Goal: Information Seeking & Learning: Learn about a topic

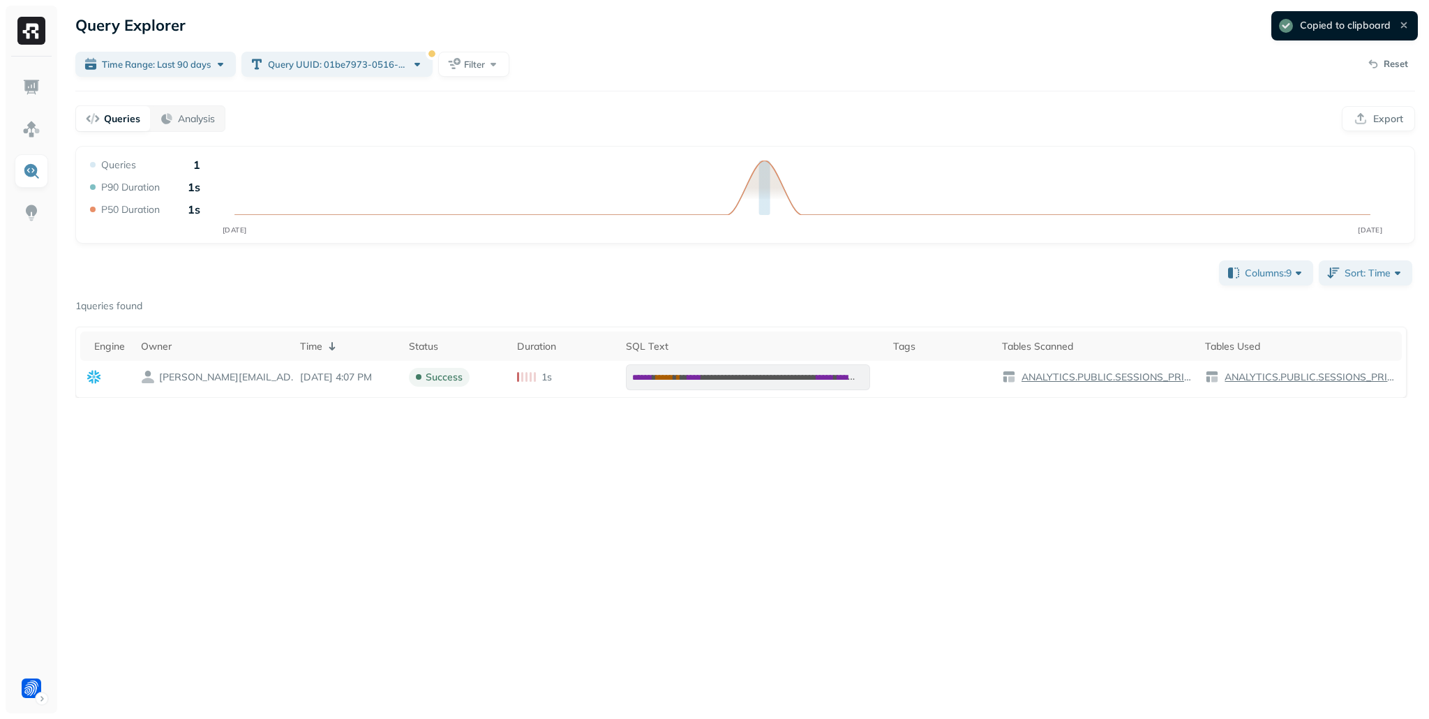
click at [1389, 59] on p "Reset" at bounding box center [1396, 64] width 24 height 14
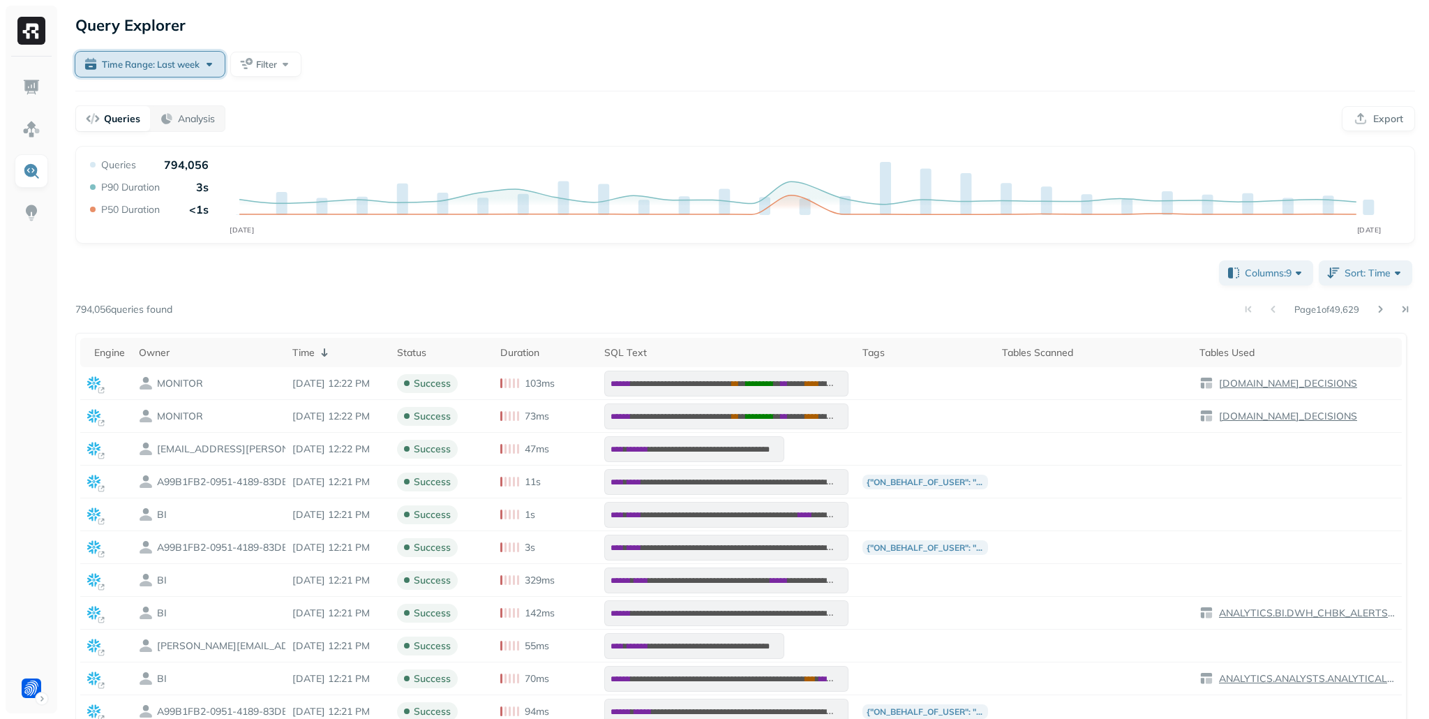
click at [168, 64] on span "Time Range: Last week" at bounding box center [151, 64] width 98 height 13
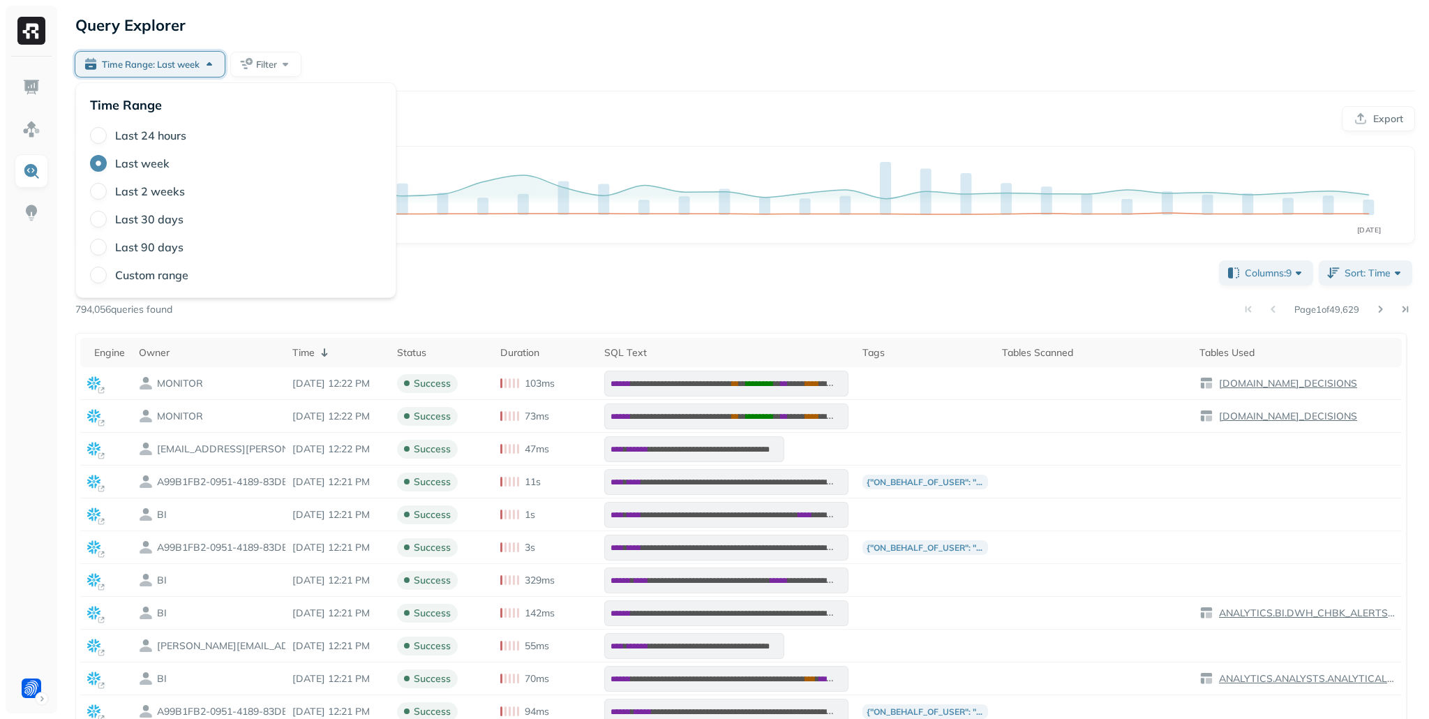
click at [146, 243] on label "Last 90 days" at bounding box center [149, 247] width 68 height 14
click at [107, 243] on button "Last 90 days" at bounding box center [98, 247] width 17 height 17
click at [400, 26] on div "Query Explorer" at bounding box center [745, 25] width 1340 height 25
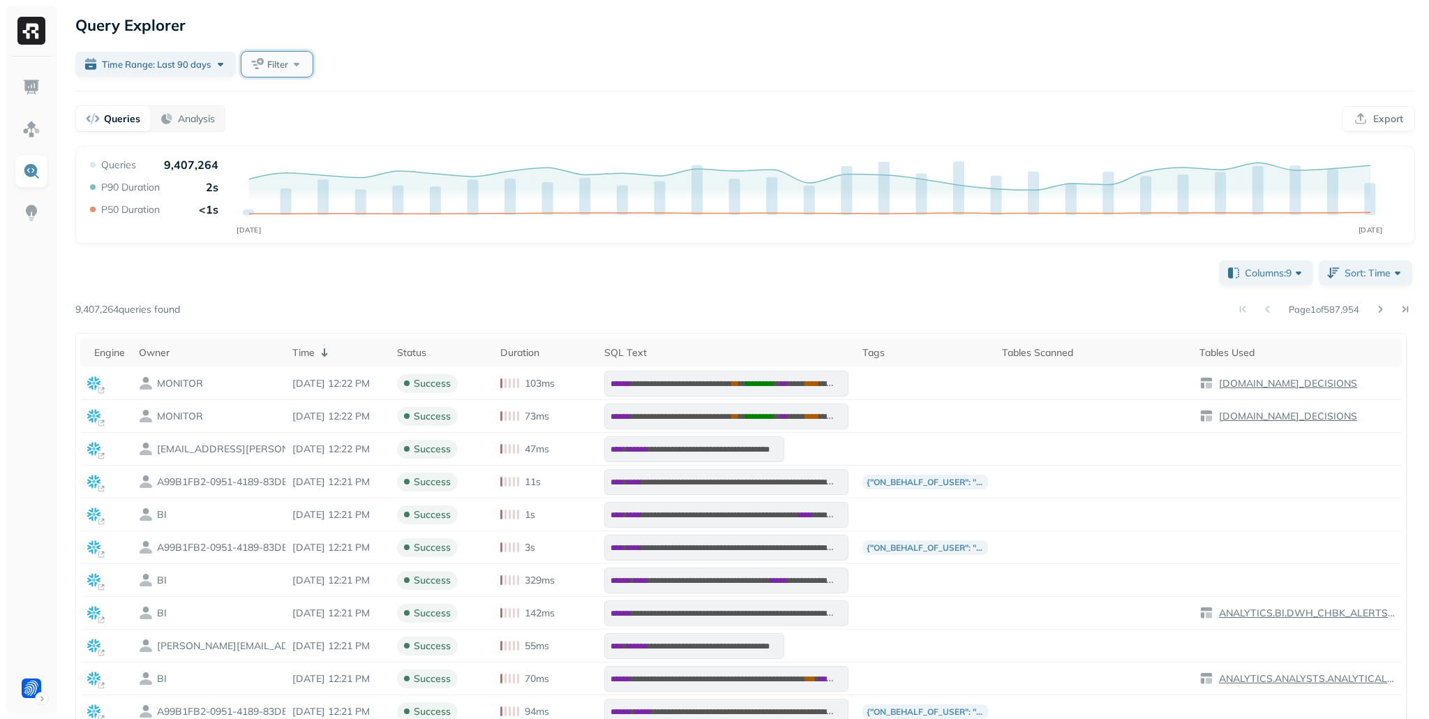
click at [286, 64] on span "Filter" at bounding box center [277, 64] width 21 height 13
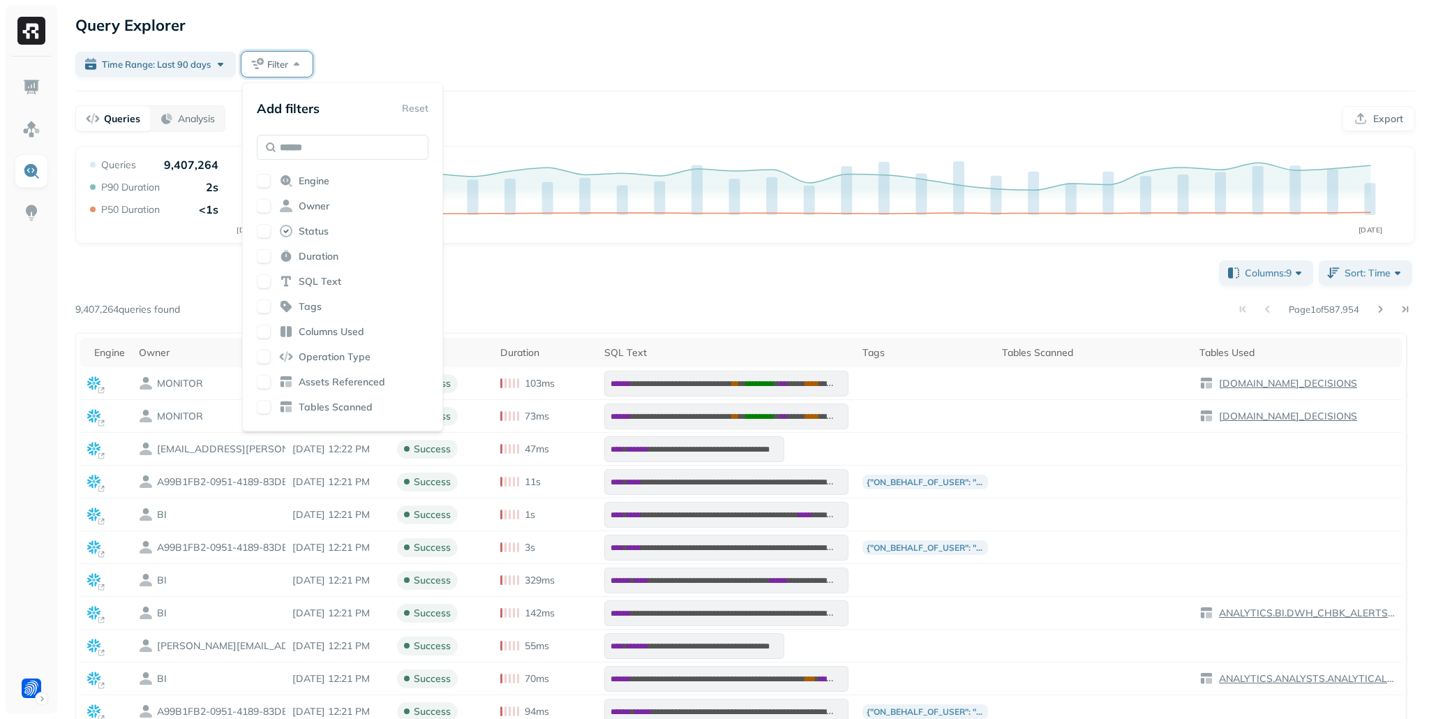
click at [260, 386] on button "button" at bounding box center [264, 382] width 14 height 14
click at [309, 152] on input "text" at bounding box center [343, 147] width 172 height 25
type input "**"
click at [268, 230] on button "button" at bounding box center [264, 231] width 14 height 14
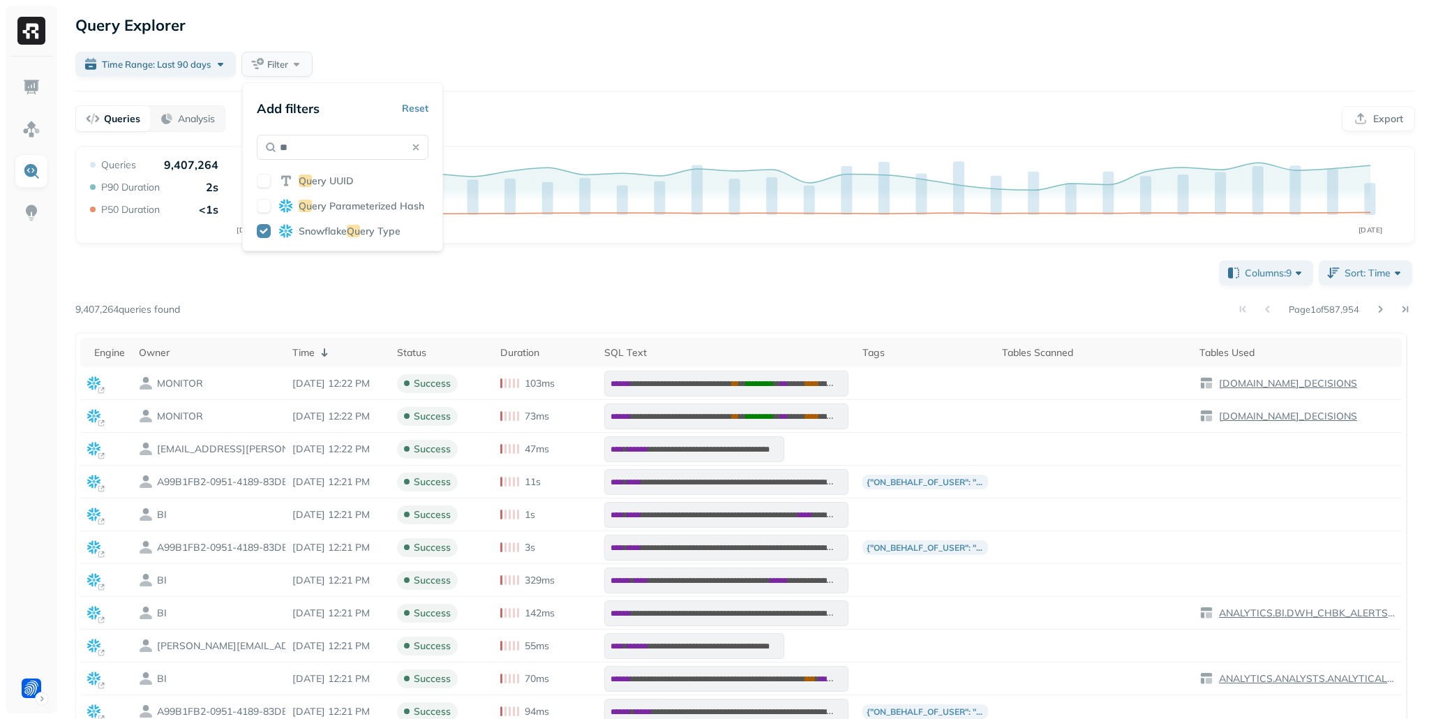
click at [558, 57] on div "Time Range: Last 90 days Filter" at bounding box center [745, 64] width 1340 height 25
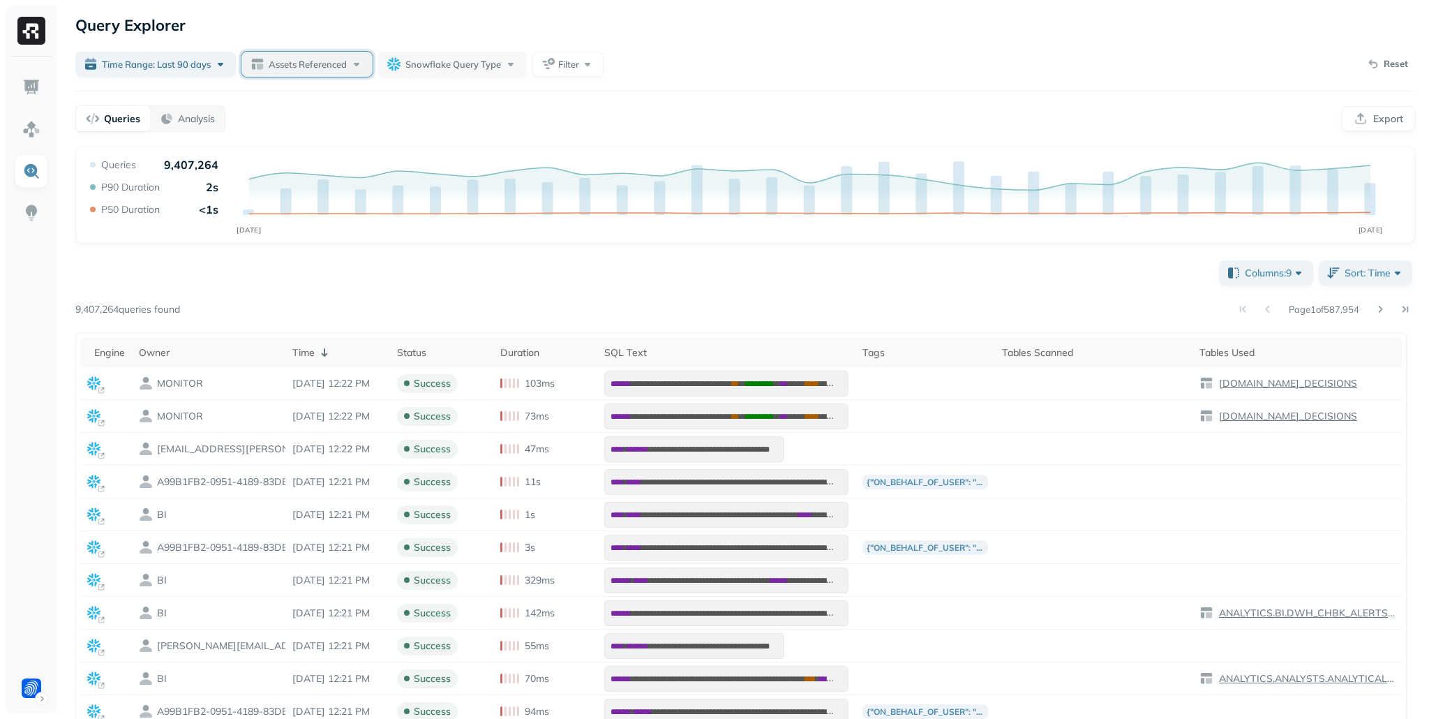
click at [331, 59] on span "Assets Referenced" at bounding box center [308, 64] width 78 height 13
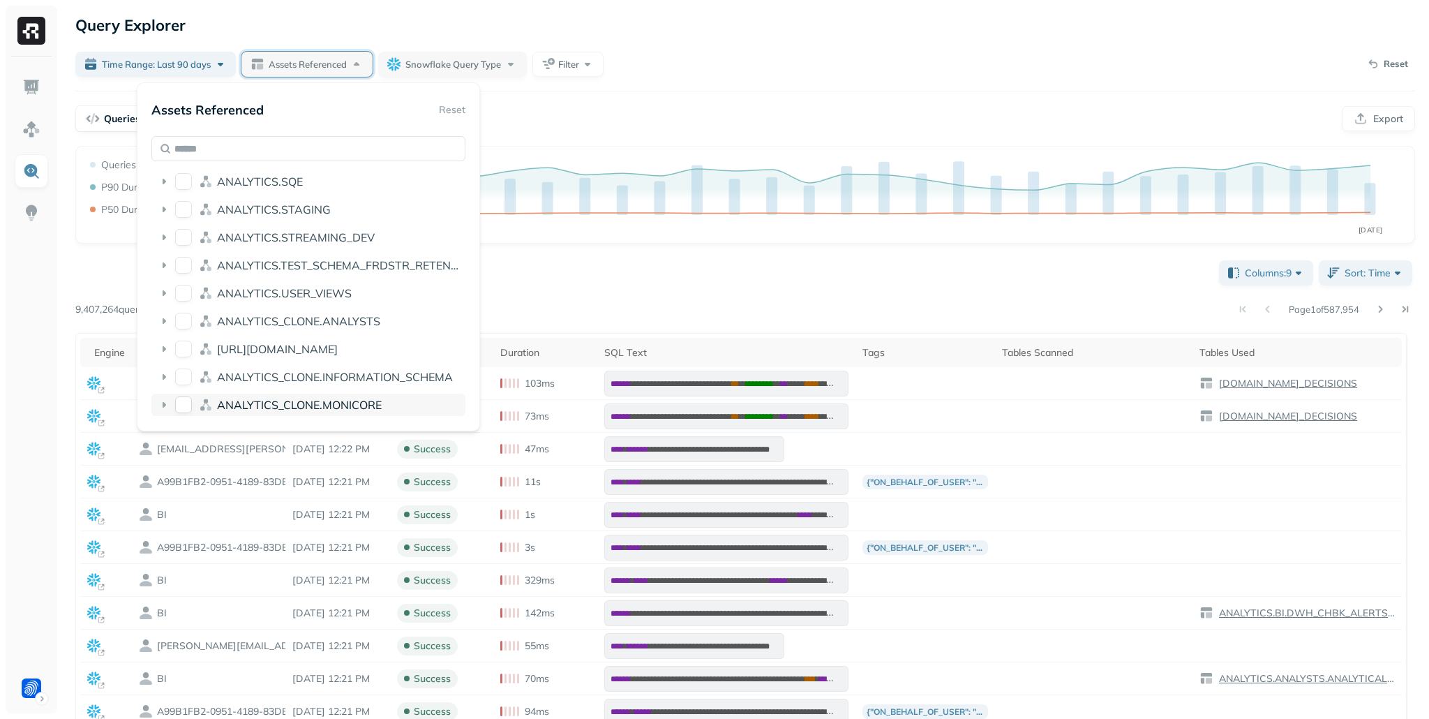
scroll to position [574, 0]
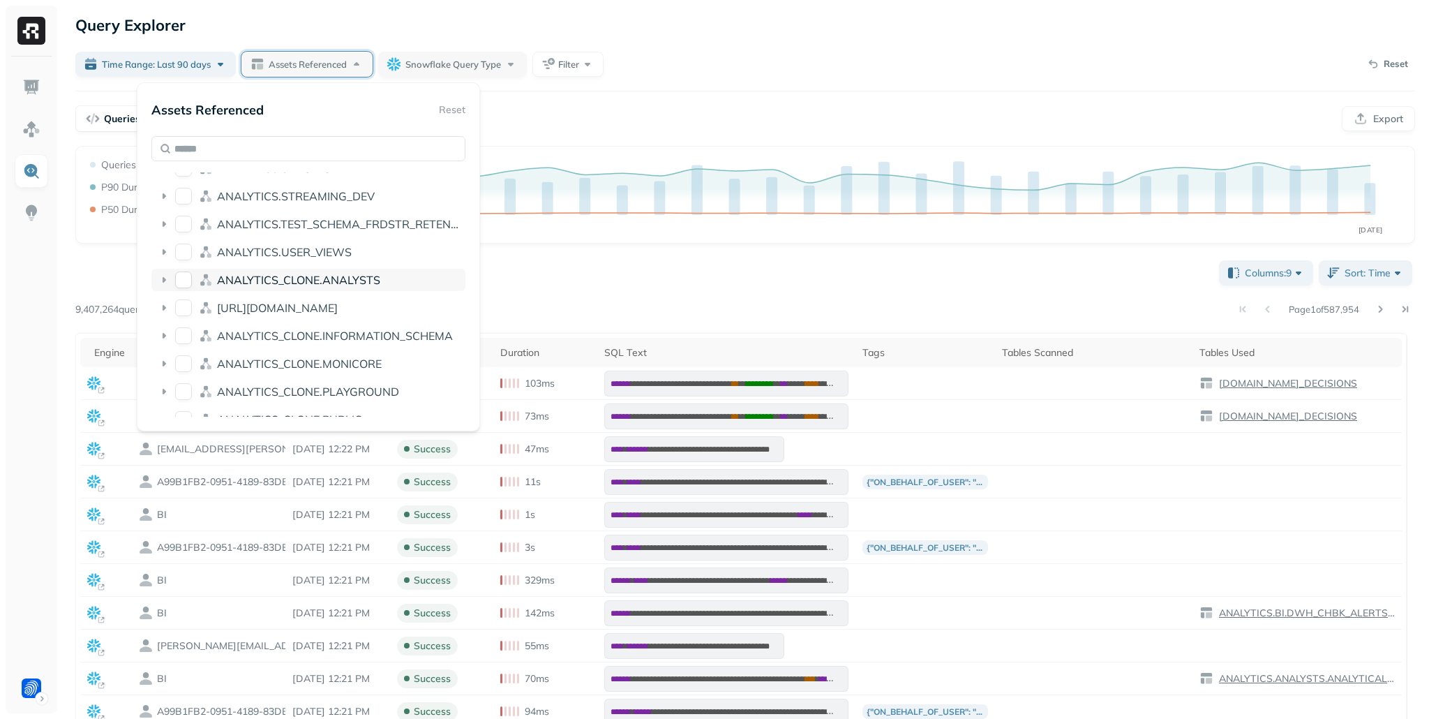
click at [185, 283] on button "ANALYTICS_CLONE.ANALYSTS" at bounding box center [183, 280] width 17 height 17
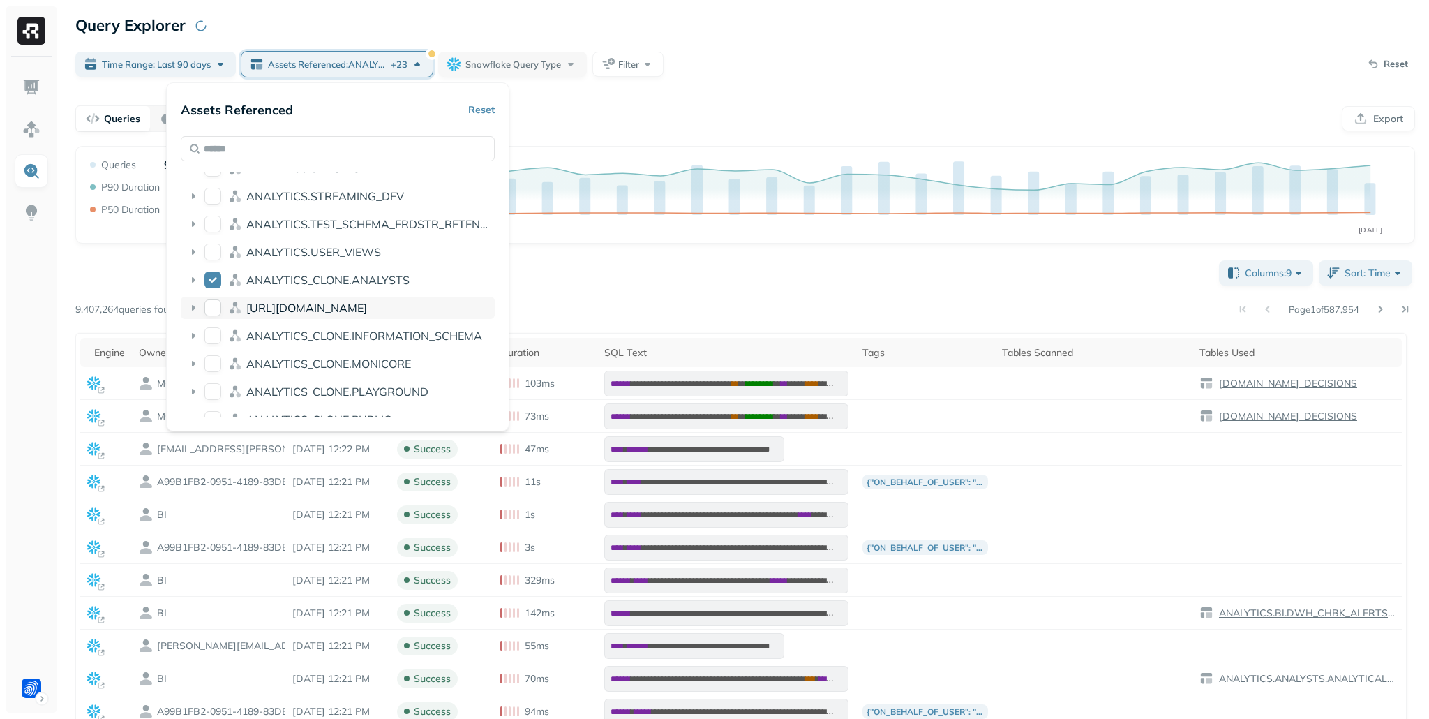
click at [213, 306] on button "ANALYTICS_CLONE.BI" at bounding box center [213, 307] width 17 height 17
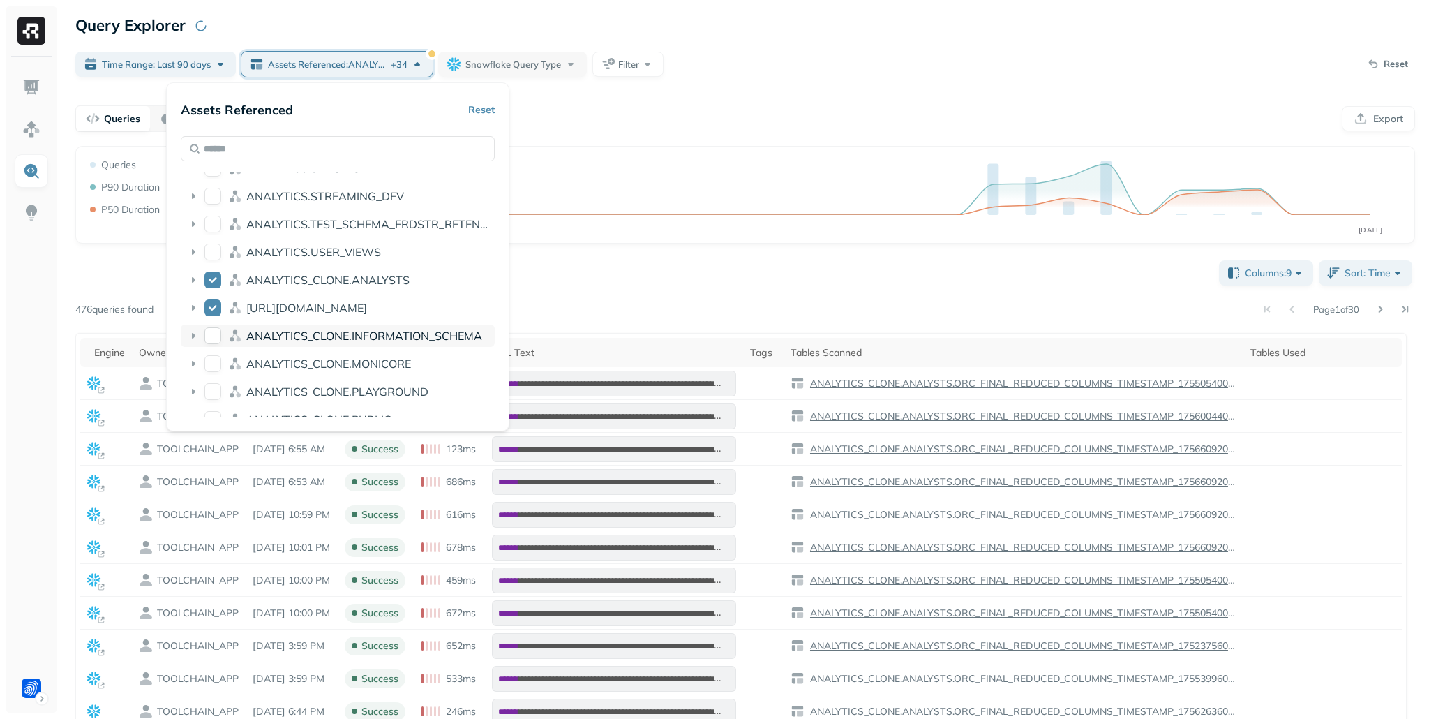
click at [215, 337] on button "ANALYTICS_CLONE.INFORMATION_SCHEMA" at bounding box center [213, 335] width 17 height 17
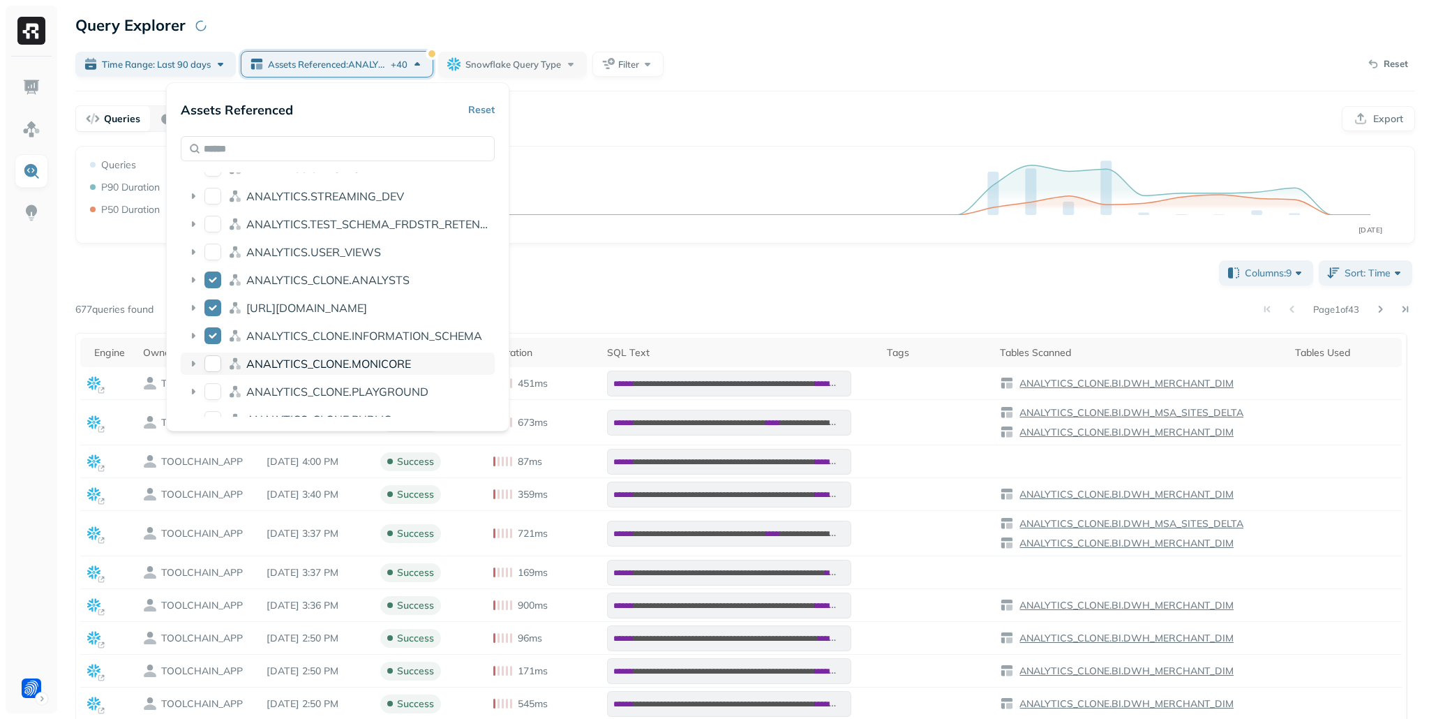
click at [216, 361] on button "ANALYTICS_CLONE.MONICORE" at bounding box center [213, 363] width 17 height 17
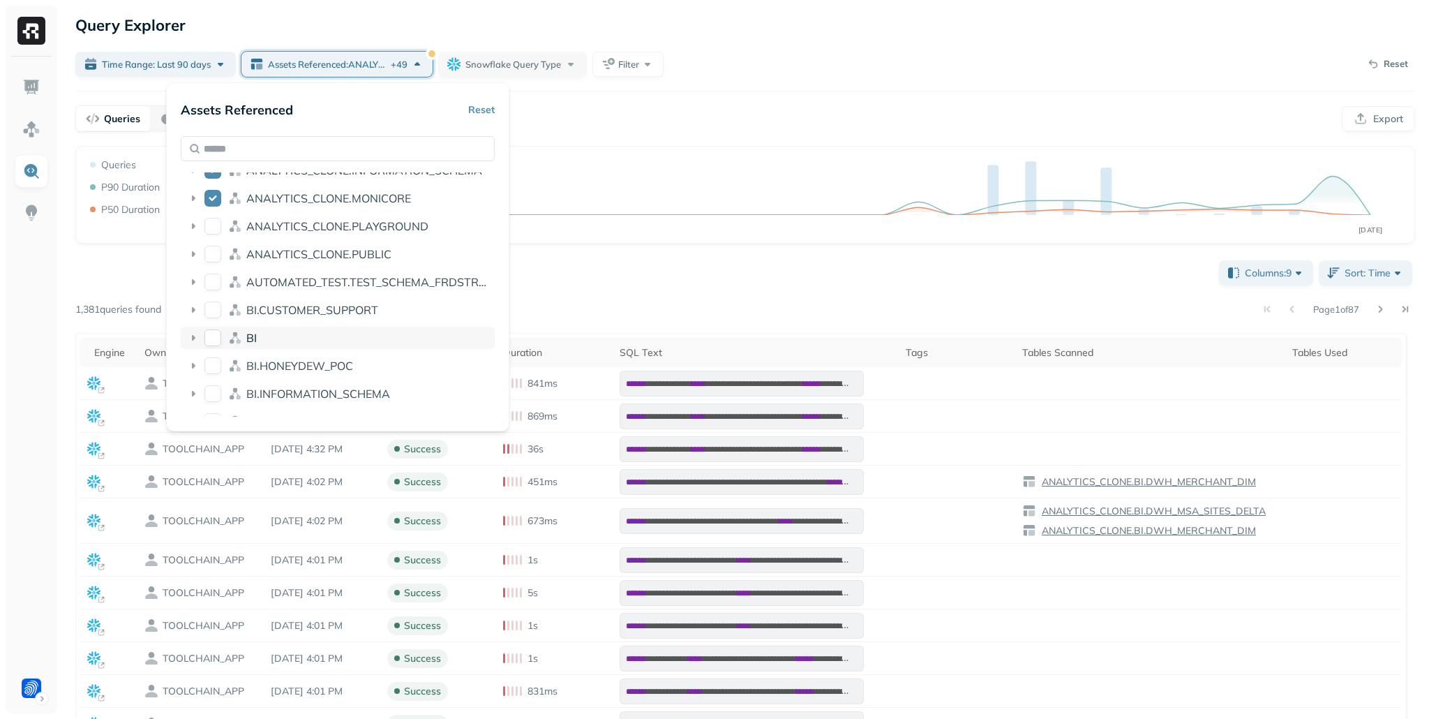
scroll to position [725, 0]
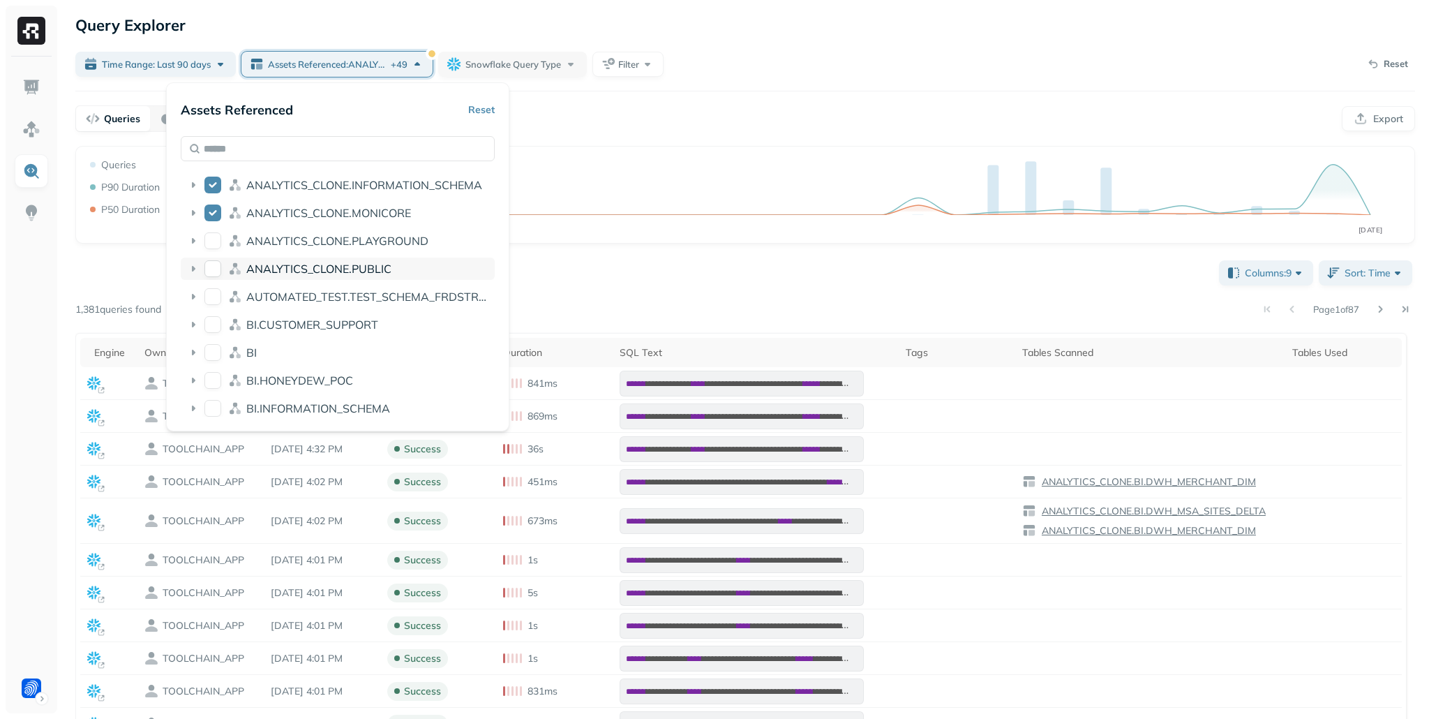
click at [210, 267] on button "ANALYTICS_CLONE.PUBLIC" at bounding box center [213, 268] width 17 height 17
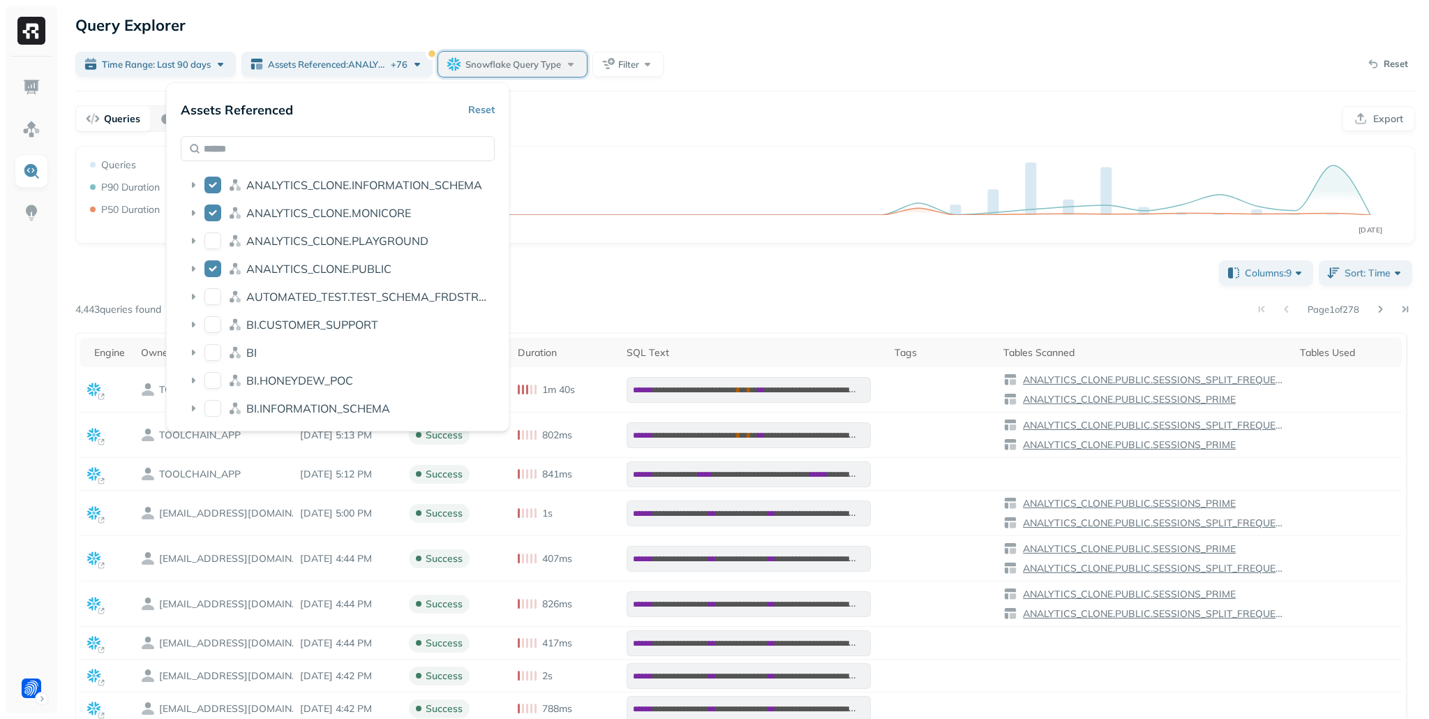
click at [540, 68] on span "Snowflake Query Type" at bounding box center [514, 64] width 96 height 13
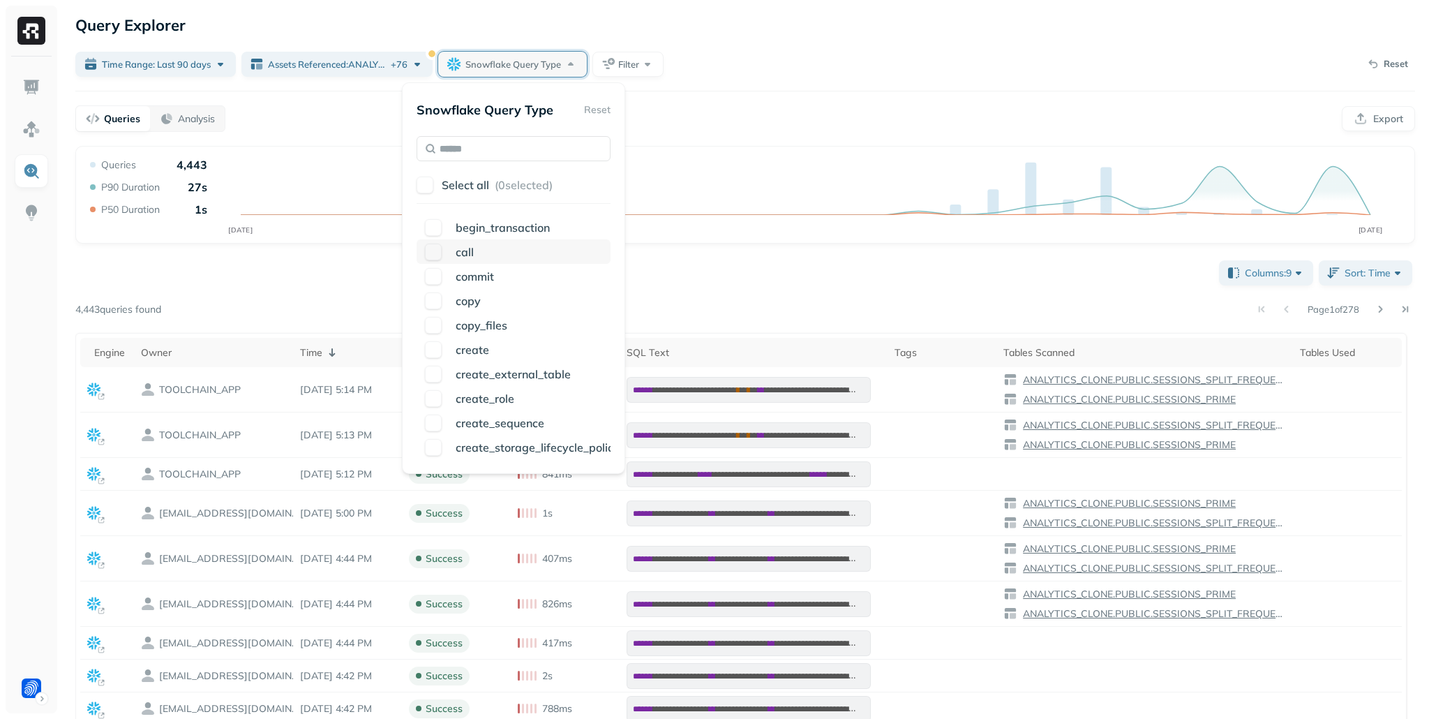
click at [439, 253] on button "button" at bounding box center [433, 252] width 17 height 17
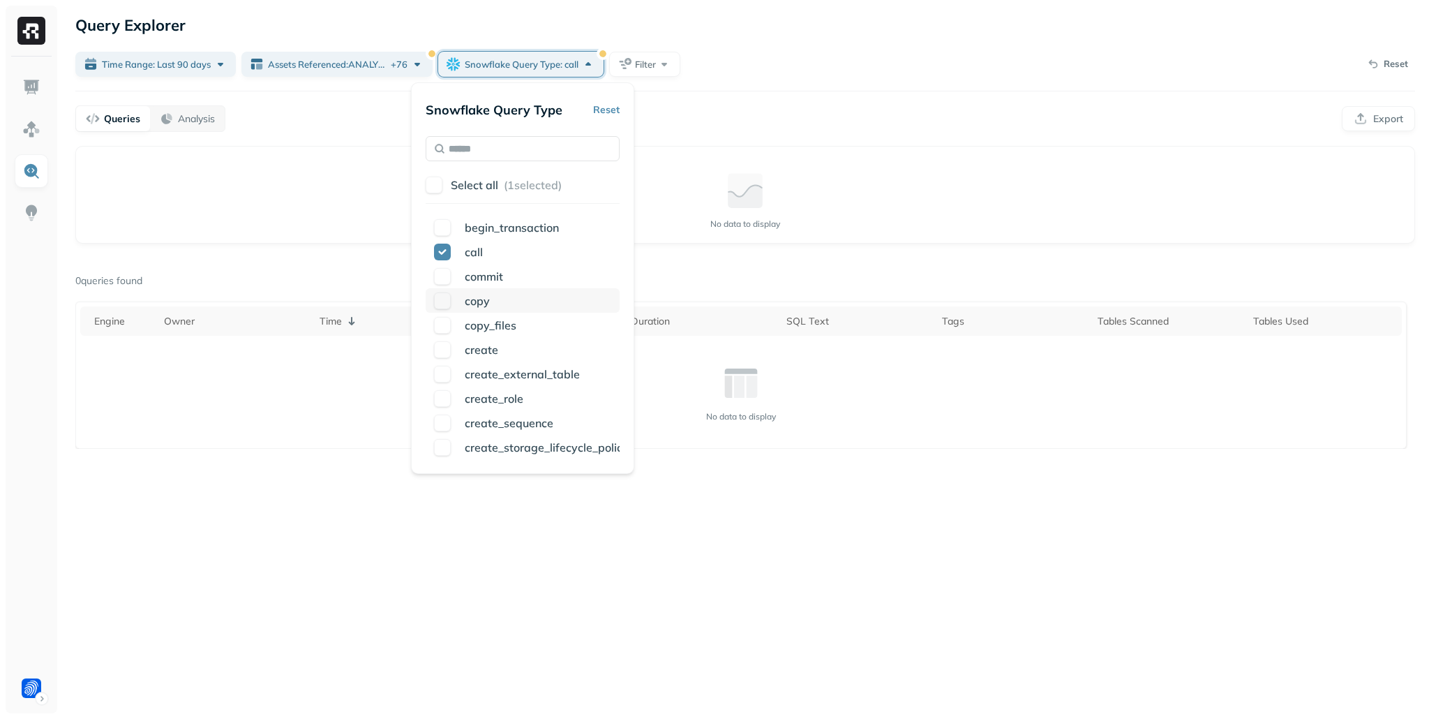
click at [445, 302] on button "button" at bounding box center [442, 300] width 17 height 17
click at [456, 351] on button "button" at bounding box center [452, 349] width 17 height 17
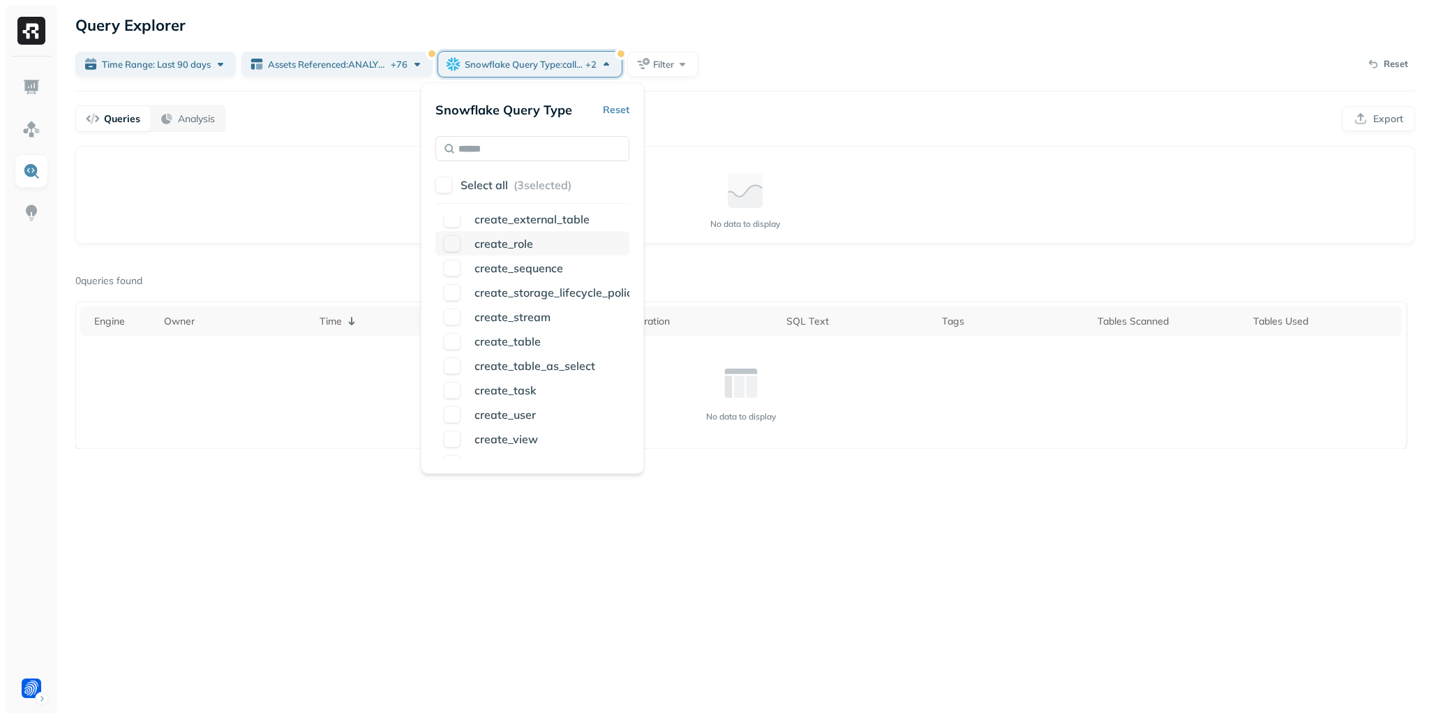
scroll to position [156, 0]
drag, startPoint x: 459, startPoint y: 224, endPoint x: 455, endPoint y: 230, distance: 7.2
click at [459, 224] on button "button" at bounding box center [452, 218] width 17 height 17
click at [452, 318] on button "button" at bounding box center [452, 316] width 17 height 17
click at [453, 333] on button "button" at bounding box center [452, 340] width 17 height 17
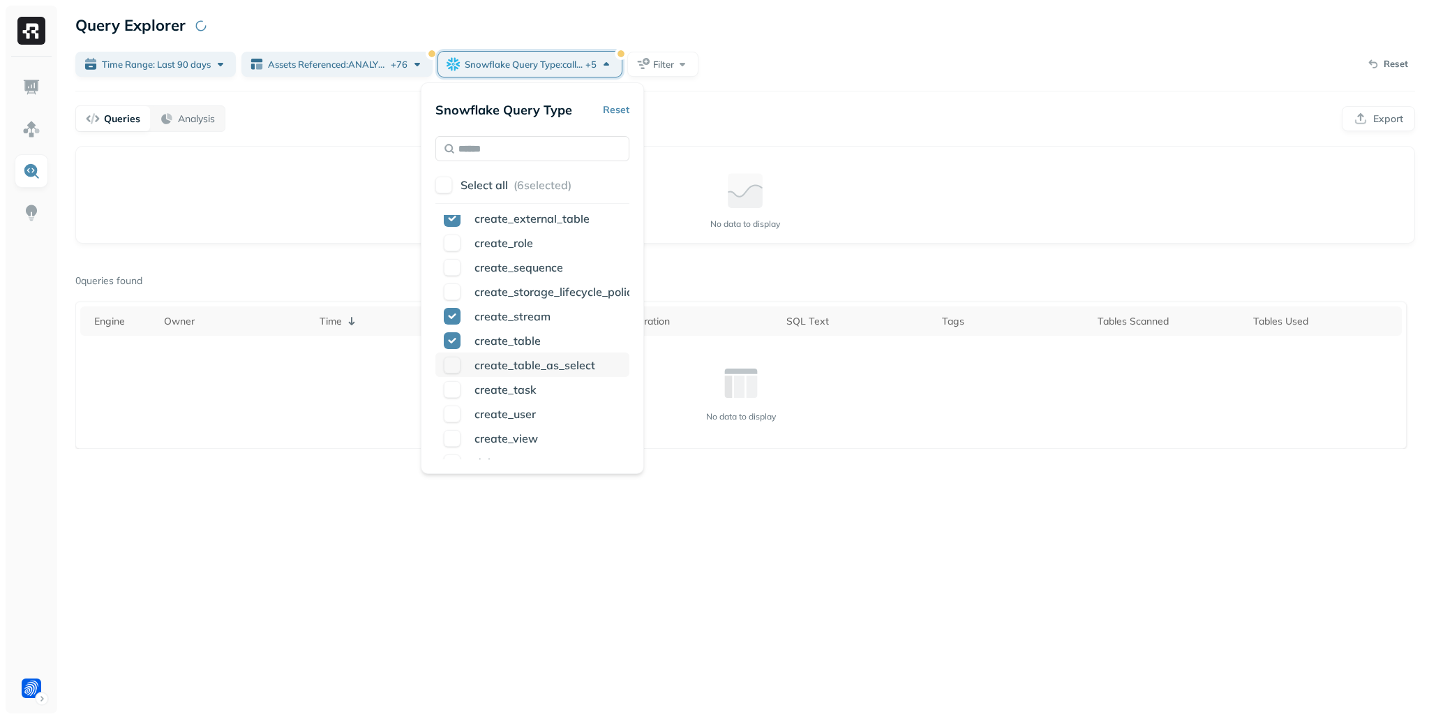
click at [450, 362] on button "button" at bounding box center [452, 365] width 17 height 17
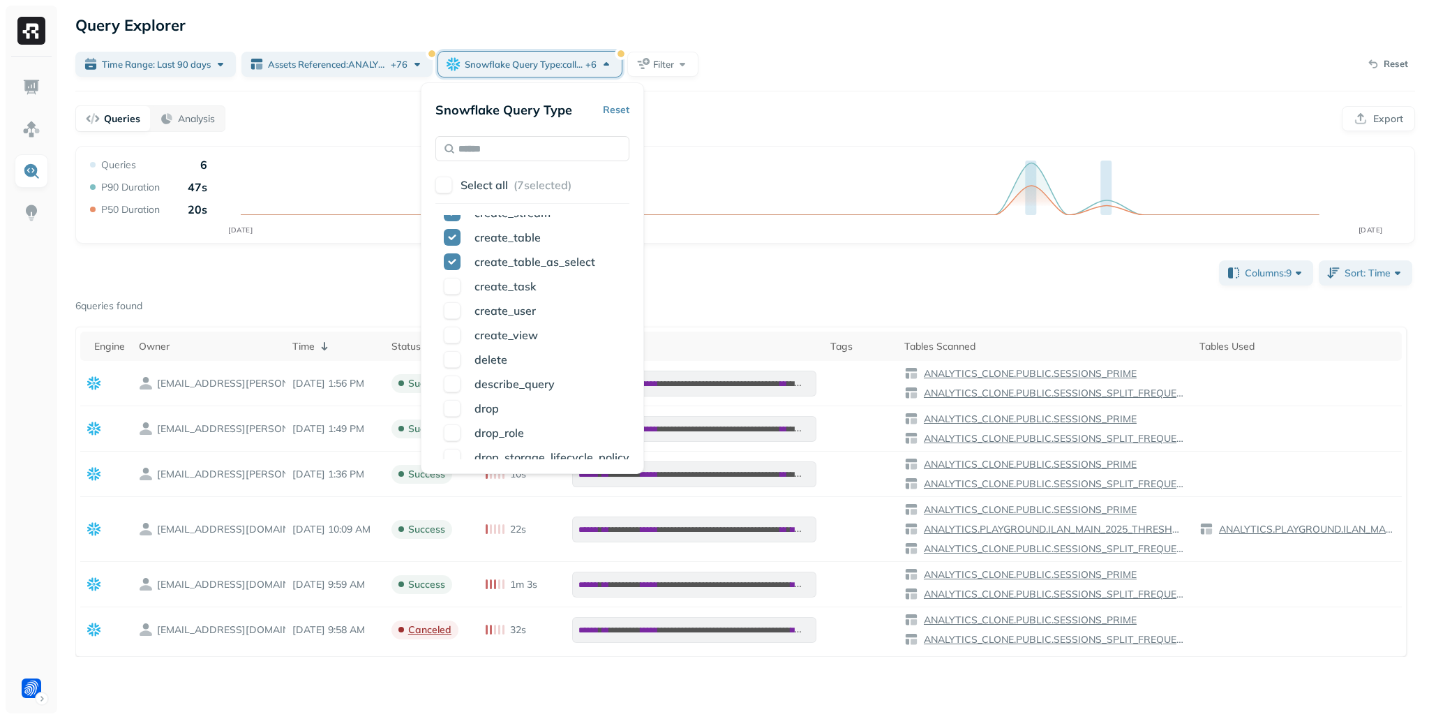
drag, startPoint x: 622, startPoint y: 114, endPoint x: 588, endPoint y: 201, distance: 93.7
click at [622, 114] on button "Reset" at bounding box center [616, 109] width 27 height 25
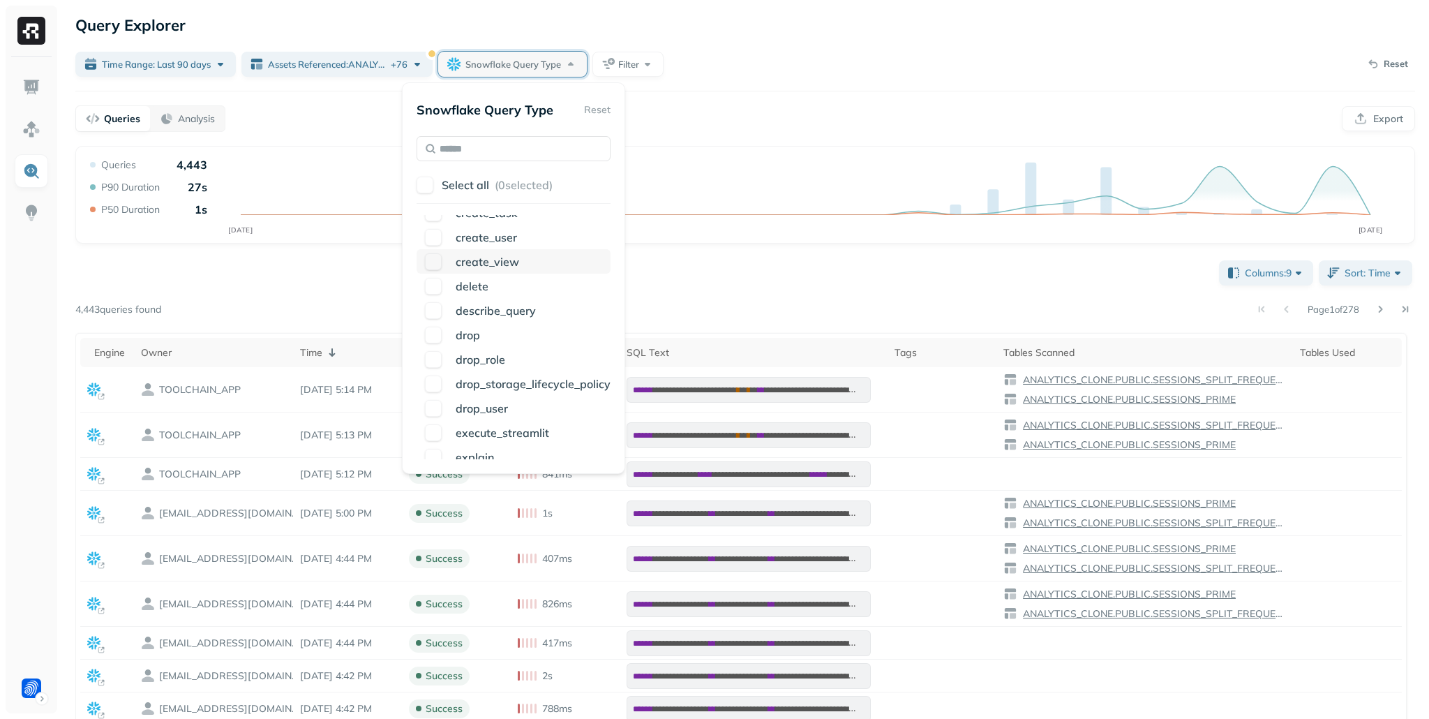
scroll to position [333, 0]
click at [438, 287] on button "button" at bounding box center [433, 285] width 17 height 17
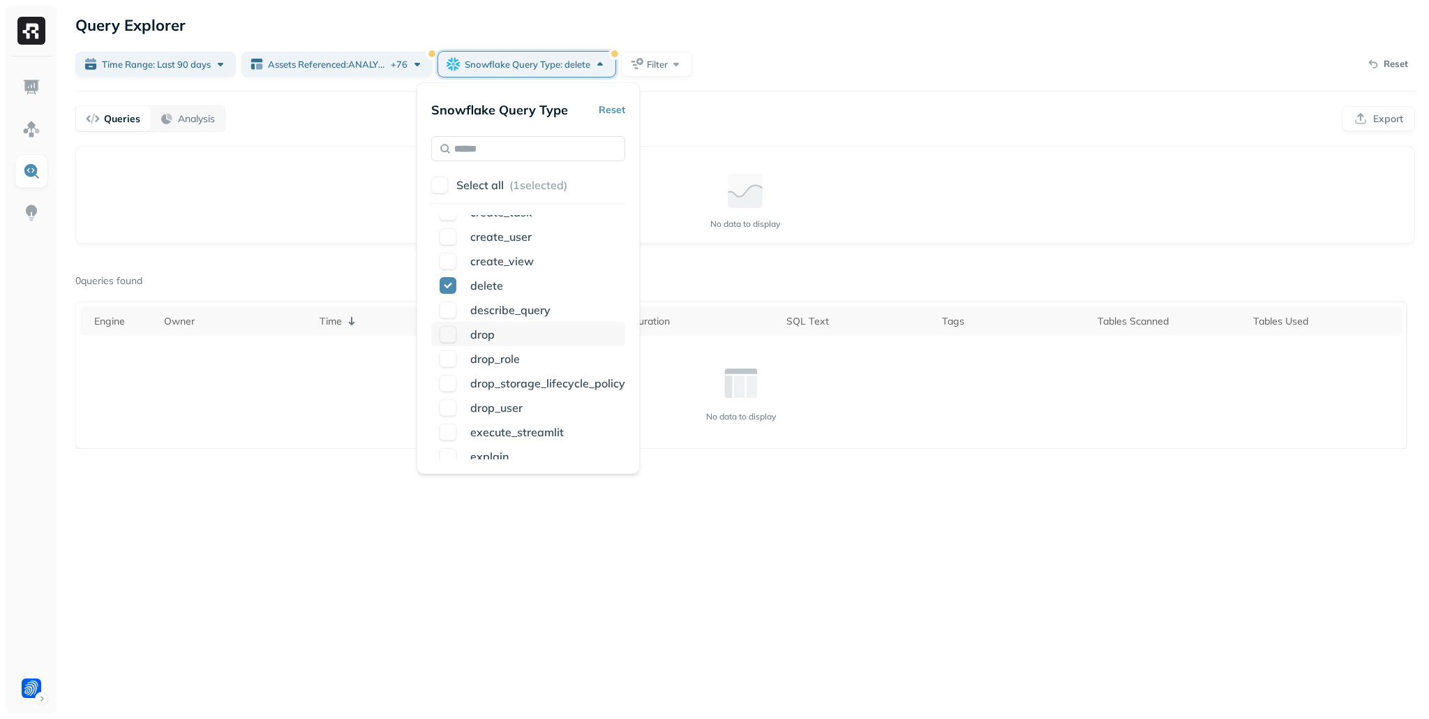
click at [449, 336] on button "button" at bounding box center [448, 334] width 17 height 17
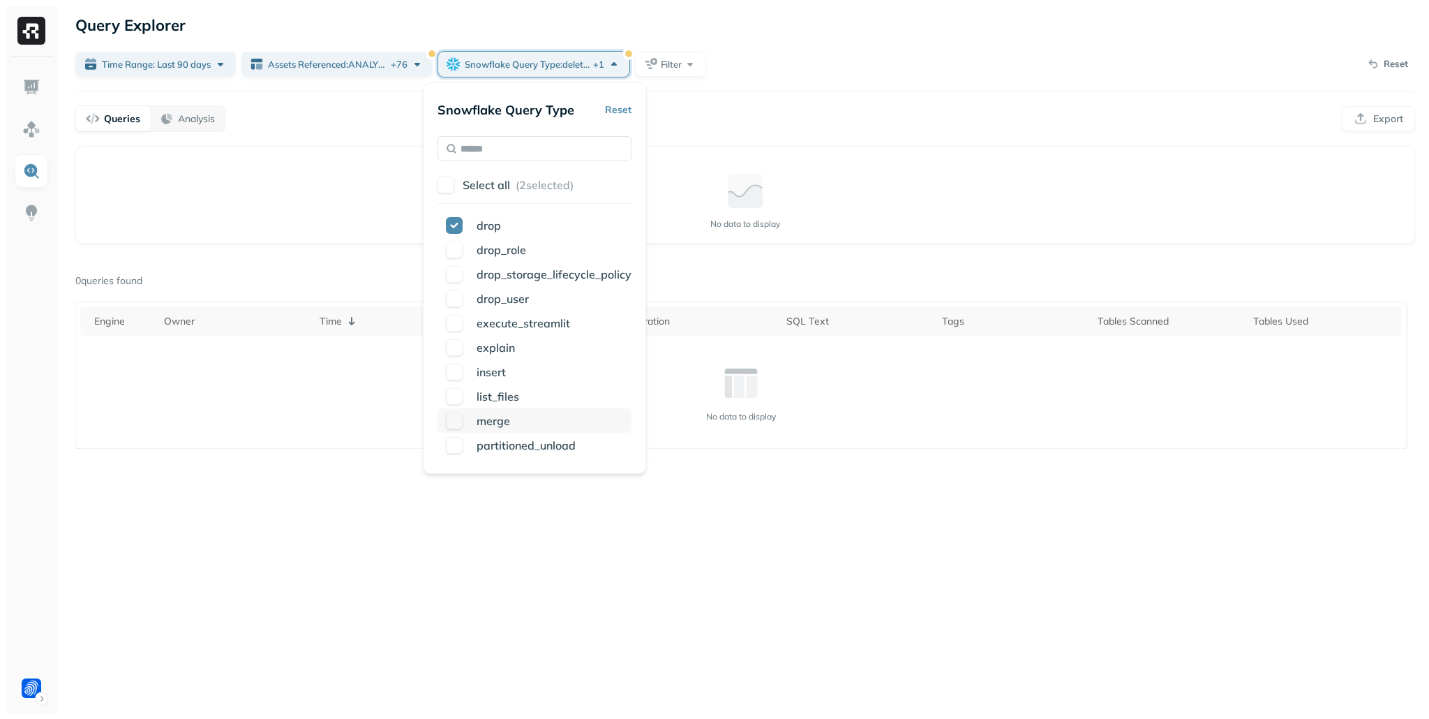
click at [458, 418] on button "button" at bounding box center [454, 421] width 17 height 17
click at [458, 373] on button "button" at bounding box center [454, 372] width 17 height 17
click at [457, 399] on button "button" at bounding box center [454, 398] width 17 height 17
click at [461, 449] on button "button" at bounding box center [454, 447] width 17 height 17
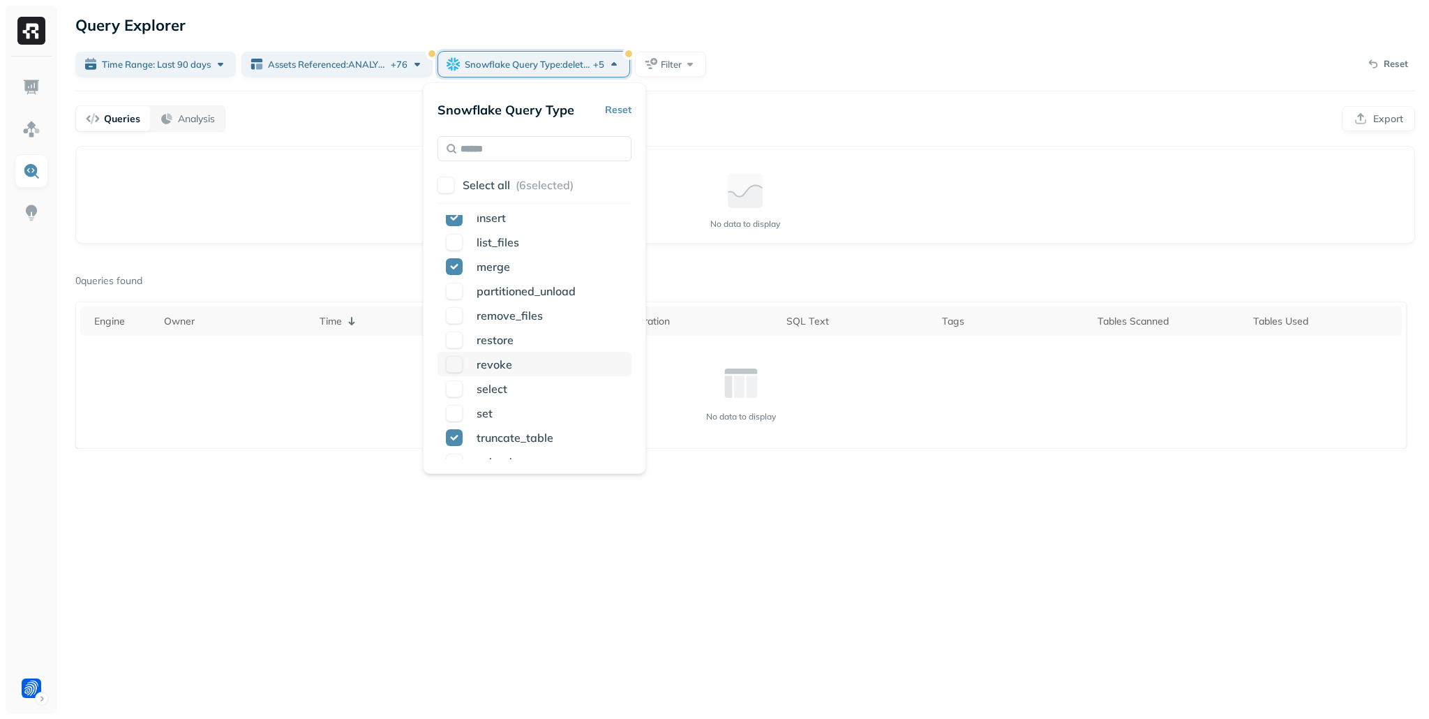
scroll to position [597, 0]
click at [669, 69] on span "Filter" at bounding box center [671, 64] width 21 height 13
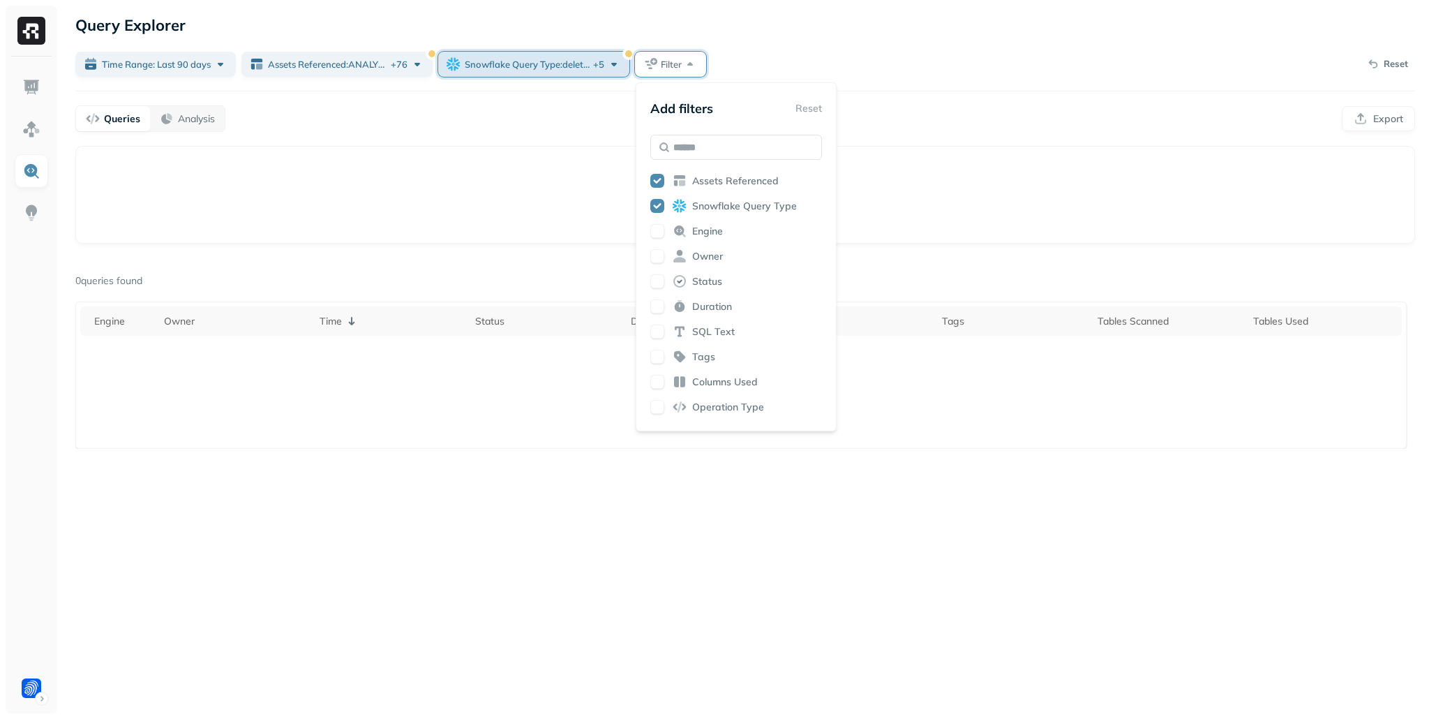
click at [607, 66] on div "Snowflake Query Type : delete ... + 5" at bounding box center [543, 64] width 156 height 14
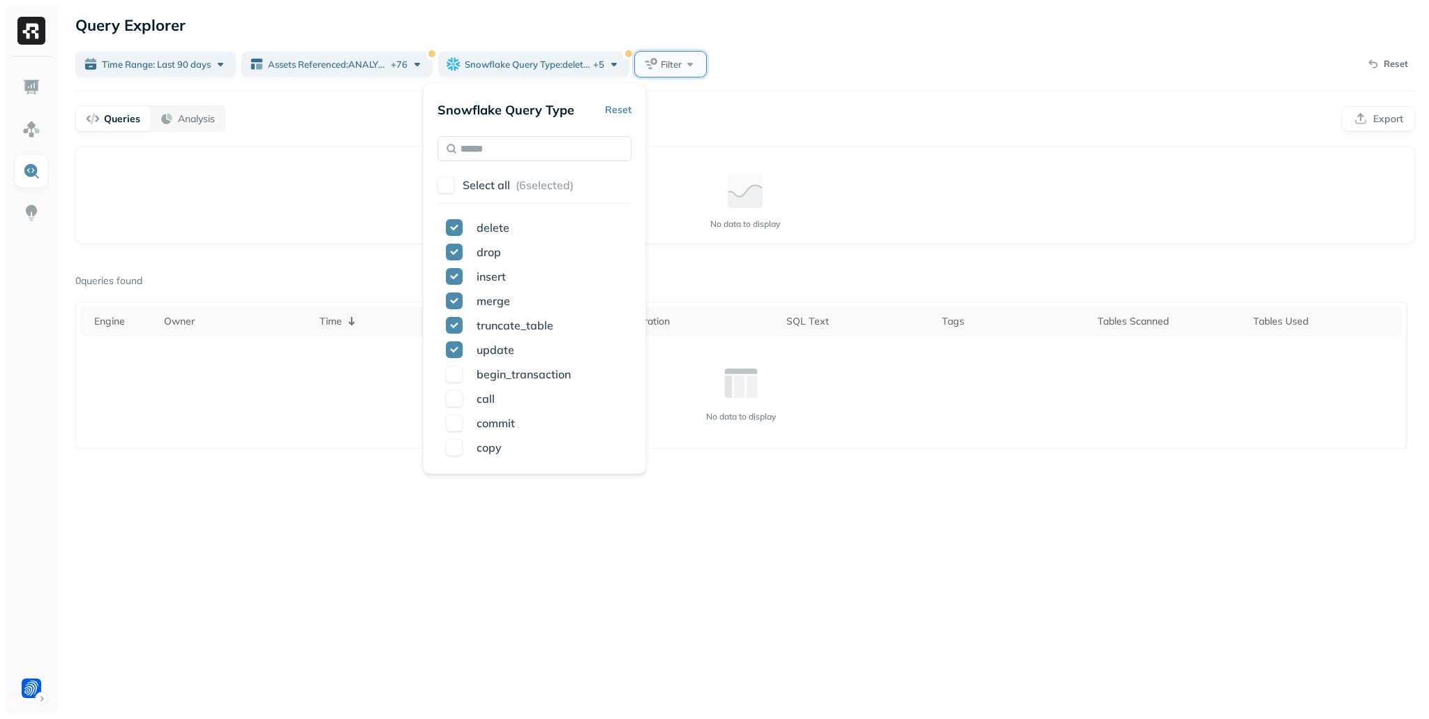
click at [677, 64] on span "Filter" at bounding box center [671, 64] width 21 height 13
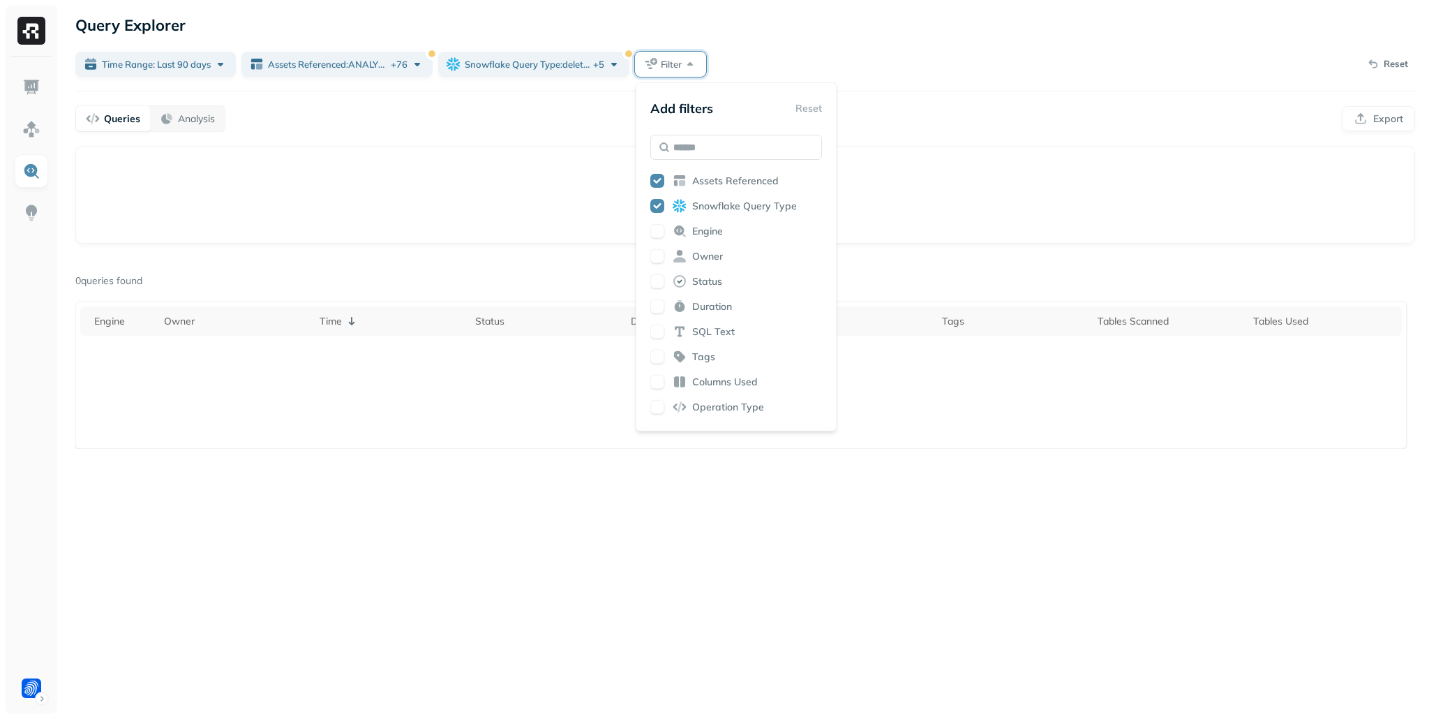
click at [653, 410] on button "button" at bounding box center [658, 407] width 14 height 14
drag, startPoint x: 799, startPoint y: 62, endPoint x: 759, endPoint y: 55, distance: 39.7
click at [799, 62] on div "Time Range: Last 90 days Assets Referenced : ANALYTICS_CLONE.ANALYSTS.ACM_CONFE…" at bounding box center [745, 64] width 1340 height 25
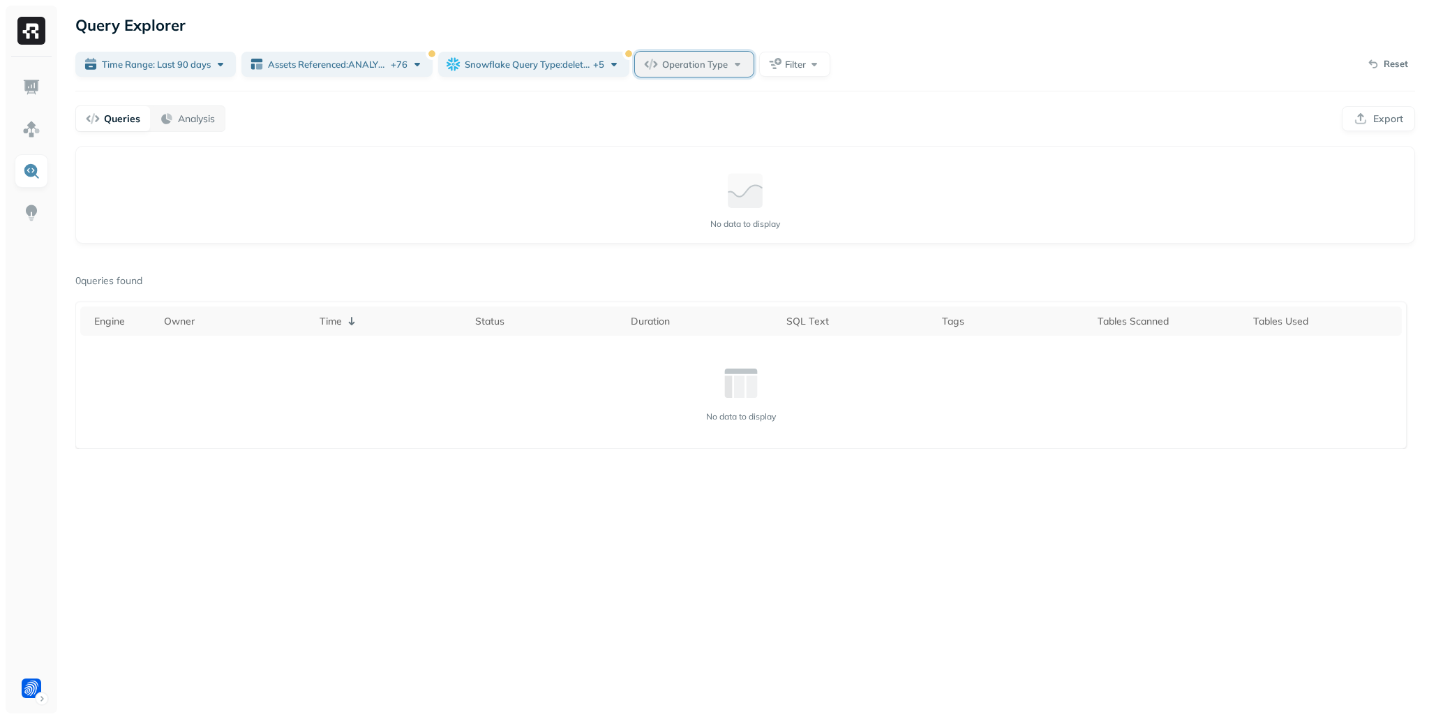
click at [703, 60] on span "Operation Type" at bounding box center [695, 64] width 66 height 13
click at [807, 29] on div "Query Explorer" at bounding box center [745, 25] width 1340 height 25
click at [554, 59] on span "Snowflake Query Type : delete ..." at bounding box center [528, 64] width 126 height 13
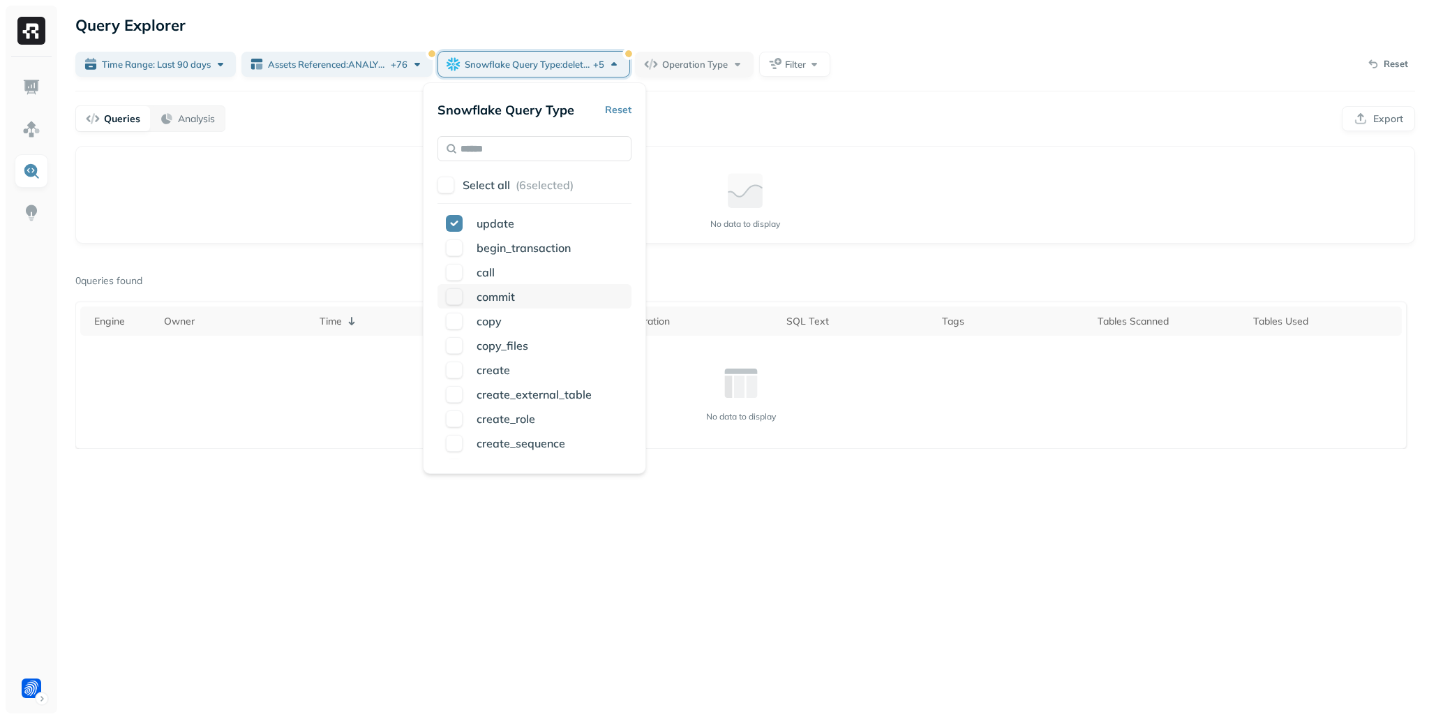
scroll to position [128, 0]
click at [456, 247] on button "button" at bounding box center [454, 245] width 17 height 17
click at [456, 298] on button "button" at bounding box center [454, 294] width 17 height 17
click at [455, 272] on button "button" at bounding box center [454, 270] width 17 height 17
click at [452, 326] on button "button" at bounding box center [454, 319] width 17 height 17
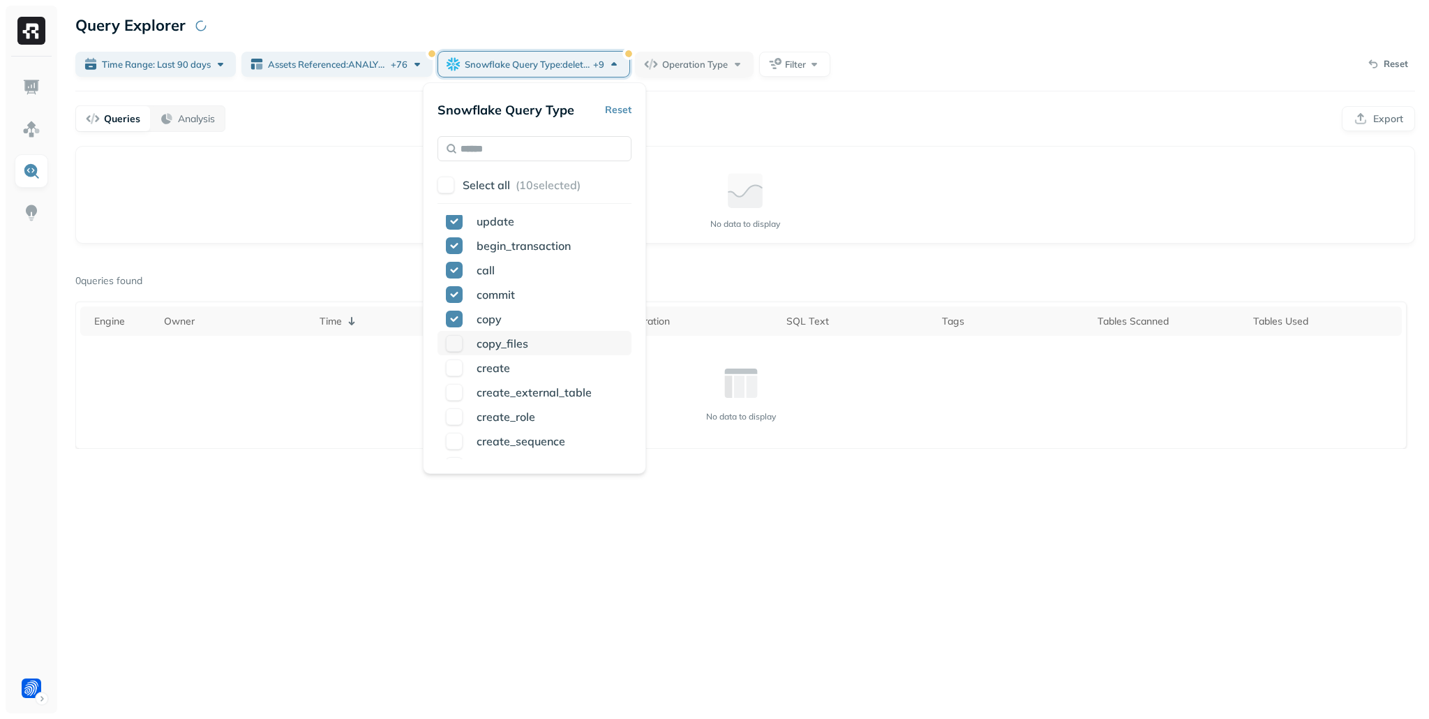
click at [453, 348] on button "button" at bounding box center [454, 343] width 17 height 17
click at [459, 298] on button "button" at bounding box center [454, 297] width 17 height 17
click at [464, 325] on div "drop_storage_lifecycle_policy" at bounding box center [535, 321] width 194 height 24
click at [460, 344] on button "button" at bounding box center [454, 346] width 17 height 17
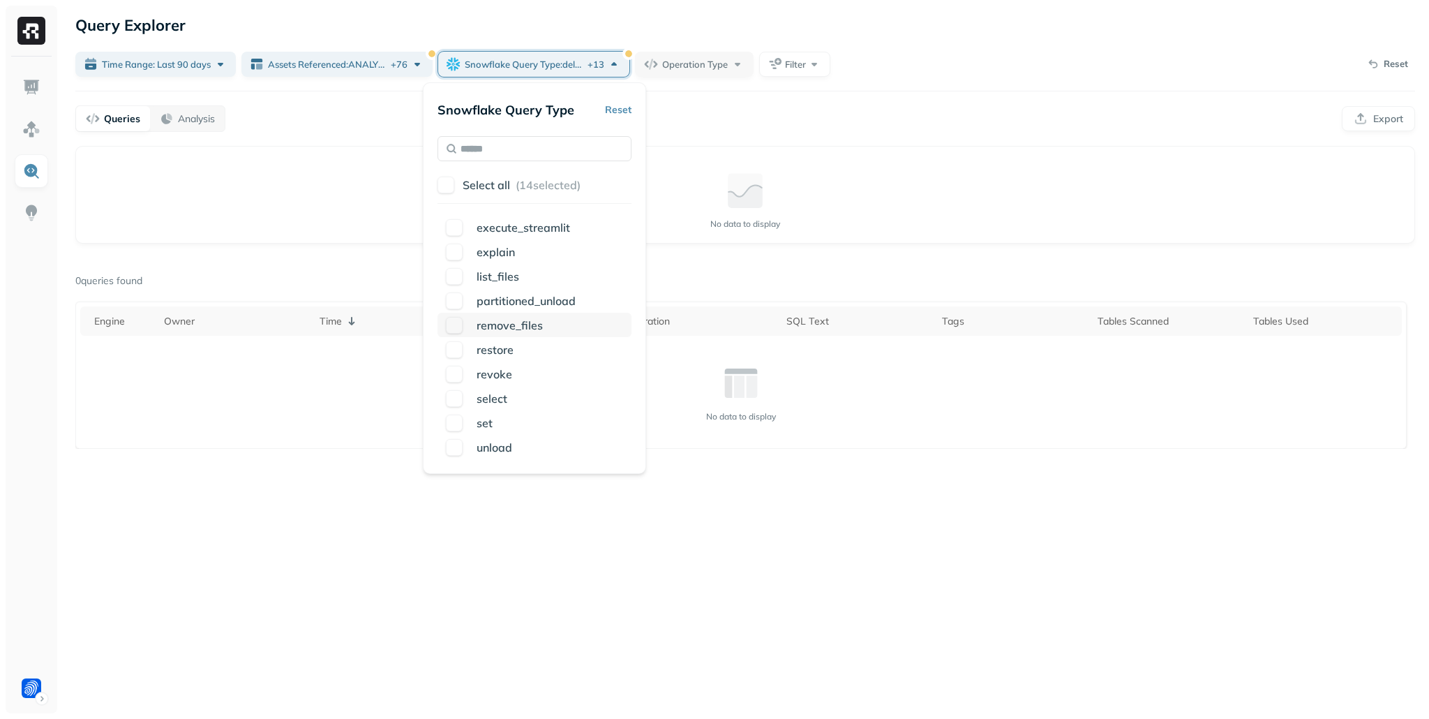
scroll to position [634, 0]
click at [455, 329] on button "button" at bounding box center [454, 326] width 17 height 17
click at [457, 352] on button "button" at bounding box center [454, 350] width 17 height 17
click at [459, 373] on button "button" at bounding box center [454, 374] width 17 height 17
click at [875, 168] on div "No data to display" at bounding box center [745, 200] width 1316 height 84
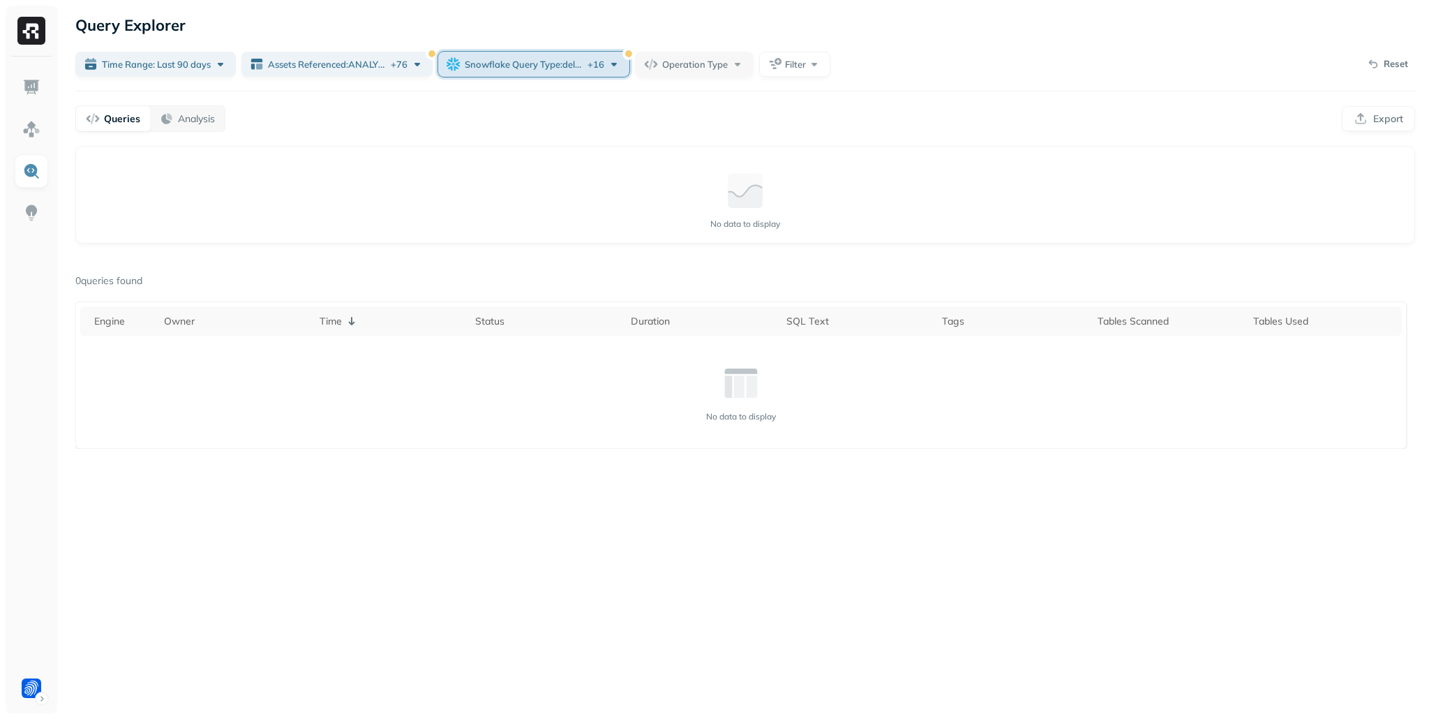
click at [587, 68] on span "Snowflake Query Type : delete ... + 16" at bounding box center [535, 64] width 140 height 13
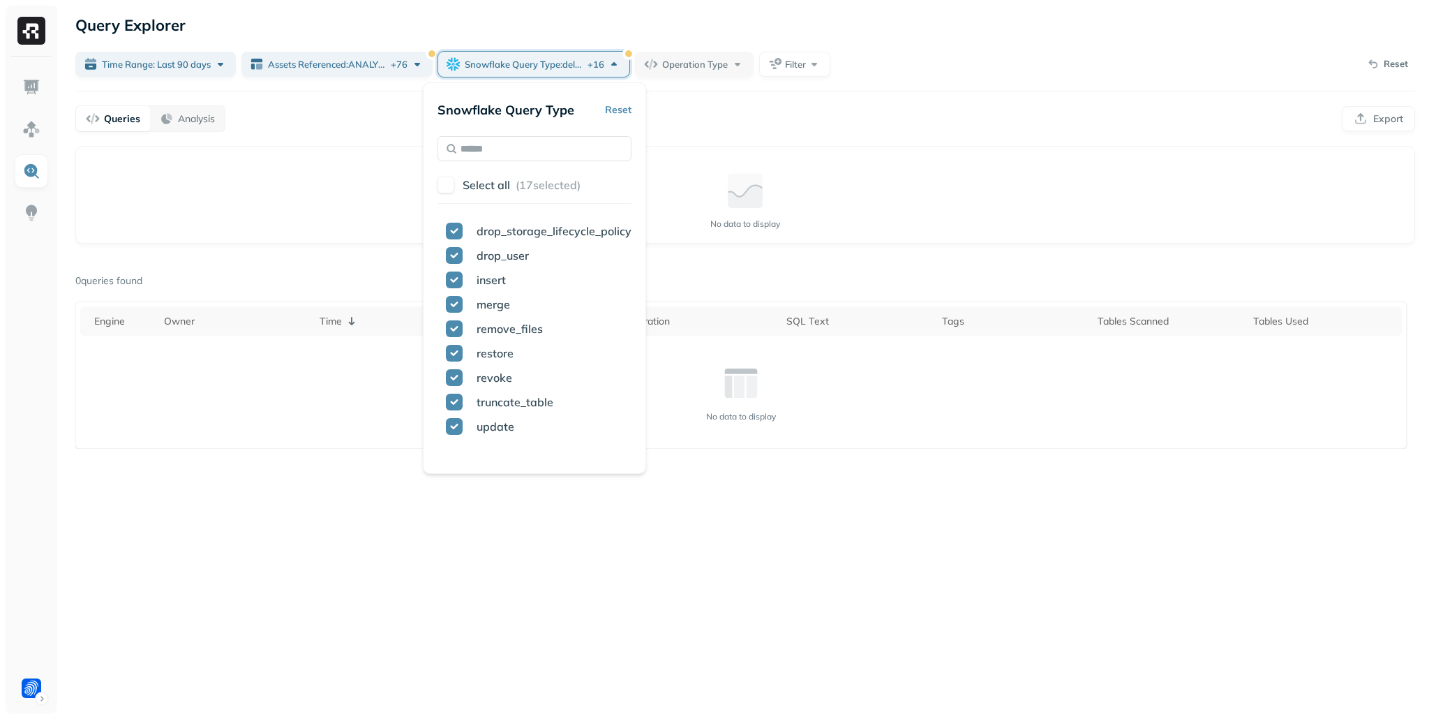
scroll to position [0, 0]
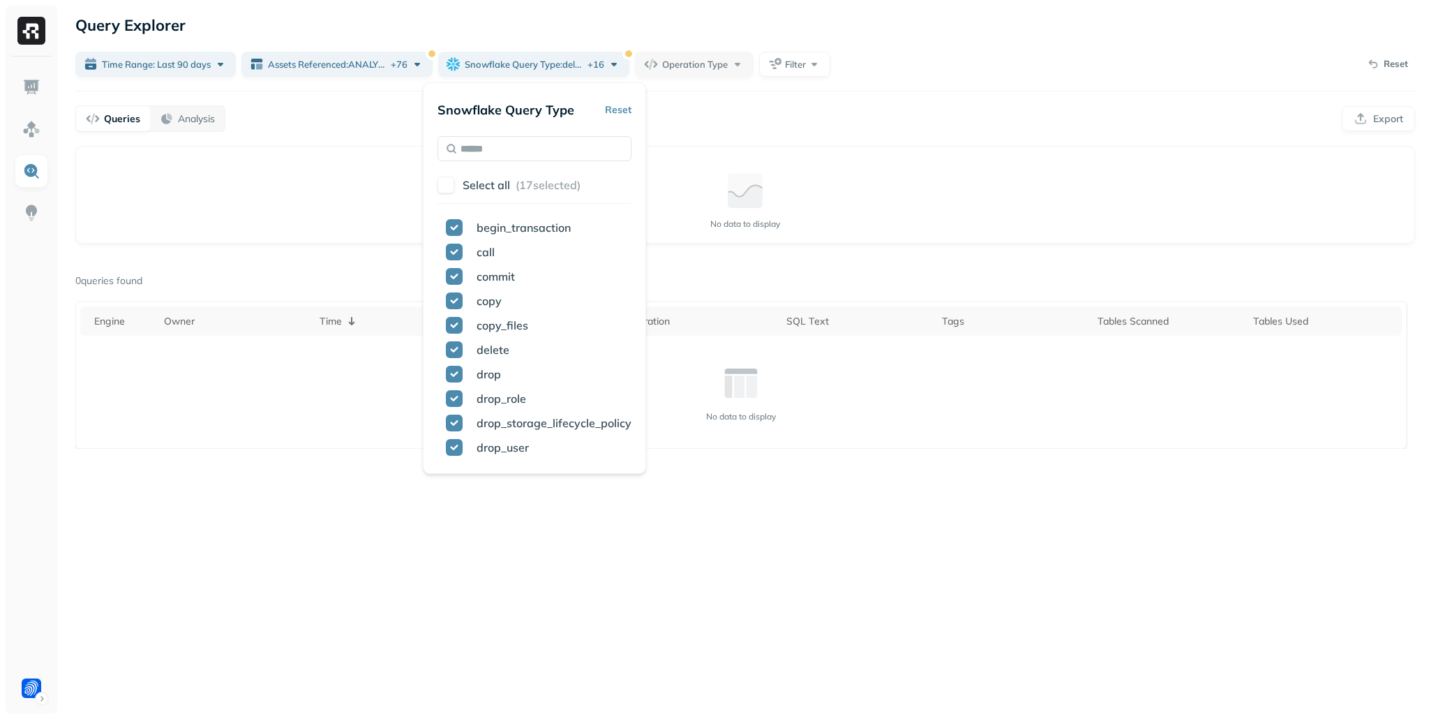
click at [785, 118] on div "Queries Analysis Export" at bounding box center [745, 118] width 1340 height 27
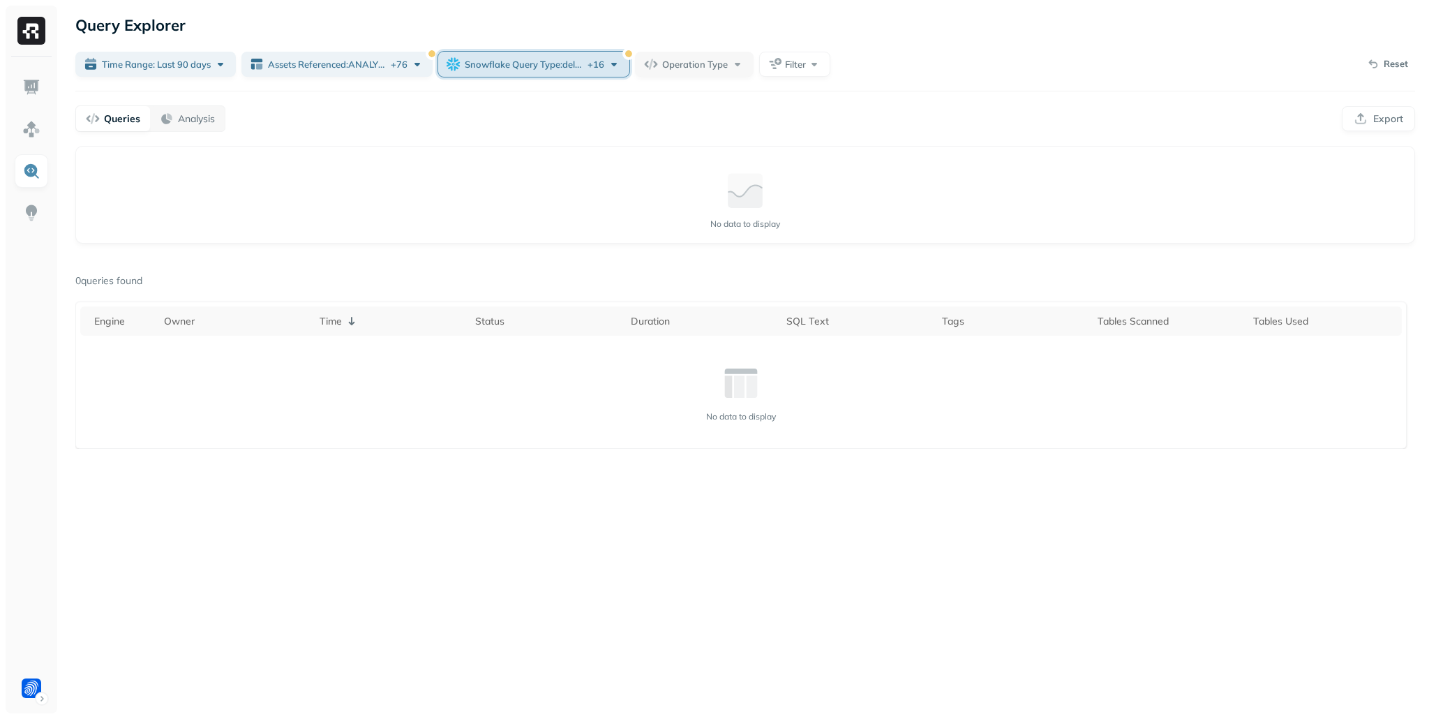
click at [607, 62] on div "Snowflake Query Type : delete ... + 16" at bounding box center [543, 64] width 156 height 14
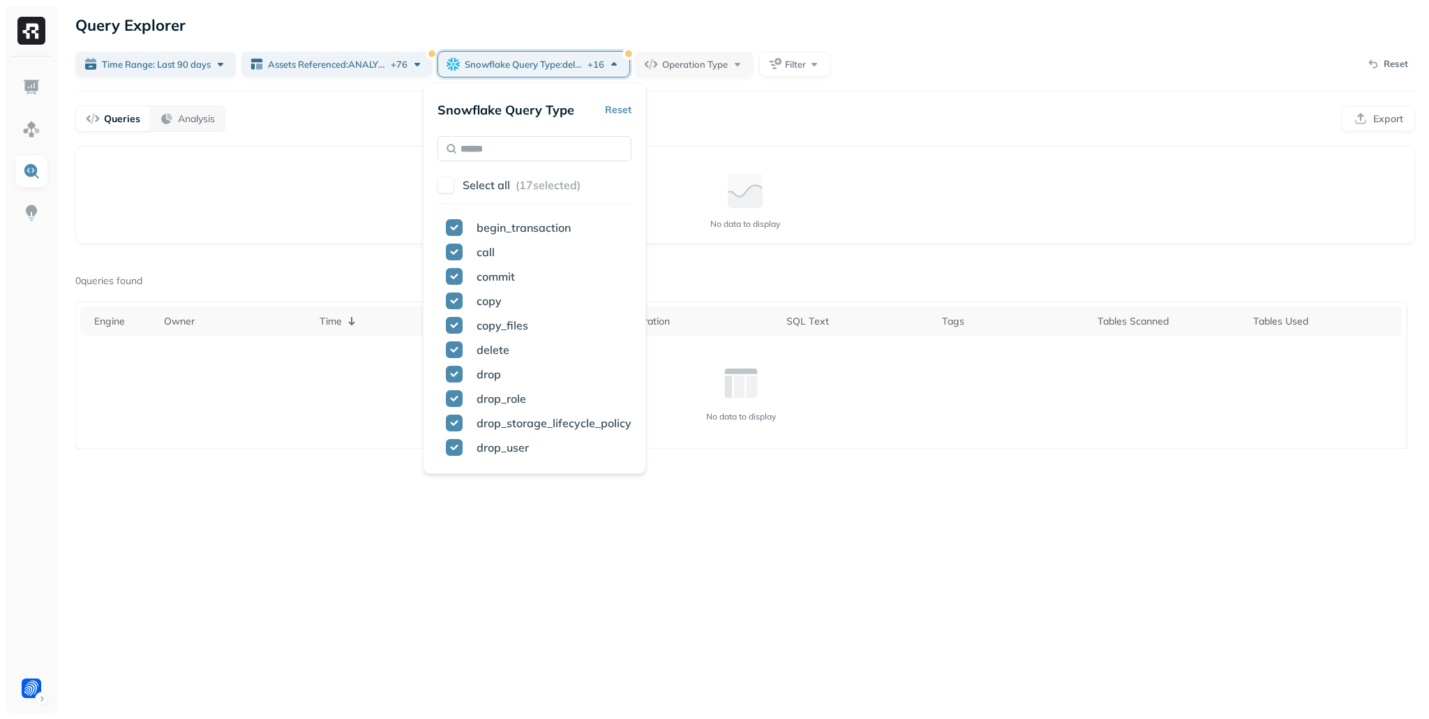
drag, startPoint x: 622, startPoint y: 110, endPoint x: 713, endPoint y: 80, distance: 95.6
click at [622, 110] on button "Reset" at bounding box center [618, 109] width 27 height 25
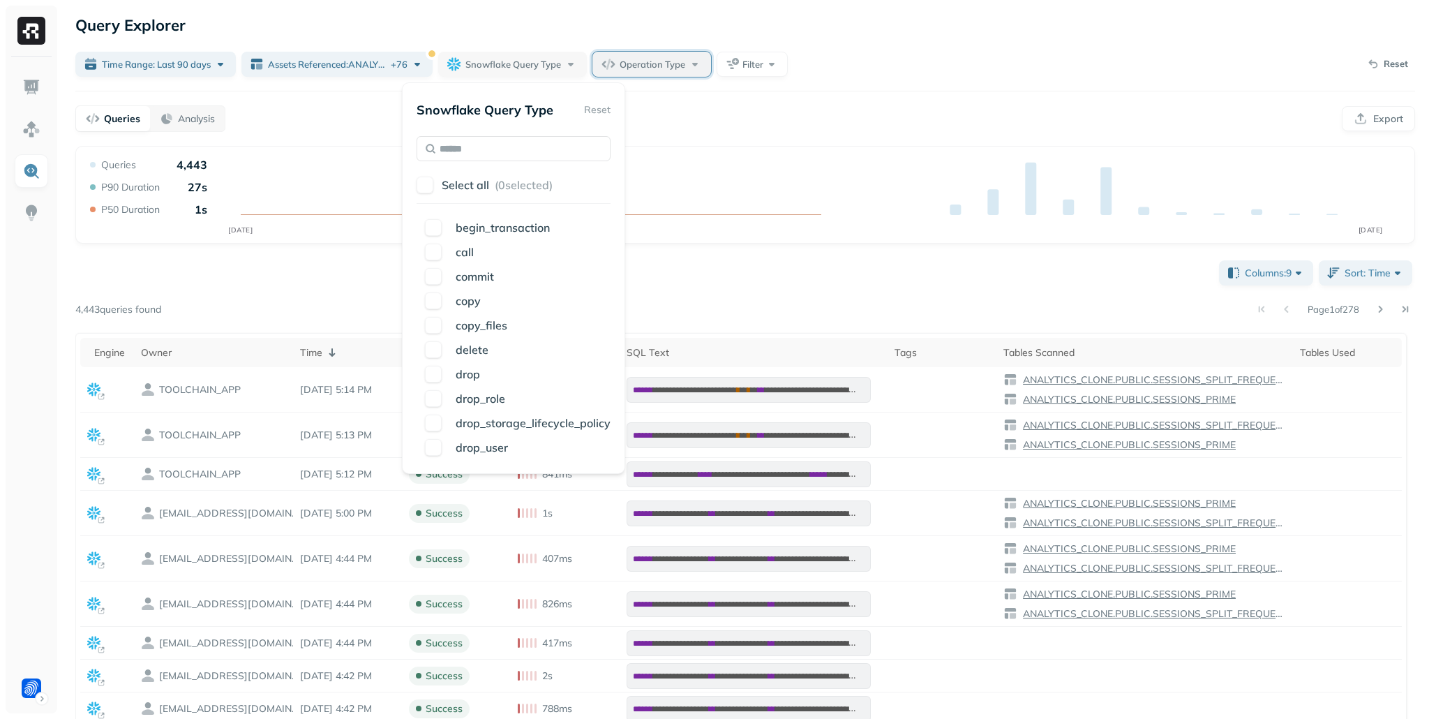
click at [659, 64] on span "Operation Type" at bounding box center [653, 64] width 66 height 13
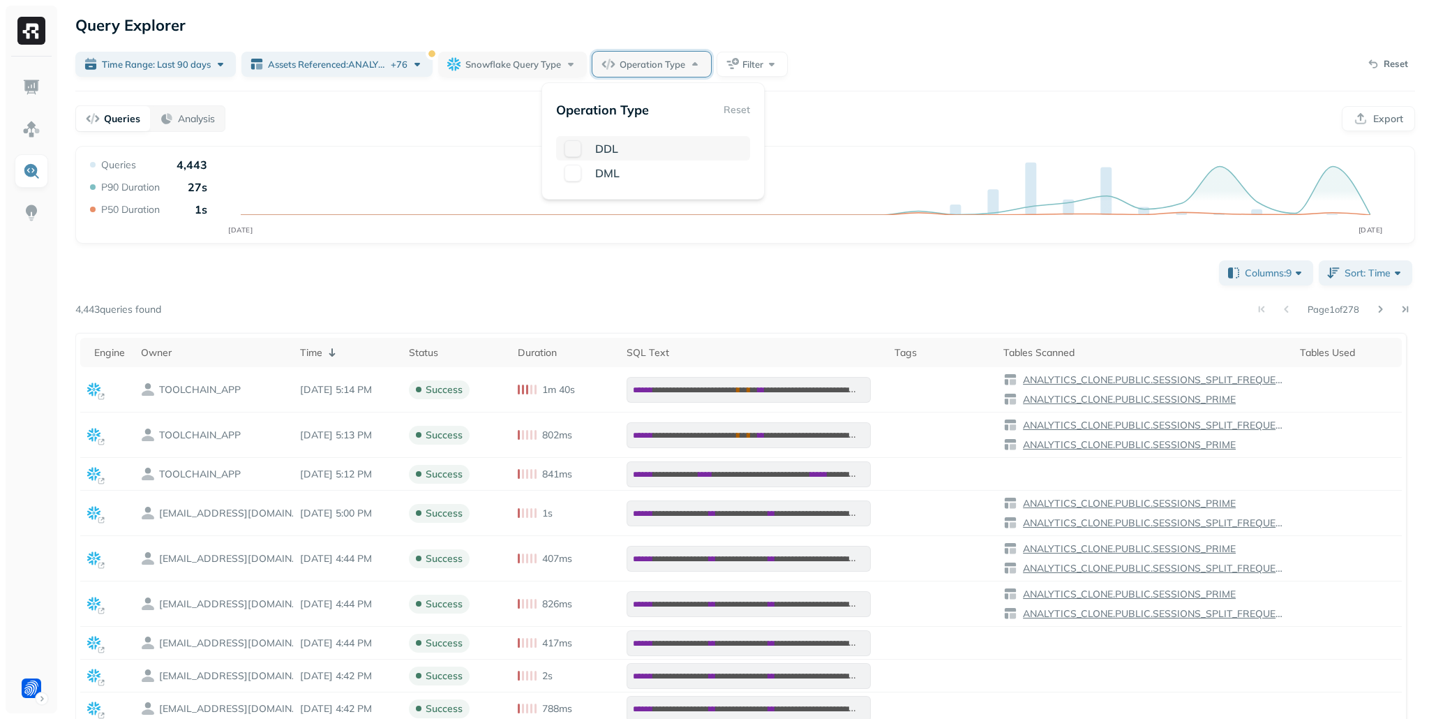
click at [577, 149] on button "button" at bounding box center [573, 148] width 17 height 17
click at [882, 70] on div "Time Range: Last 90 days Assets Referenced : ANALYTICS_CLONE.ANALYSTS.ACM_CONFE…" at bounding box center [745, 64] width 1340 height 25
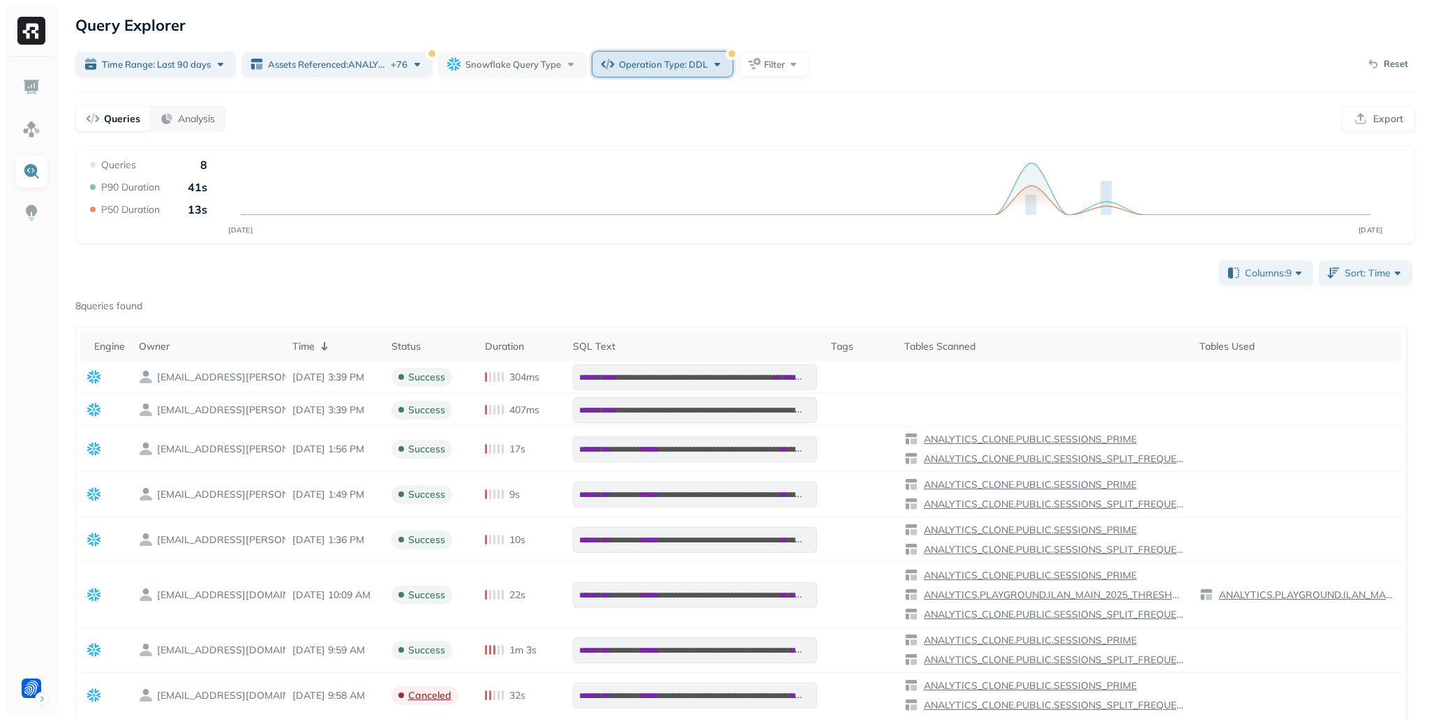
click at [690, 75] on button "Operation Type: DDL" at bounding box center [663, 64] width 140 height 25
drag, startPoint x: 581, startPoint y: 147, endPoint x: 582, endPoint y: 164, distance: 17.5
click at [581, 149] on button "button" at bounding box center [583, 148] width 17 height 17
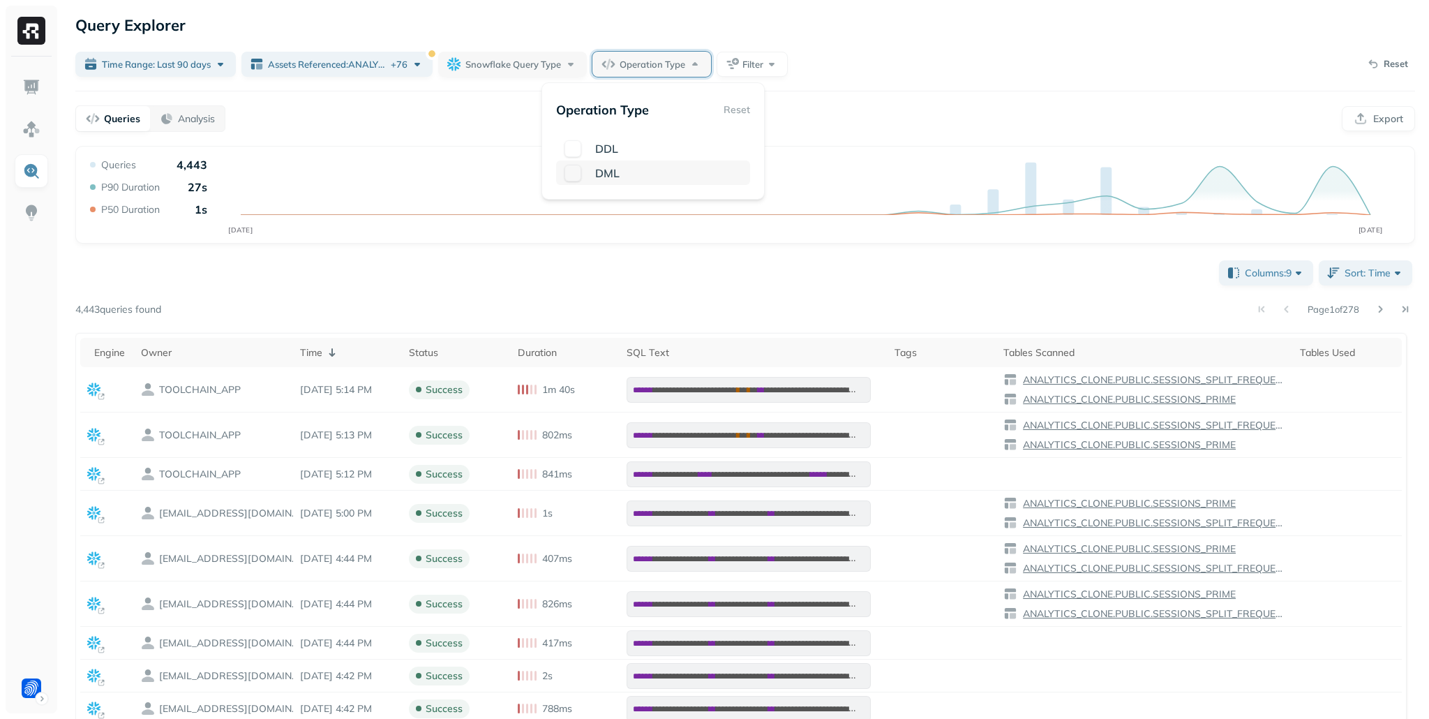
click at [582, 179] on div "DML" at bounding box center [653, 173] width 194 height 24
drag, startPoint x: 582, startPoint y: 170, endPoint x: 744, endPoint y: 120, distance: 169.3
click at [582, 170] on button "button" at bounding box center [584, 173] width 17 height 17
click at [879, 107] on div "Queries Analysis Export" at bounding box center [745, 118] width 1340 height 27
click at [1388, 65] on p "Reset" at bounding box center [1396, 64] width 24 height 14
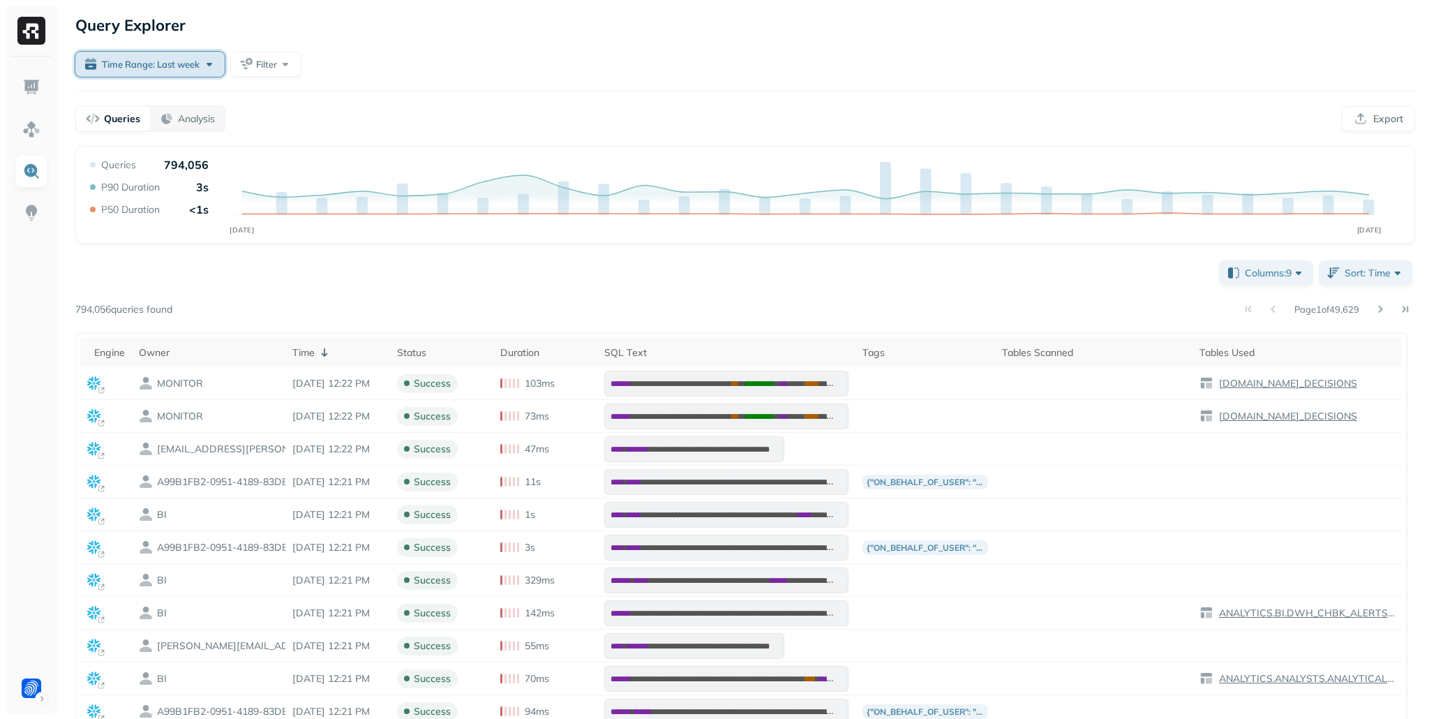
drag, startPoint x: 191, startPoint y: 73, endPoint x: 184, endPoint y: 79, distance: 9.4
click at [191, 73] on button "Time Range: Last week" at bounding box center [149, 64] width 149 height 25
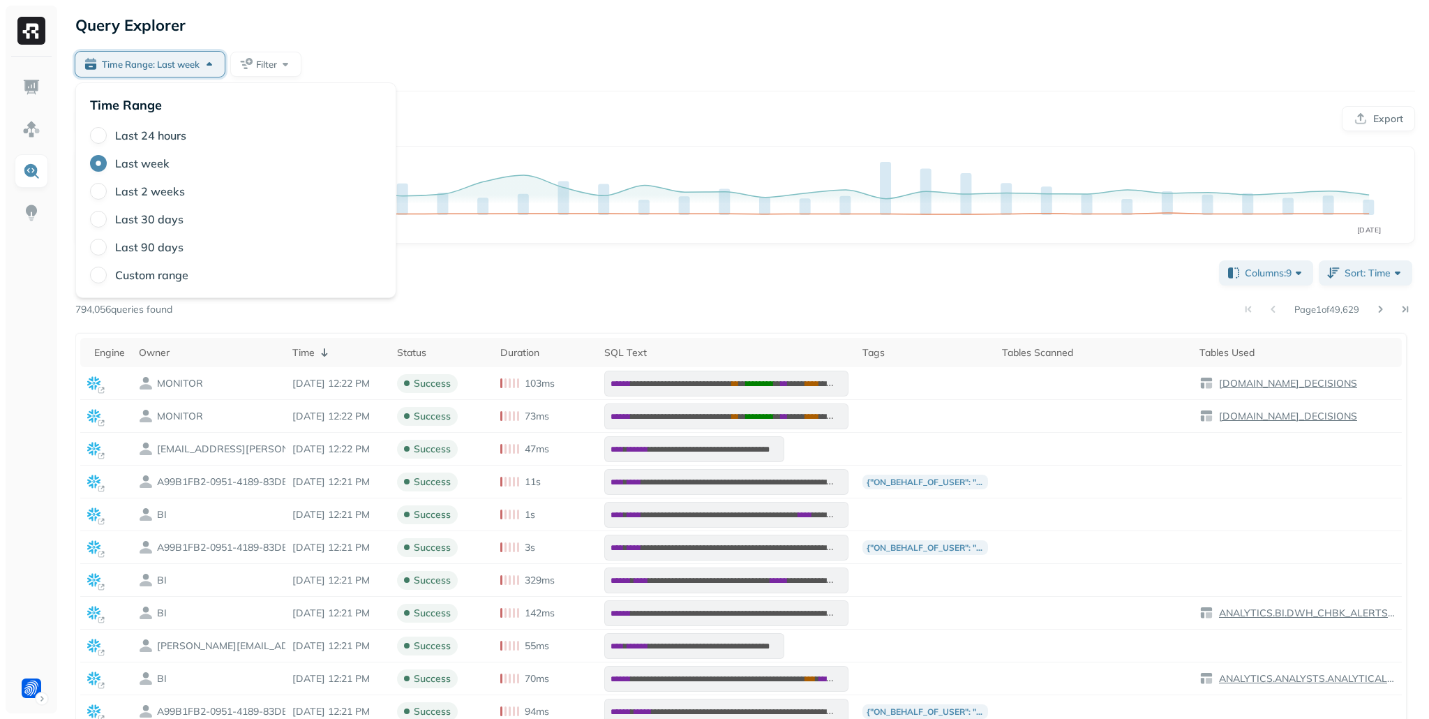
drag, startPoint x: 151, startPoint y: 242, endPoint x: 158, endPoint y: 219, distance: 23.4
click at [151, 242] on label "Last 90 days" at bounding box center [149, 247] width 68 height 14
click at [107, 242] on button "Last 90 days" at bounding box center [98, 247] width 17 height 17
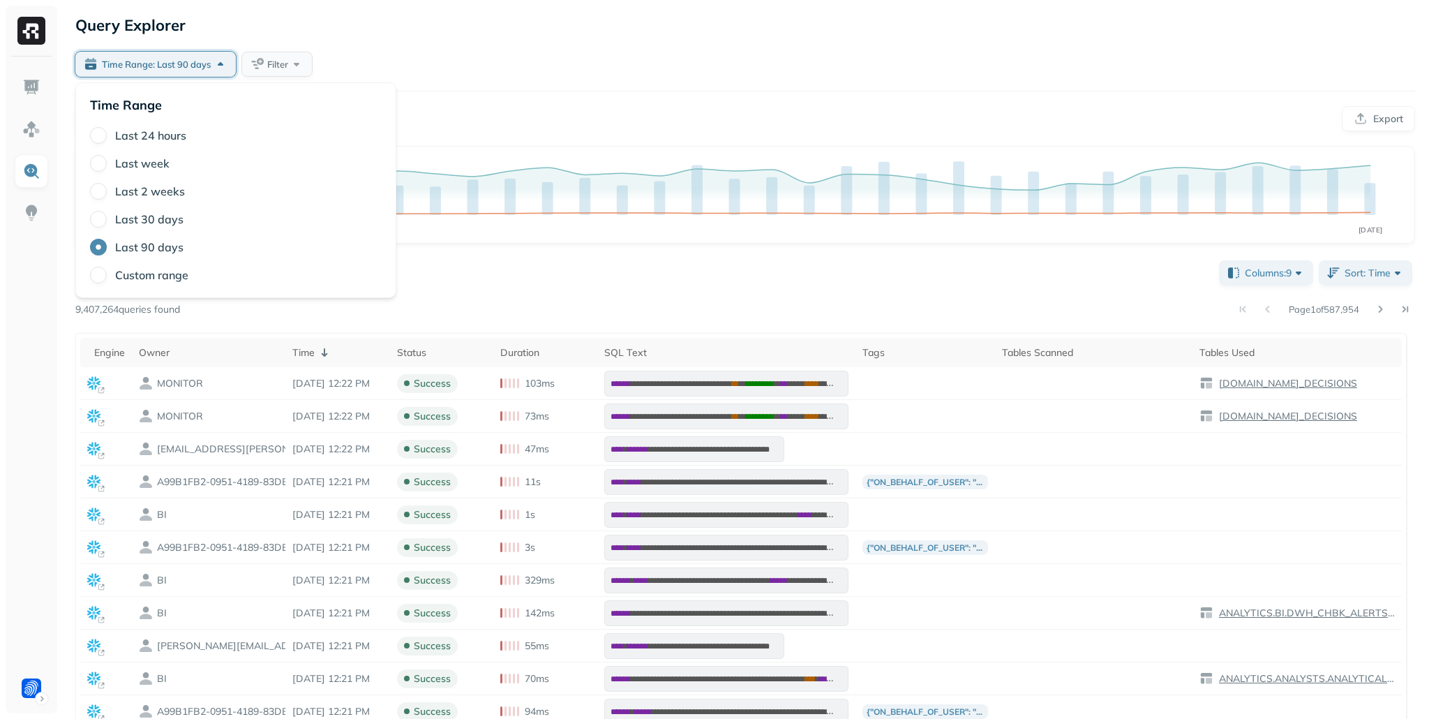
drag, startPoint x: 353, startPoint y: 37, endPoint x: 285, endPoint y: 55, distance: 70.8
click at [352, 37] on div "Query Explorer" at bounding box center [745, 25] width 1340 height 25
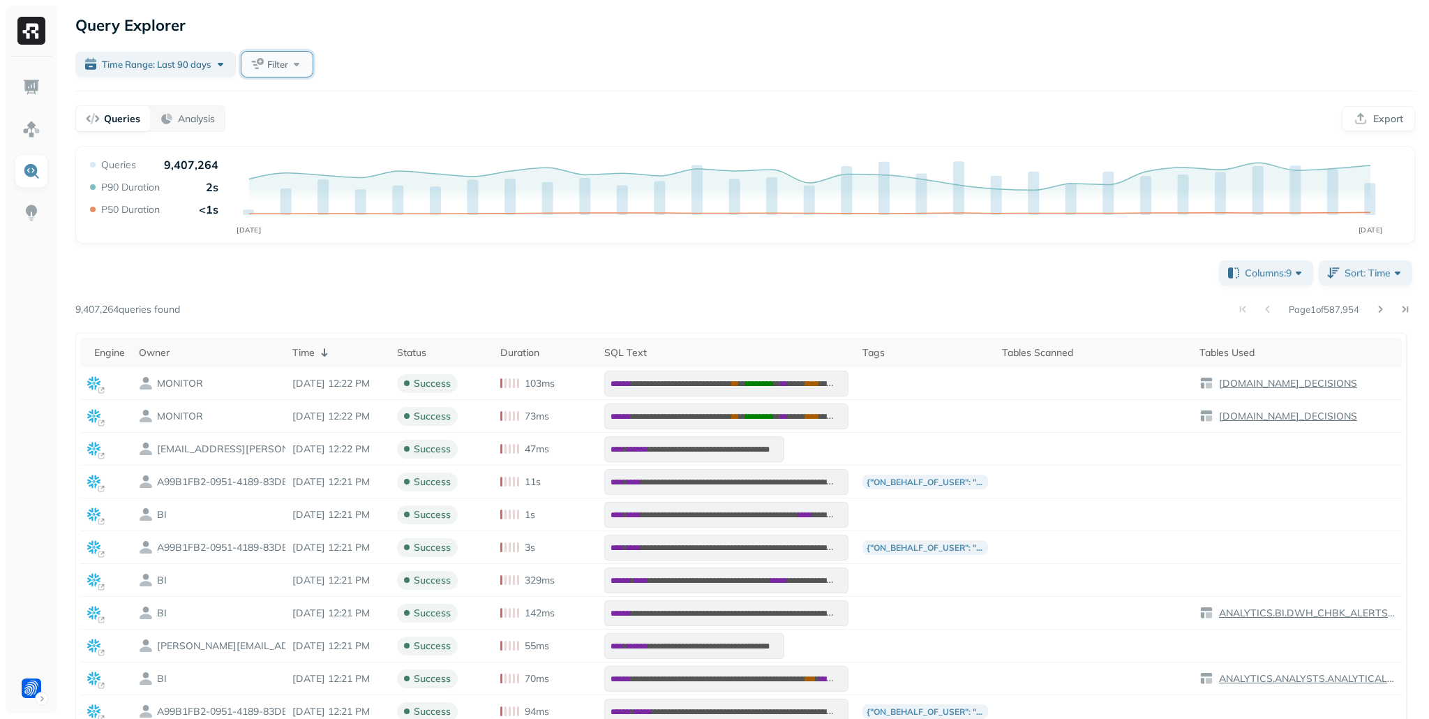
click at [285, 61] on span "Filter" at bounding box center [277, 64] width 21 height 13
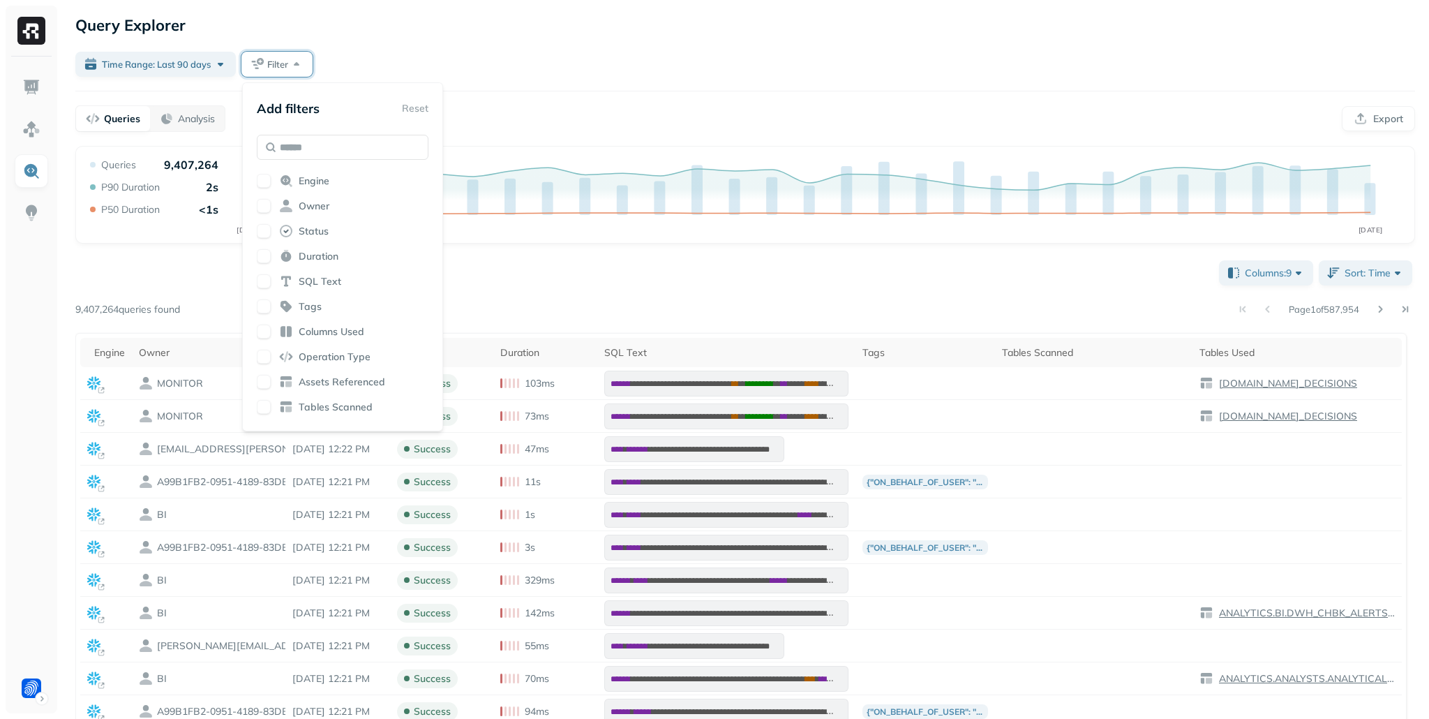
click at [288, 210] on icon at bounding box center [286, 210] width 13 height 6
click at [452, 44] on div "**********" at bounding box center [745, 460] width 1368 height 921
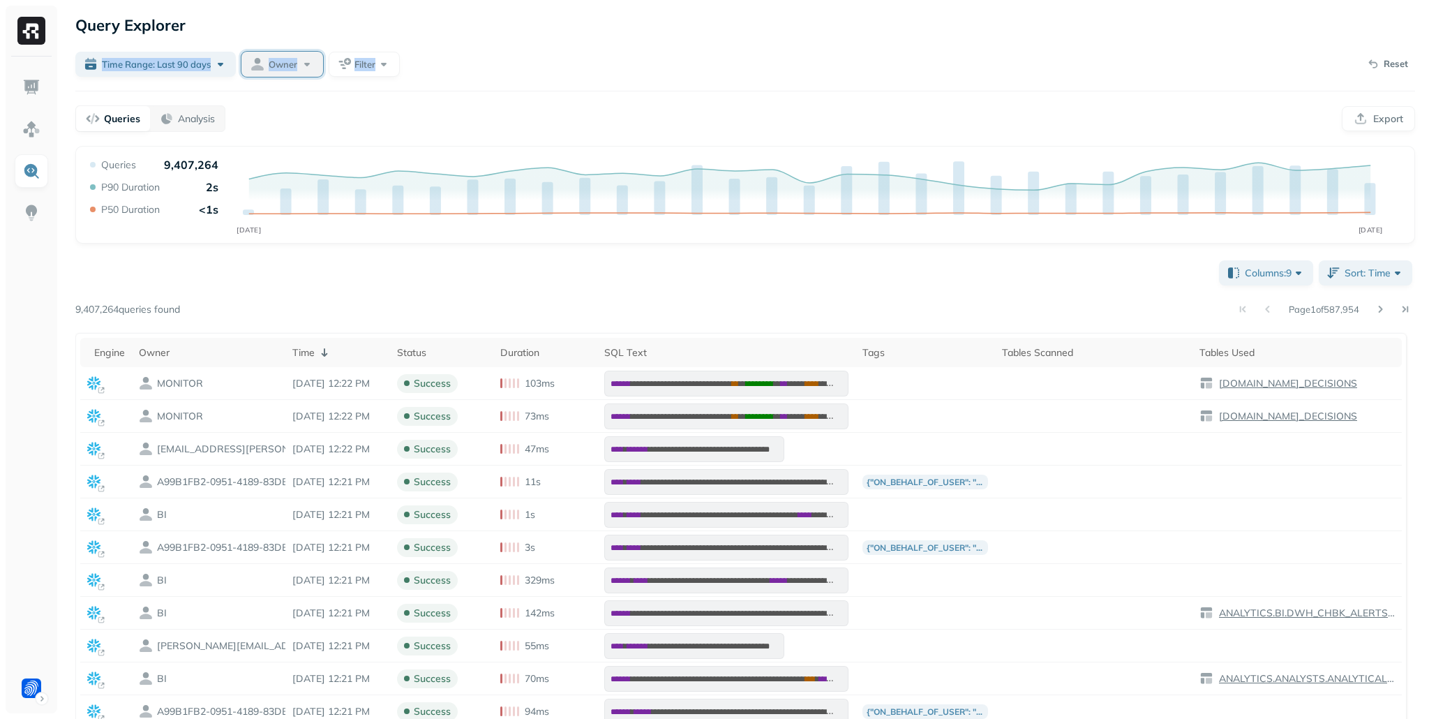
click at [278, 70] on span "Owner" at bounding box center [283, 64] width 29 height 13
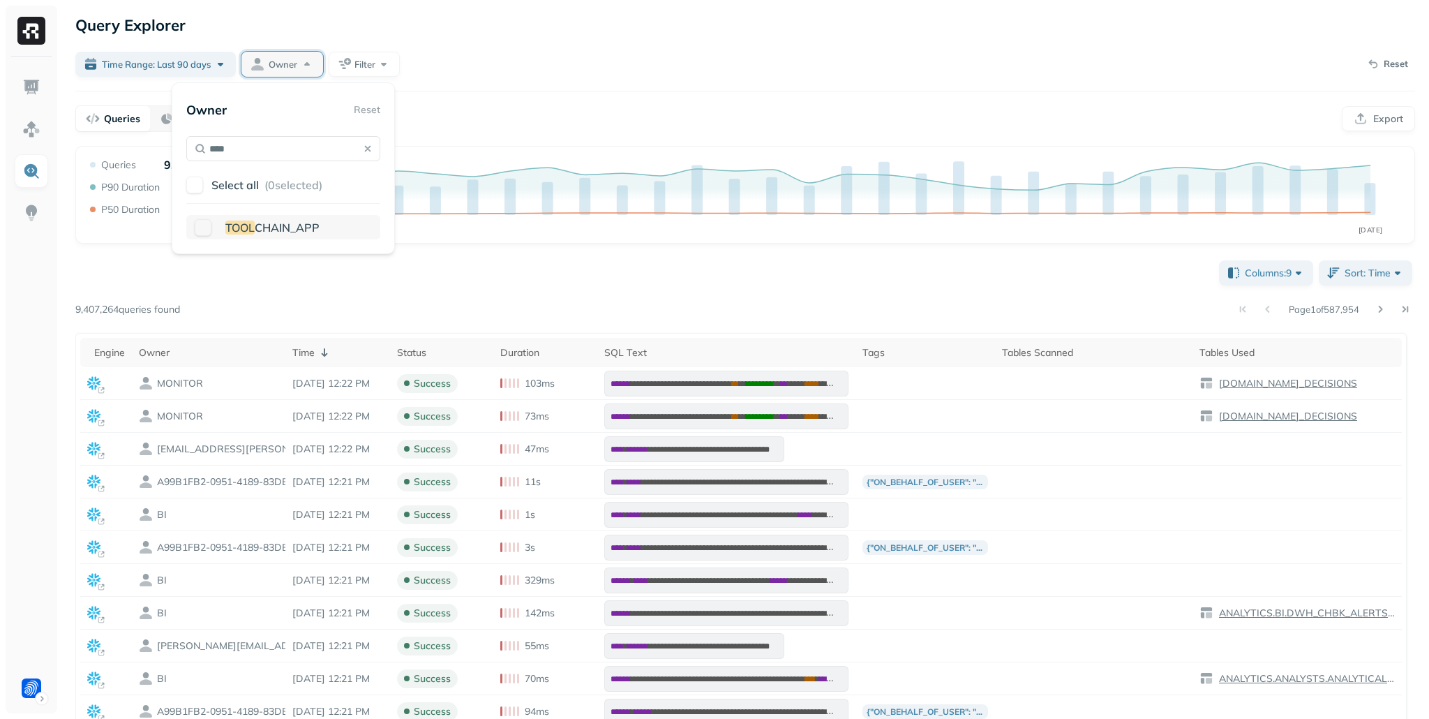
type input "****"
drag, startPoint x: 233, startPoint y: 231, endPoint x: 240, endPoint y: 221, distance: 12.6
click at [232, 232] on span "TOOL" at bounding box center [239, 228] width 29 height 14
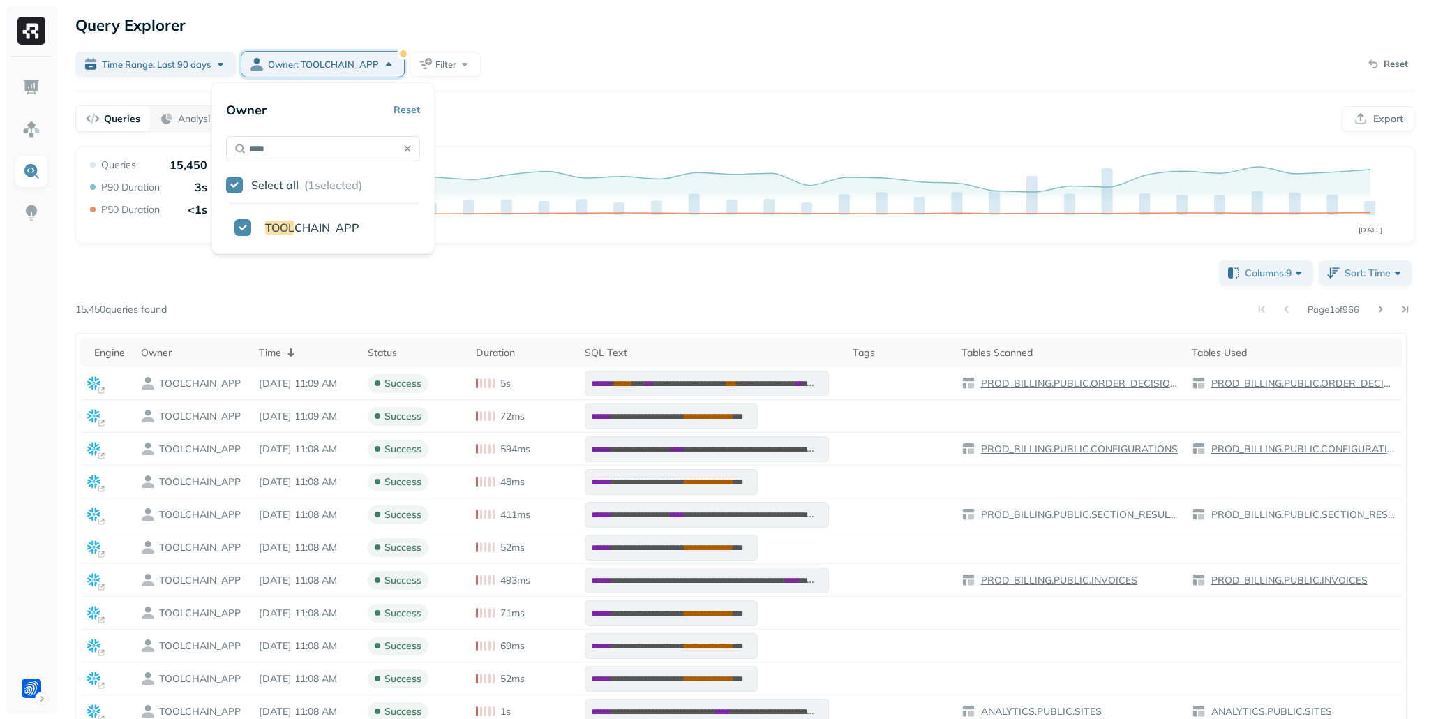
click at [529, 61] on div "Time Range: Last 90 days Owner: TOOLCHAIN_APP Filter Reset" at bounding box center [745, 64] width 1340 height 25
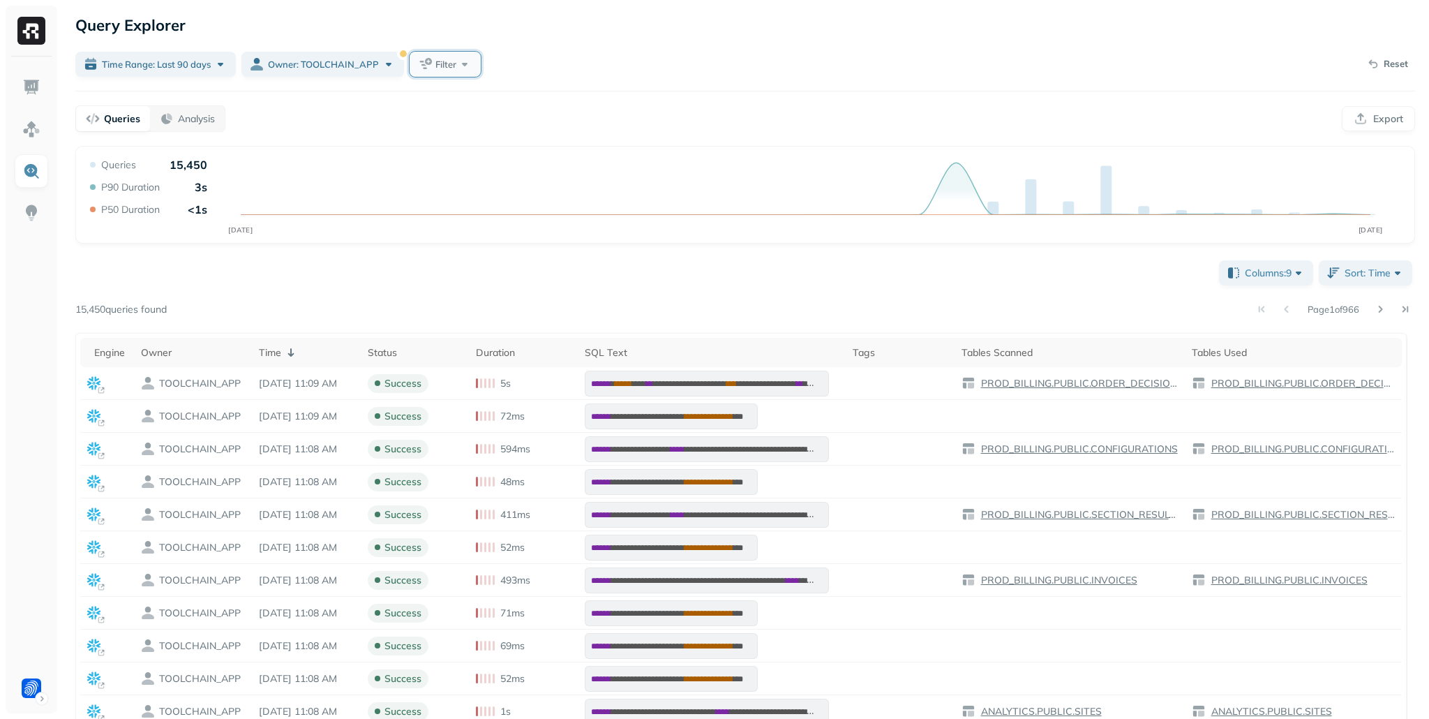
click at [461, 58] on button "Filter" at bounding box center [445, 64] width 71 height 25
type input "****"
click at [505, 205] on span "Snowflake Query" at bounding box center [505, 206] width 79 height 13
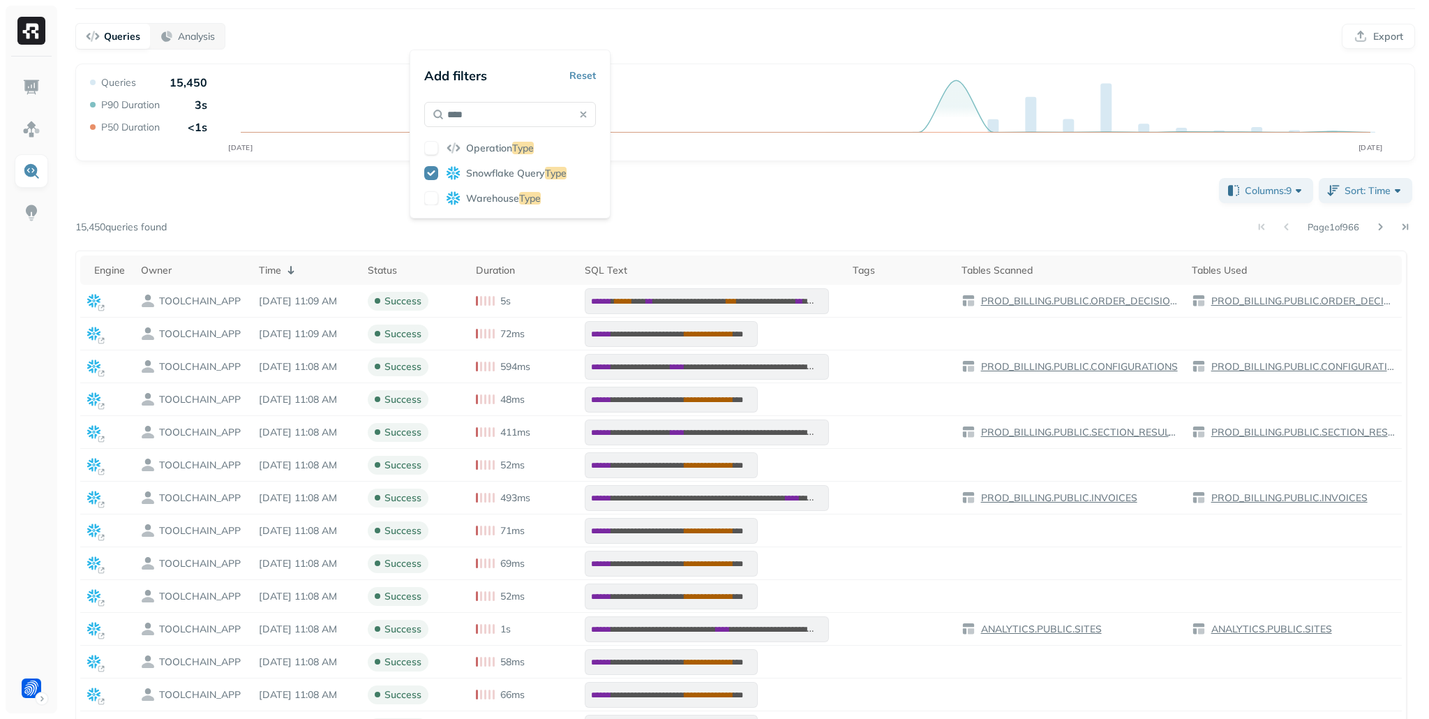
scroll to position [96, 0]
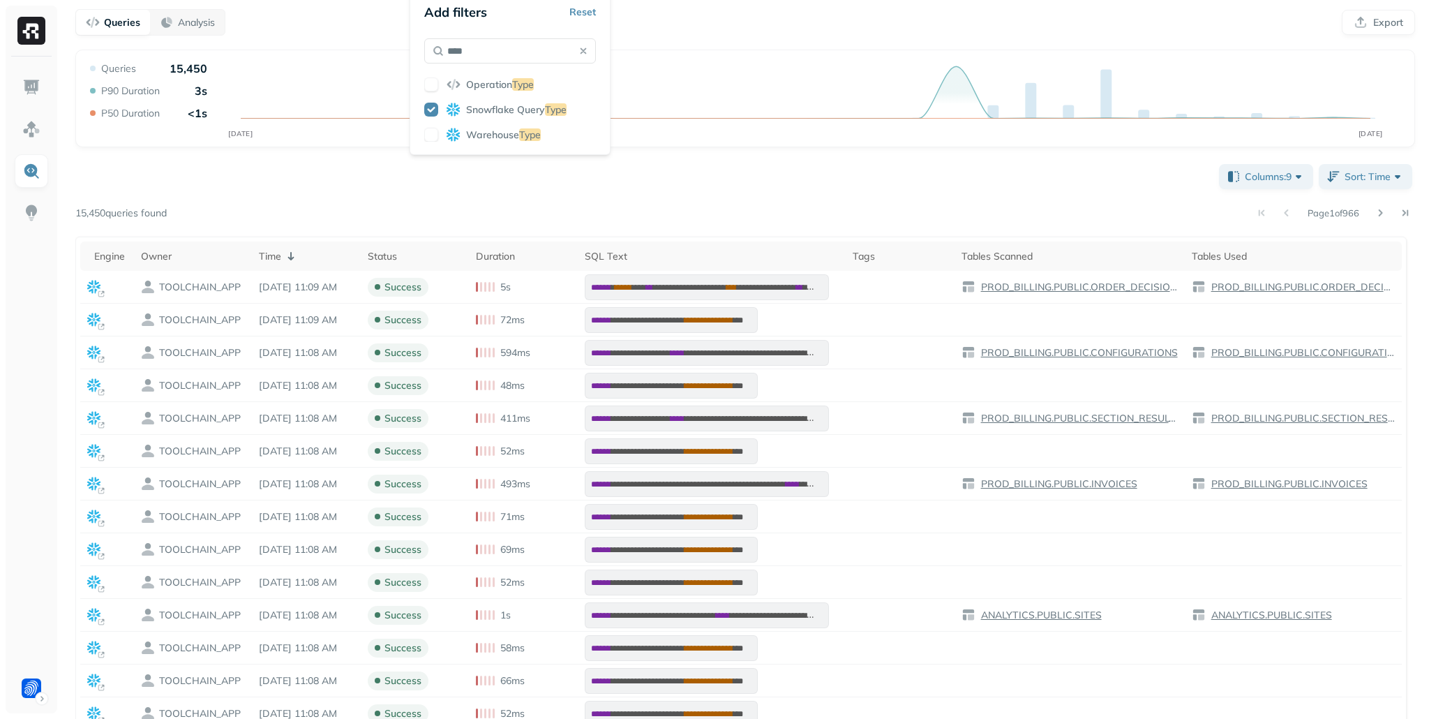
click at [673, 36] on div "**********" at bounding box center [745, 358] width 1368 height 909
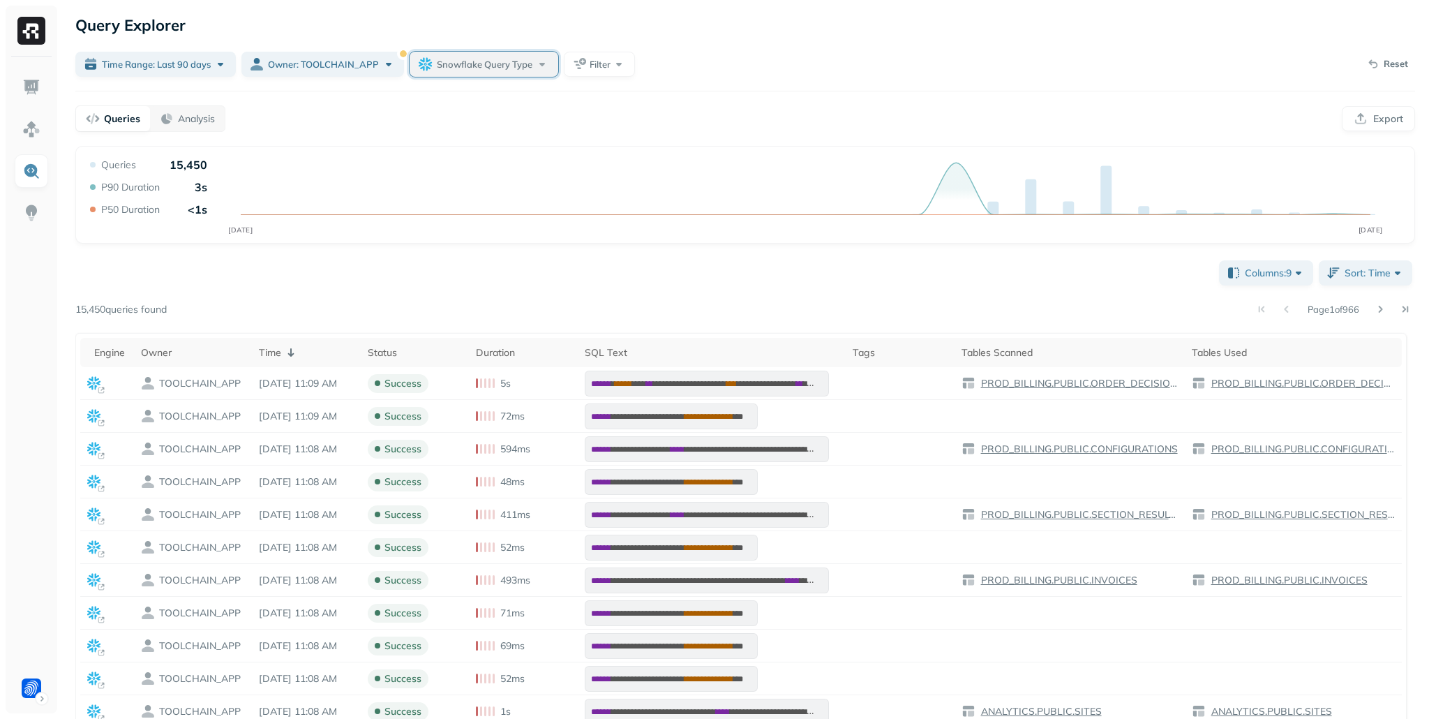
click at [491, 70] on span "Snowflake Query Type" at bounding box center [485, 64] width 96 height 13
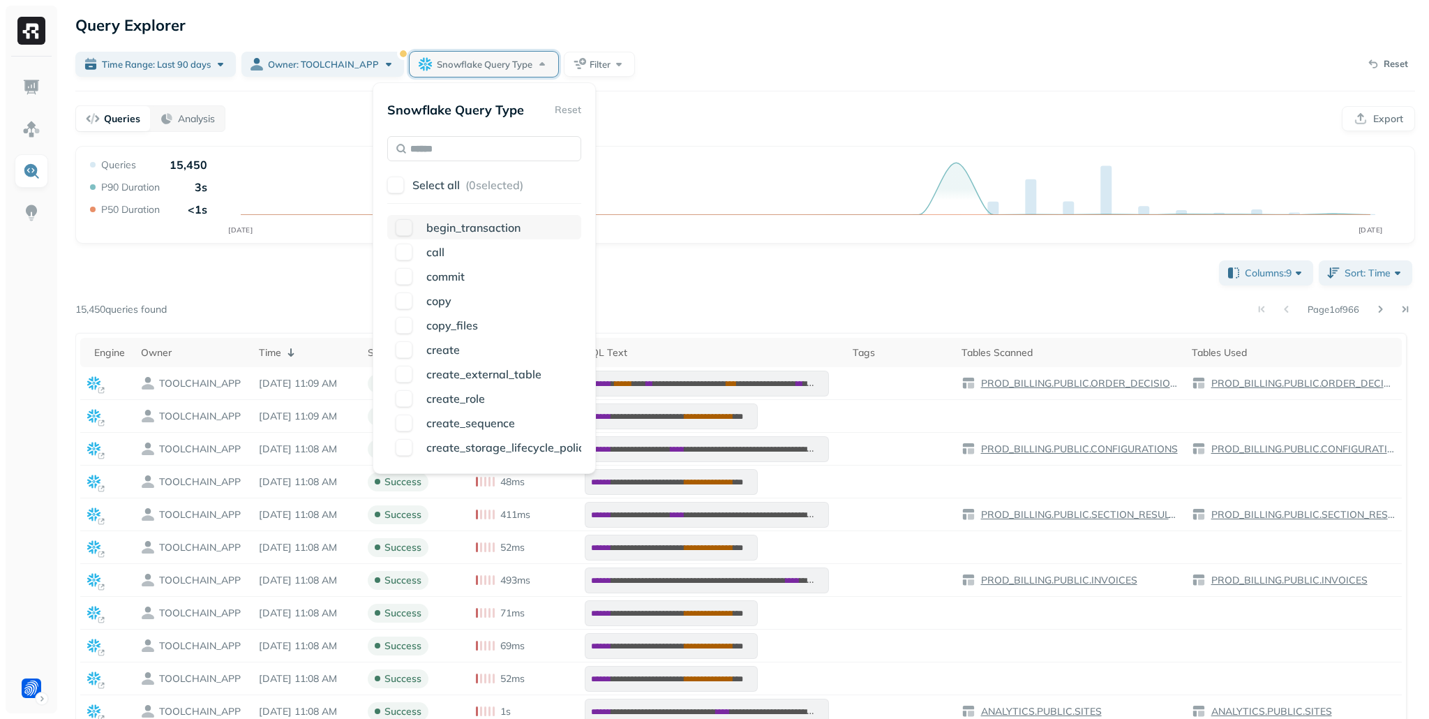
click at [408, 225] on button "button" at bounding box center [404, 227] width 17 height 17
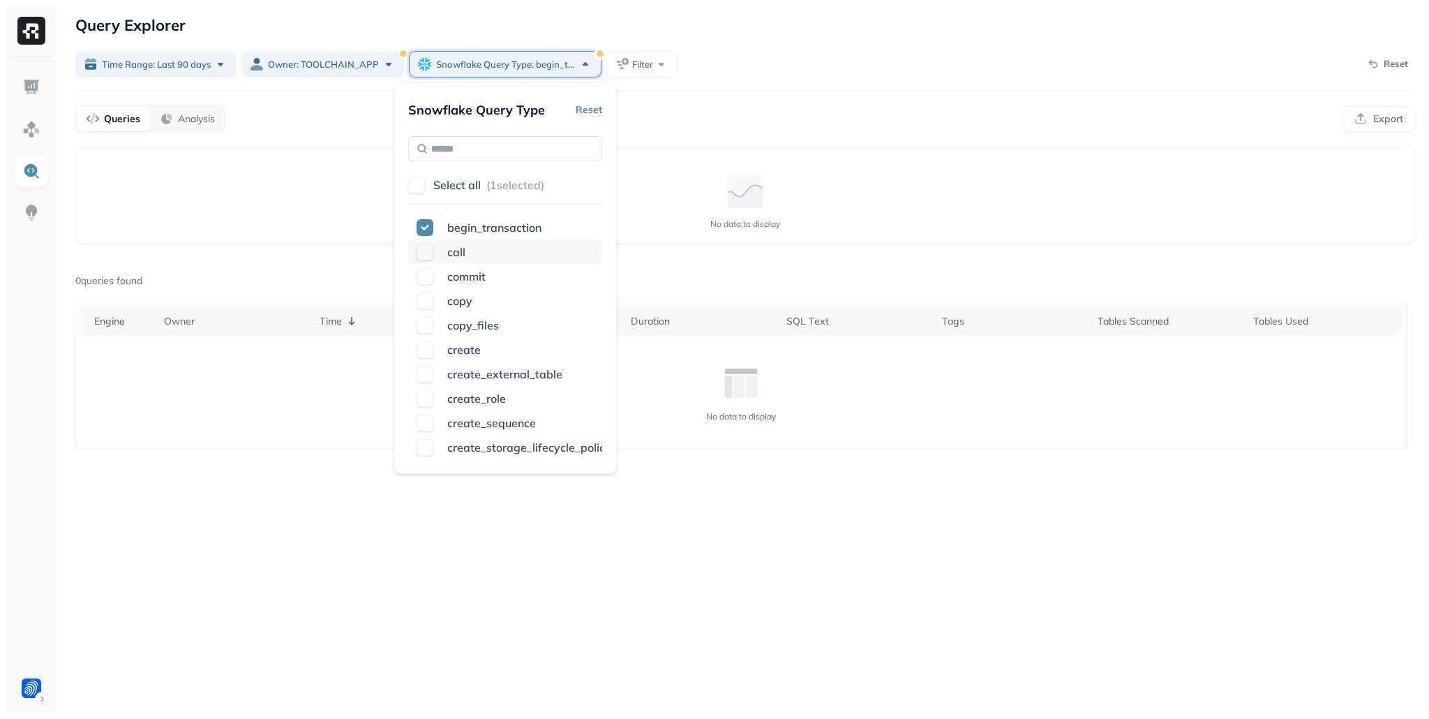
click at [433, 252] on button "button" at bounding box center [425, 252] width 17 height 17
click at [430, 281] on button "button" at bounding box center [425, 276] width 17 height 17
click at [426, 306] on button "button" at bounding box center [425, 300] width 17 height 17
click at [424, 324] on button "button" at bounding box center [425, 325] width 17 height 17
click at [420, 186] on button "button" at bounding box center [416, 185] width 17 height 17
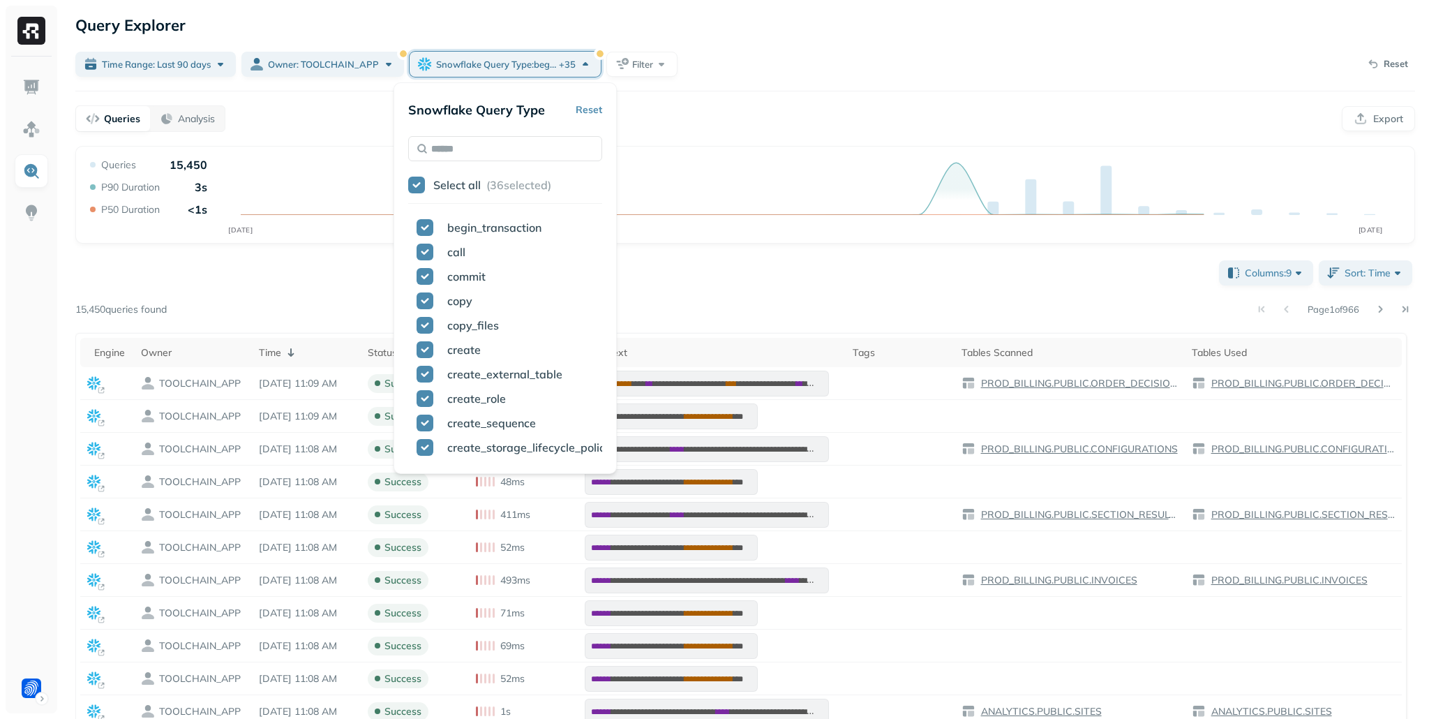
scroll to position [635, 0]
click at [421, 348] on button "button" at bounding box center [425, 349] width 17 height 17
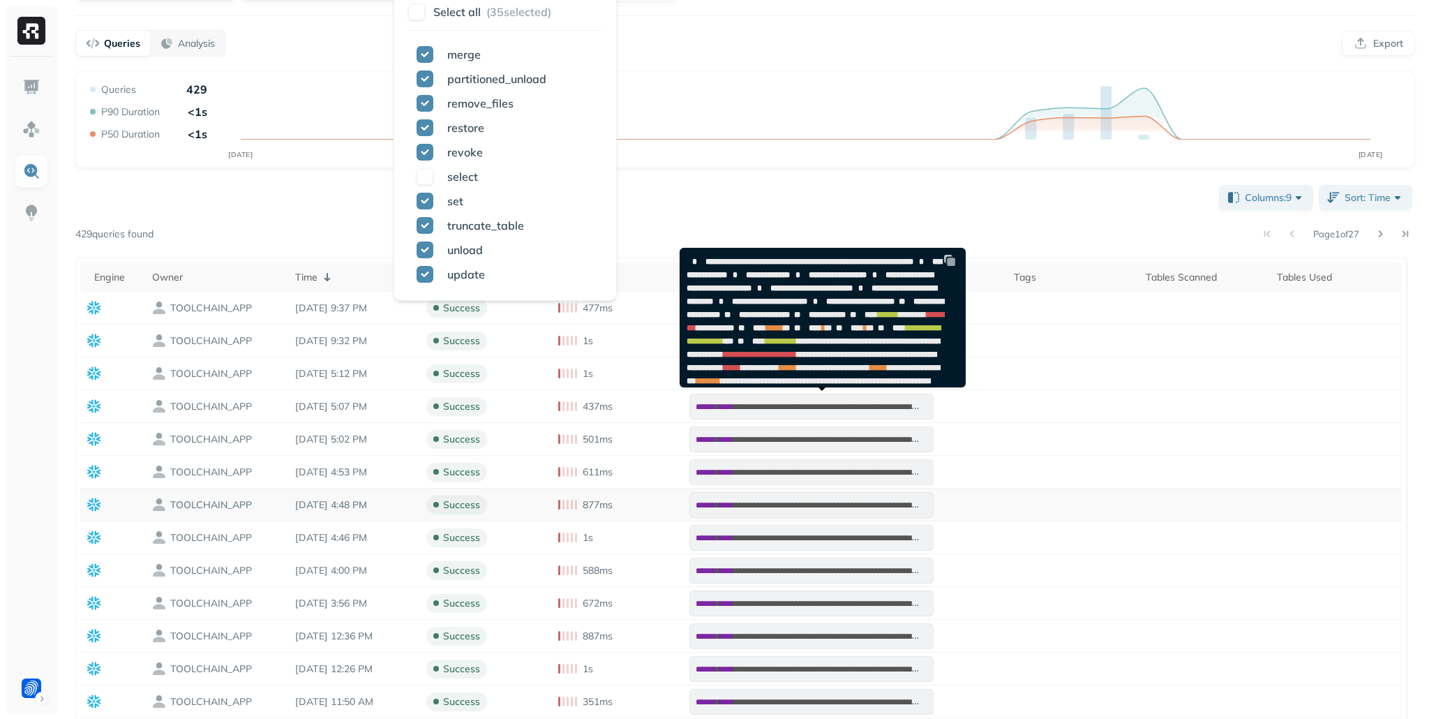
scroll to position [0, 0]
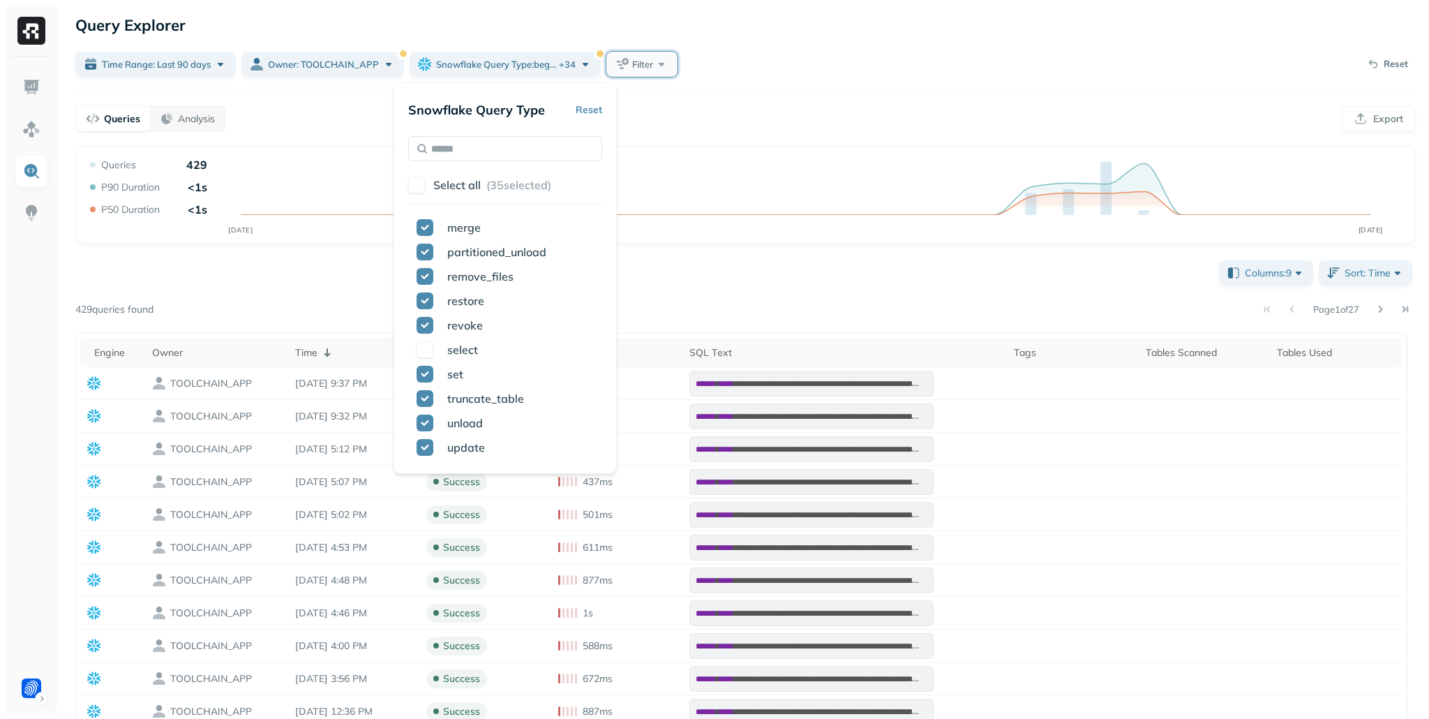
click at [671, 72] on button "Filter" at bounding box center [642, 64] width 71 height 25
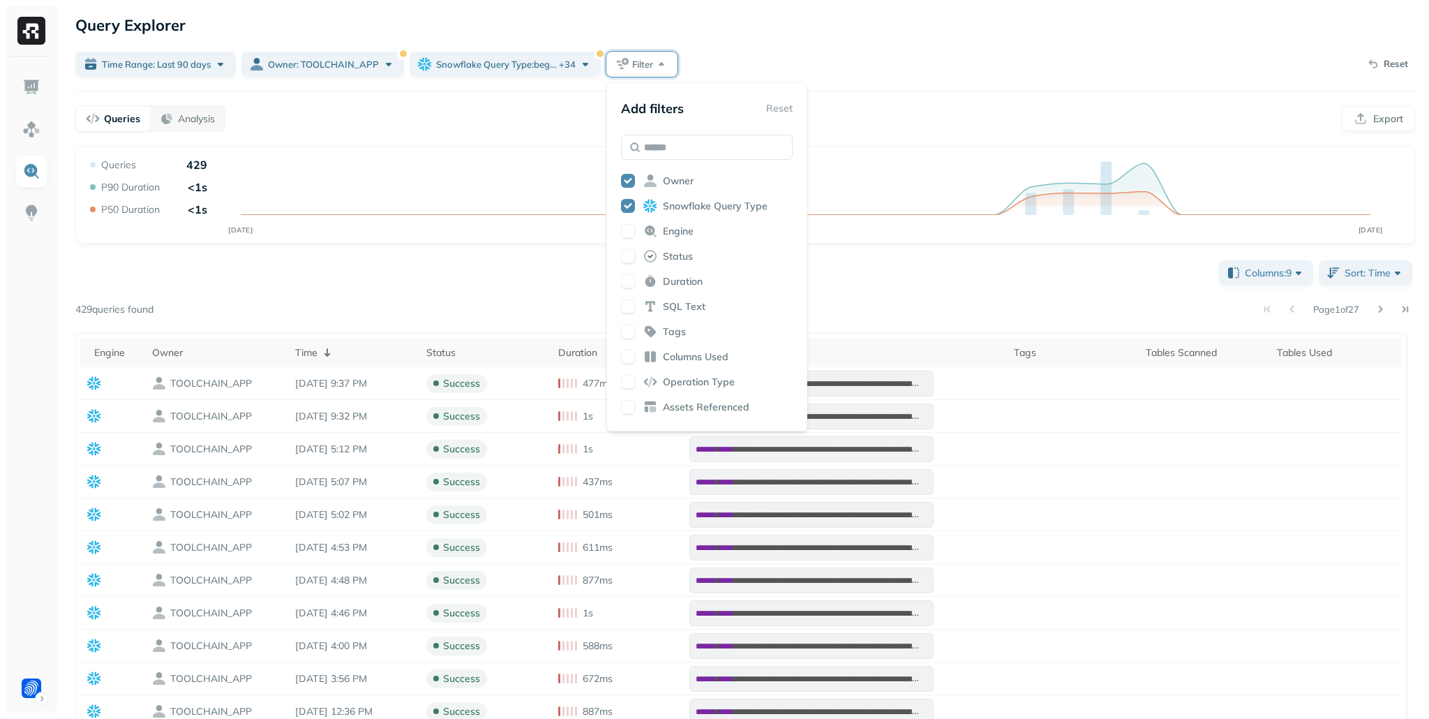
click at [627, 410] on button "button" at bounding box center [628, 407] width 14 height 14
click at [890, 61] on div "Time Range: Last 90 days Owner: TOOLCHAIN_APP Snowflake Query Type : begin_tran…" at bounding box center [745, 64] width 1340 height 25
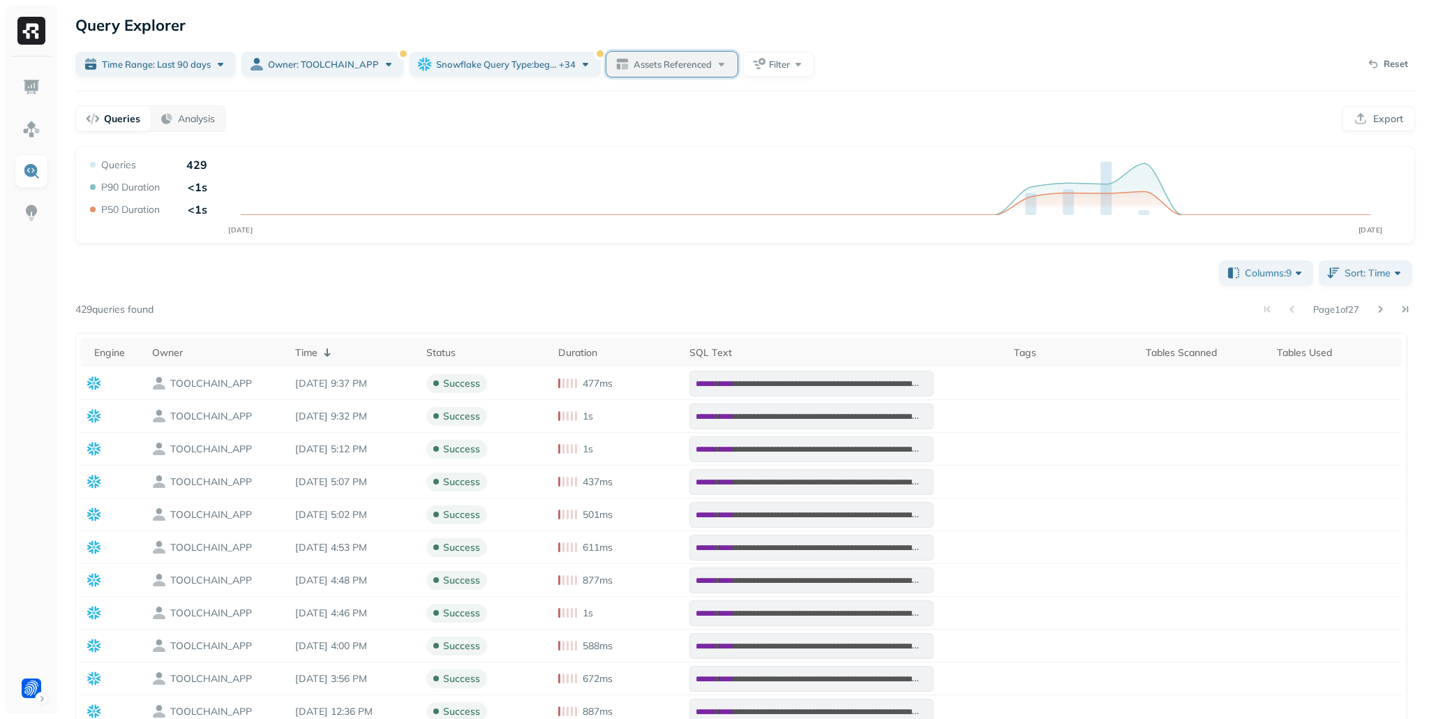
click at [710, 64] on span "Assets Referenced" at bounding box center [673, 64] width 78 height 13
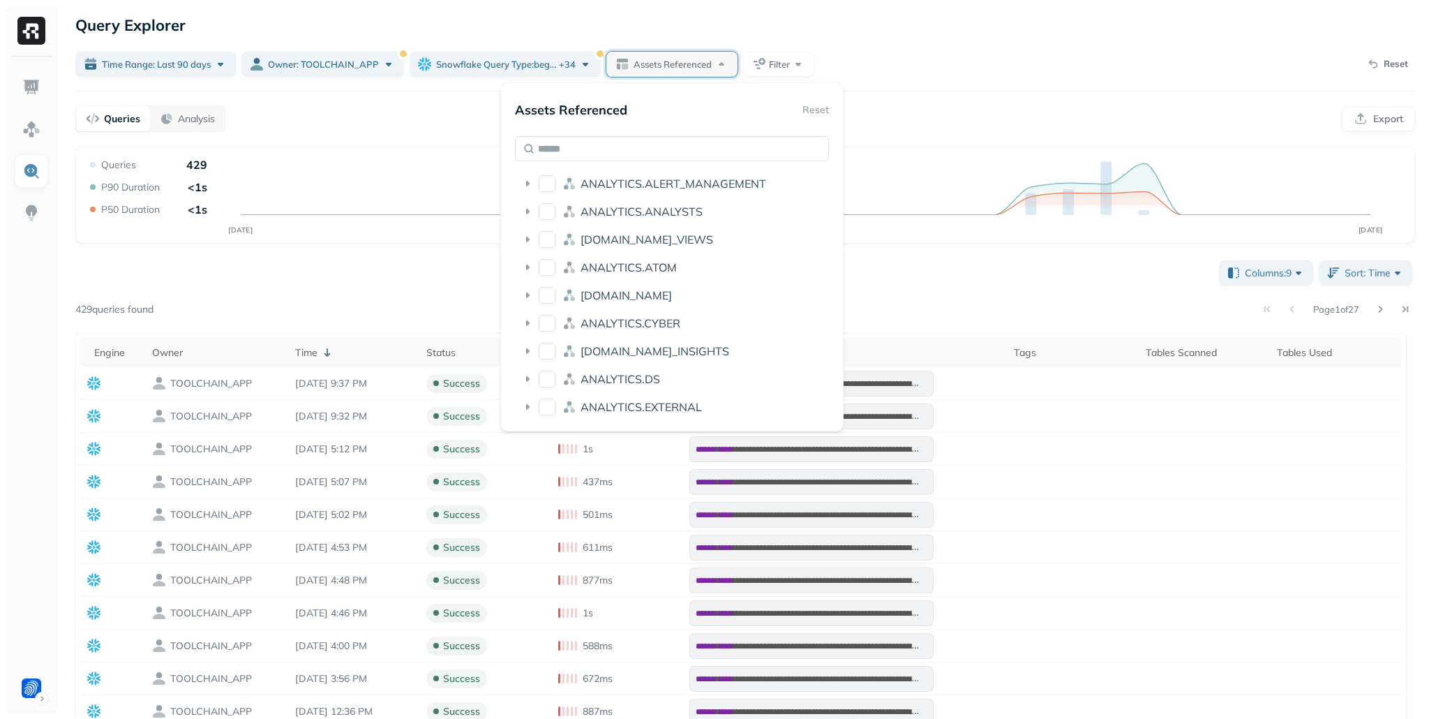
click at [965, 114] on div "Queries Analysis Export" at bounding box center [745, 118] width 1340 height 27
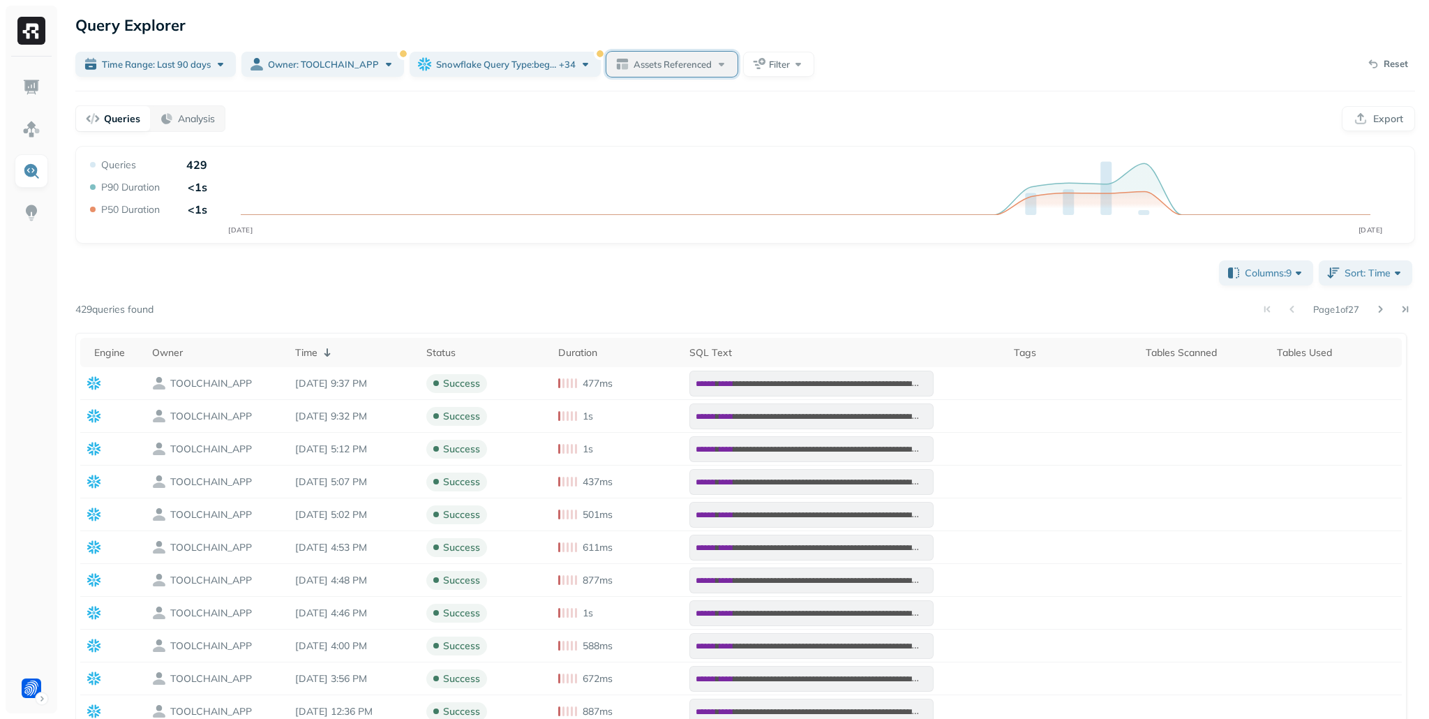
click at [711, 63] on span "Assets Referenced" at bounding box center [673, 64] width 78 height 13
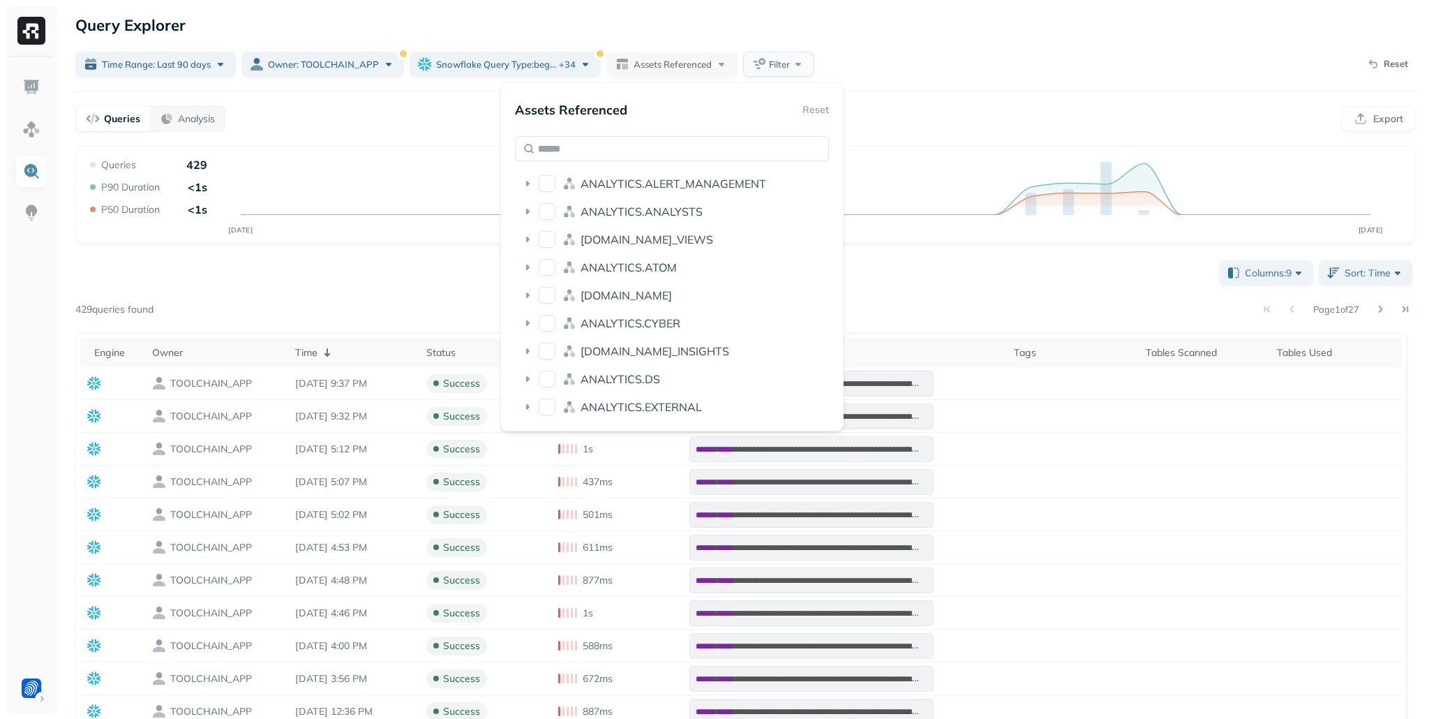
drag, startPoint x: 903, startPoint y: 112, endPoint x: 794, endPoint y: 58, distance: 120.8
click at [903, 112] on div "Queries Analysis Export" at bounding box center [745, 118] width 1340 height 27
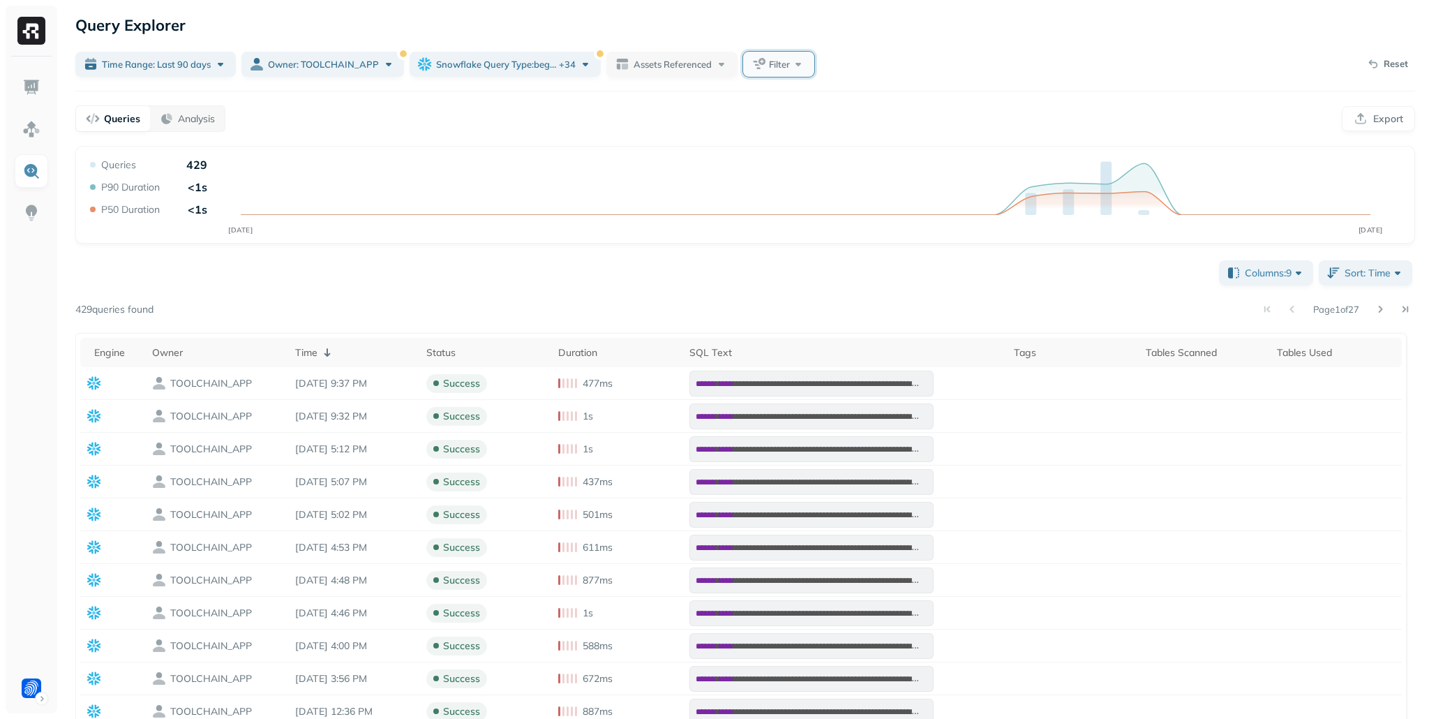
click at [775, 54] on button "Filter" at bounding box center [778, 64] width 71 height 25
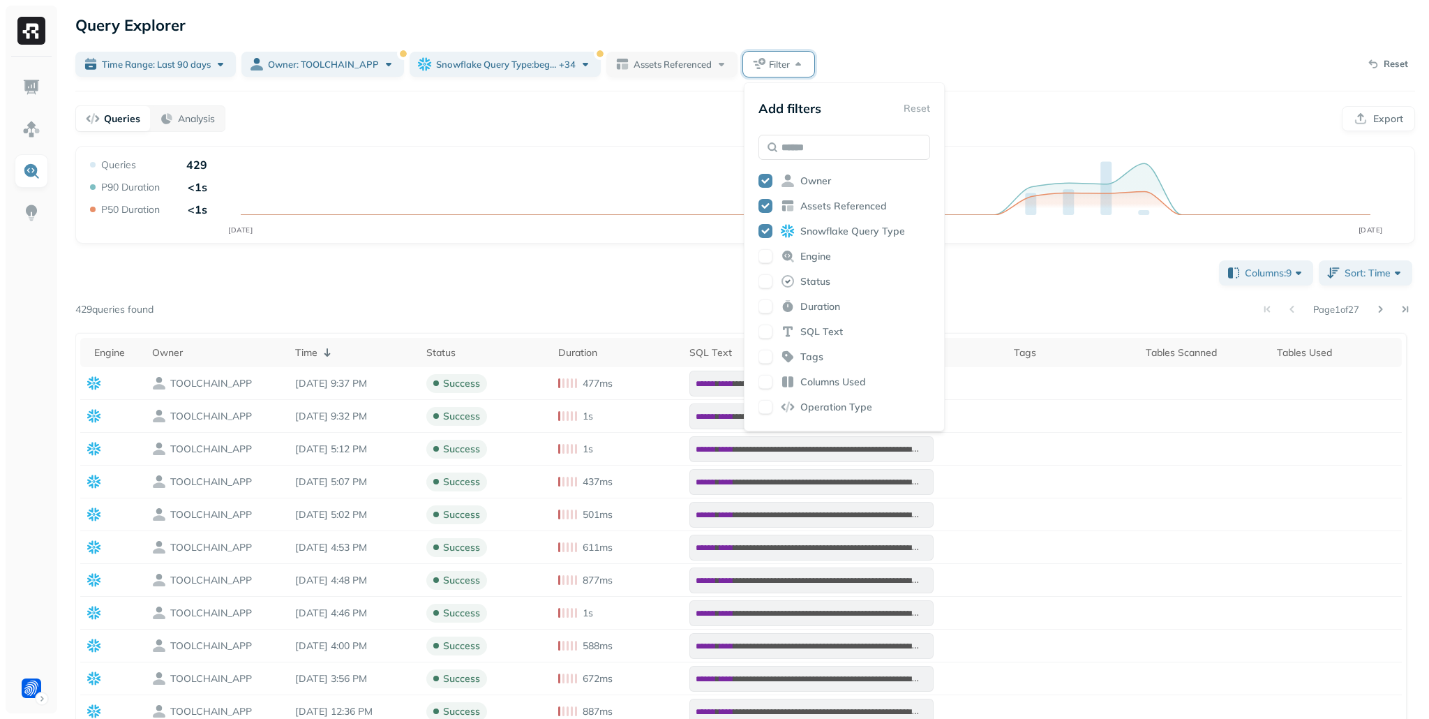
click at [761, 202] on button "button" at bounding box center [766, 206] width 14 height 14
click at [594, 163] on icon "[DATE] [DATE]" at bounding box center [745, 200] width 1316 height 84
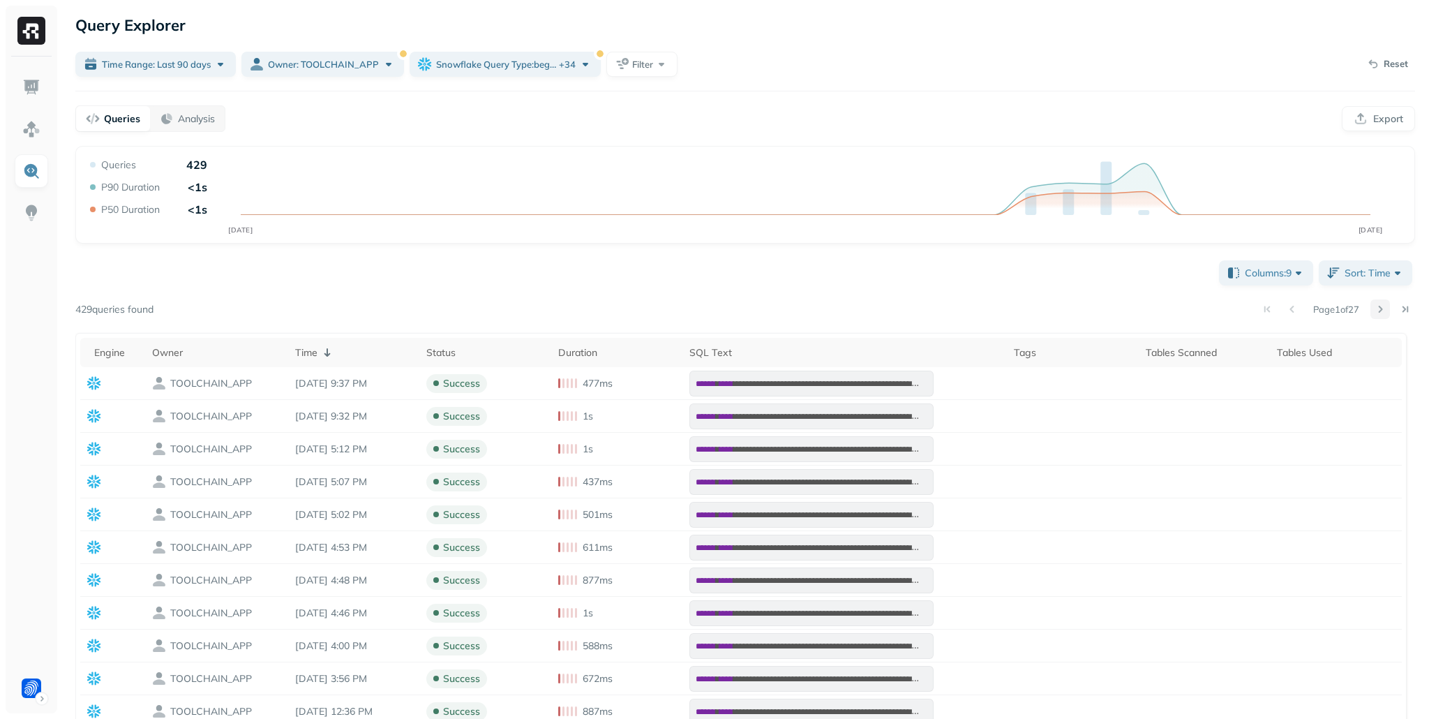
click at [1376, 309] on button at bounding box center [1381, 309] width 20 height 20
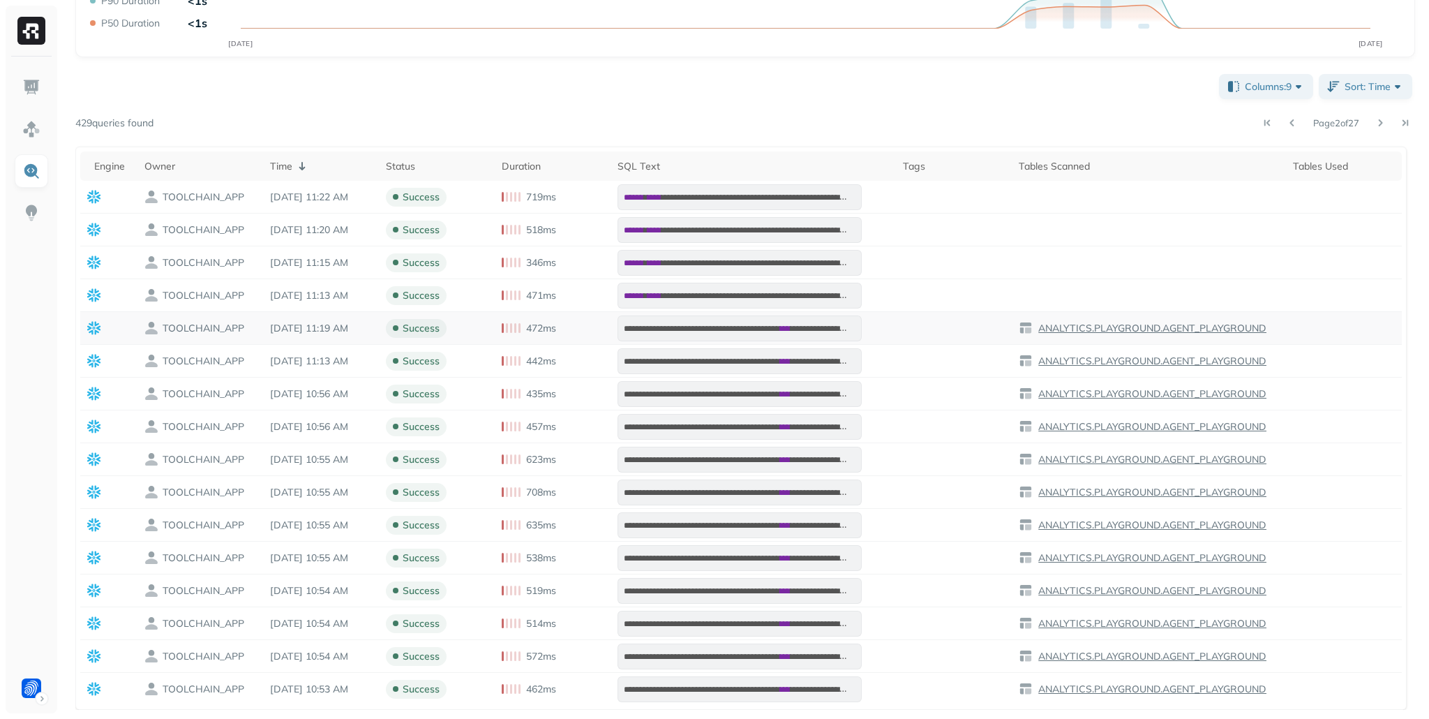
scroll to position [190, 0]
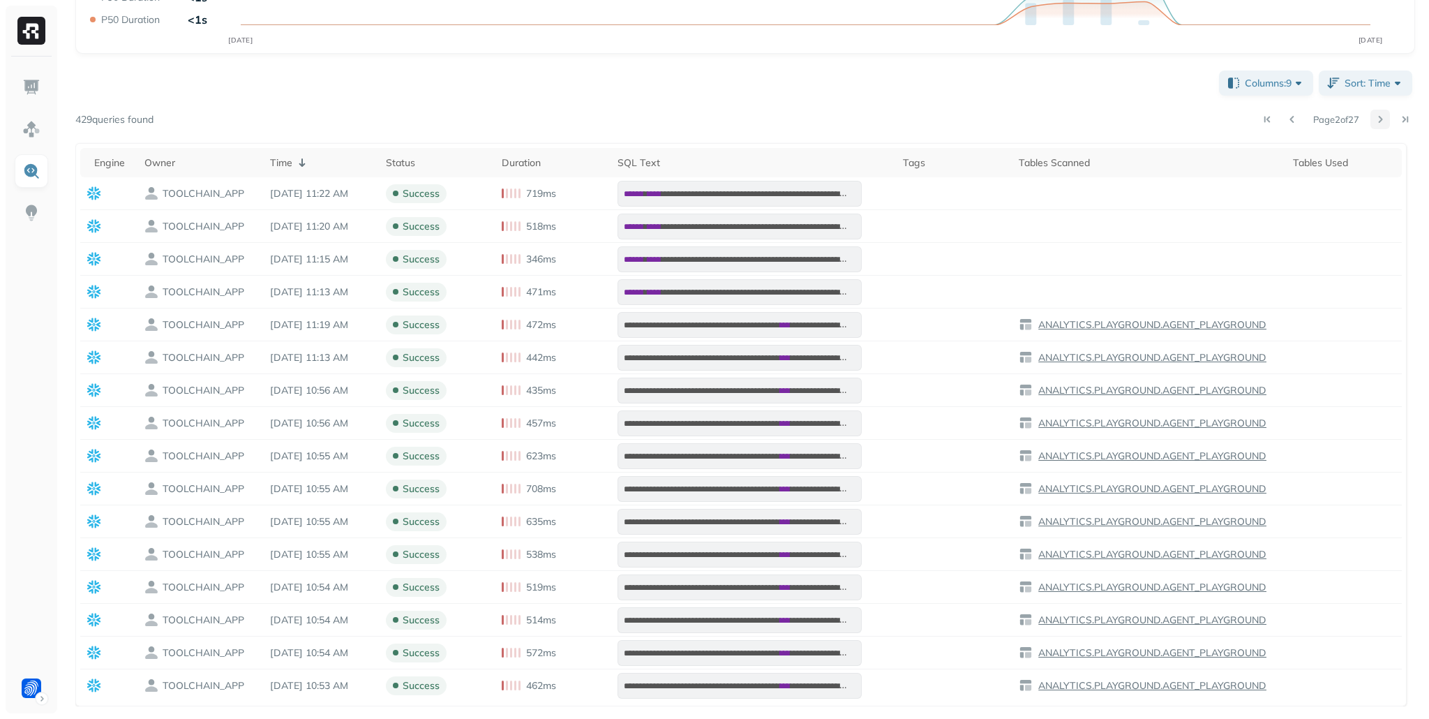
click at [1382, 121] on button at bounding box center [1381, 120] width 20 height 20
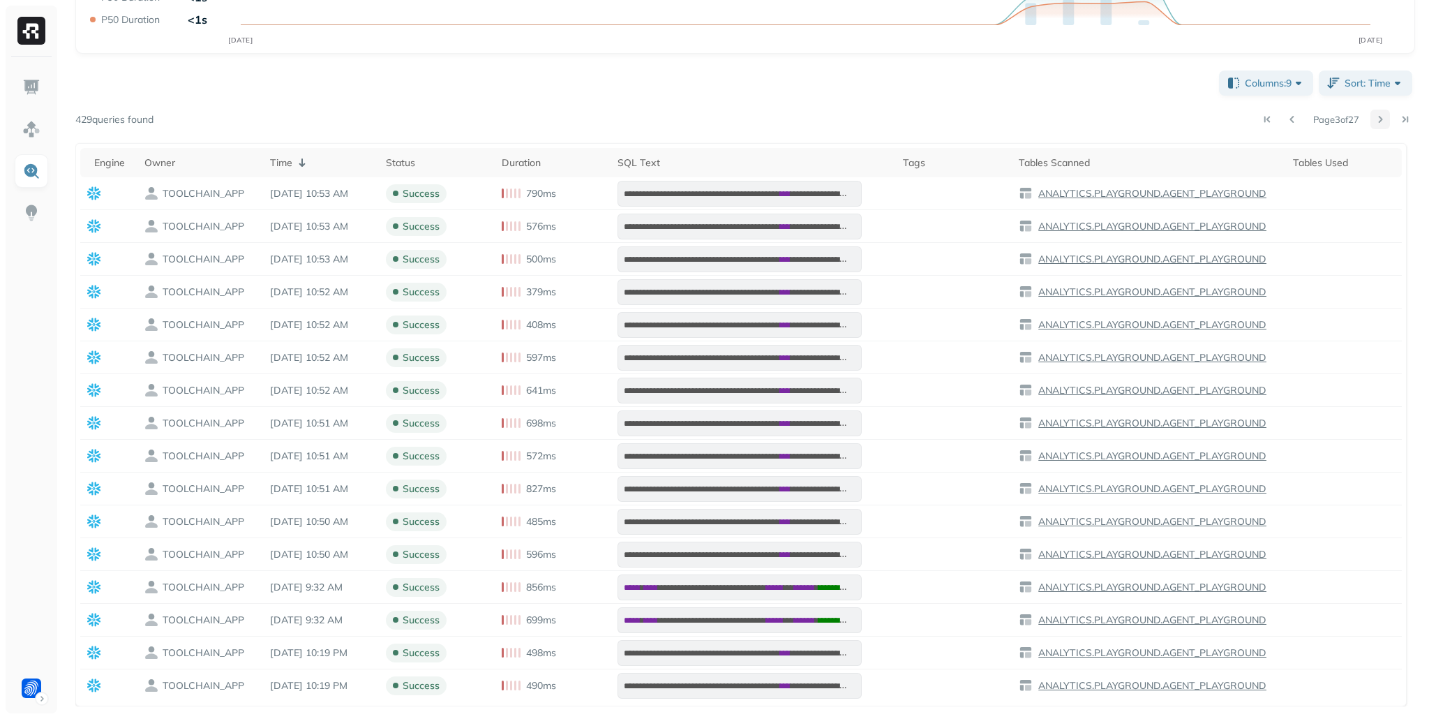
click at [1381, 121] on button at bounding box center [1381, 120] width 20 height 20
click at [1381, 119] on button at bounding box center [1381, 120] width 20 height 20
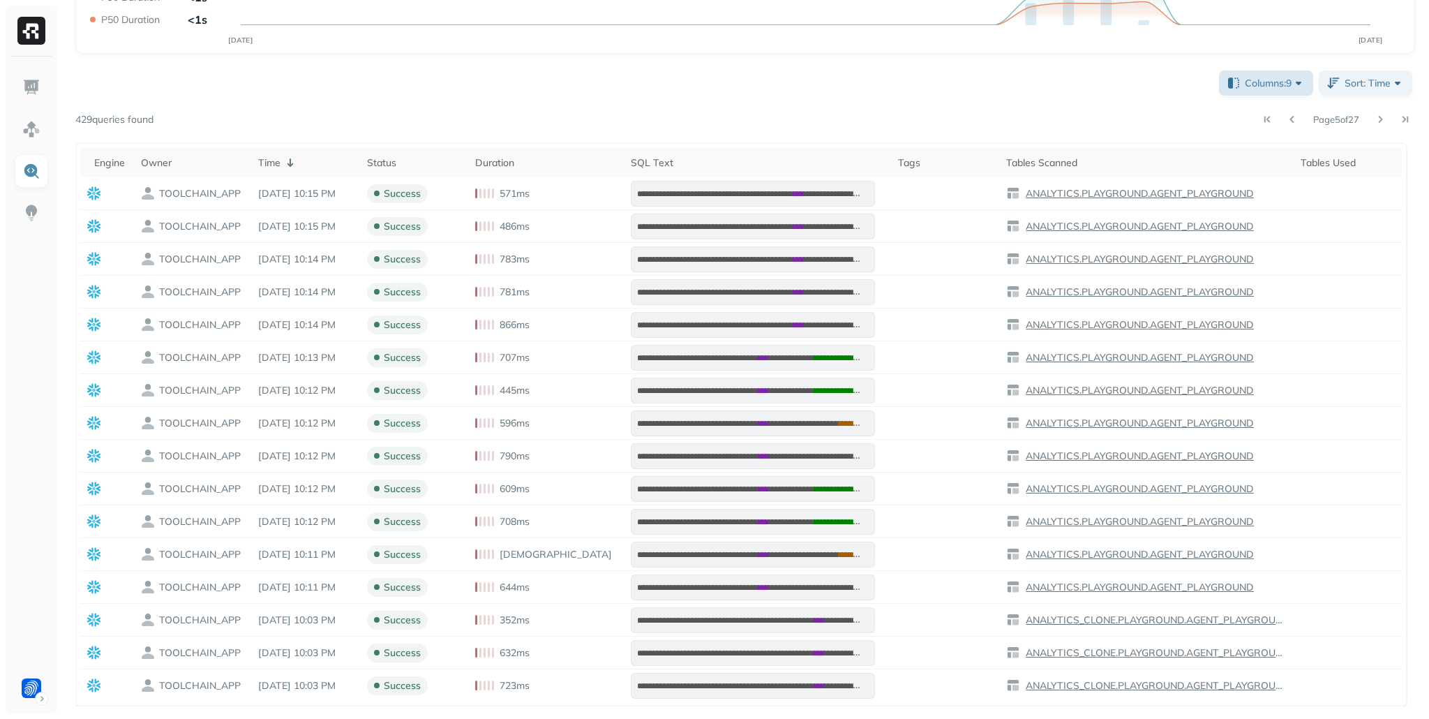
scroll to position [0, 0]
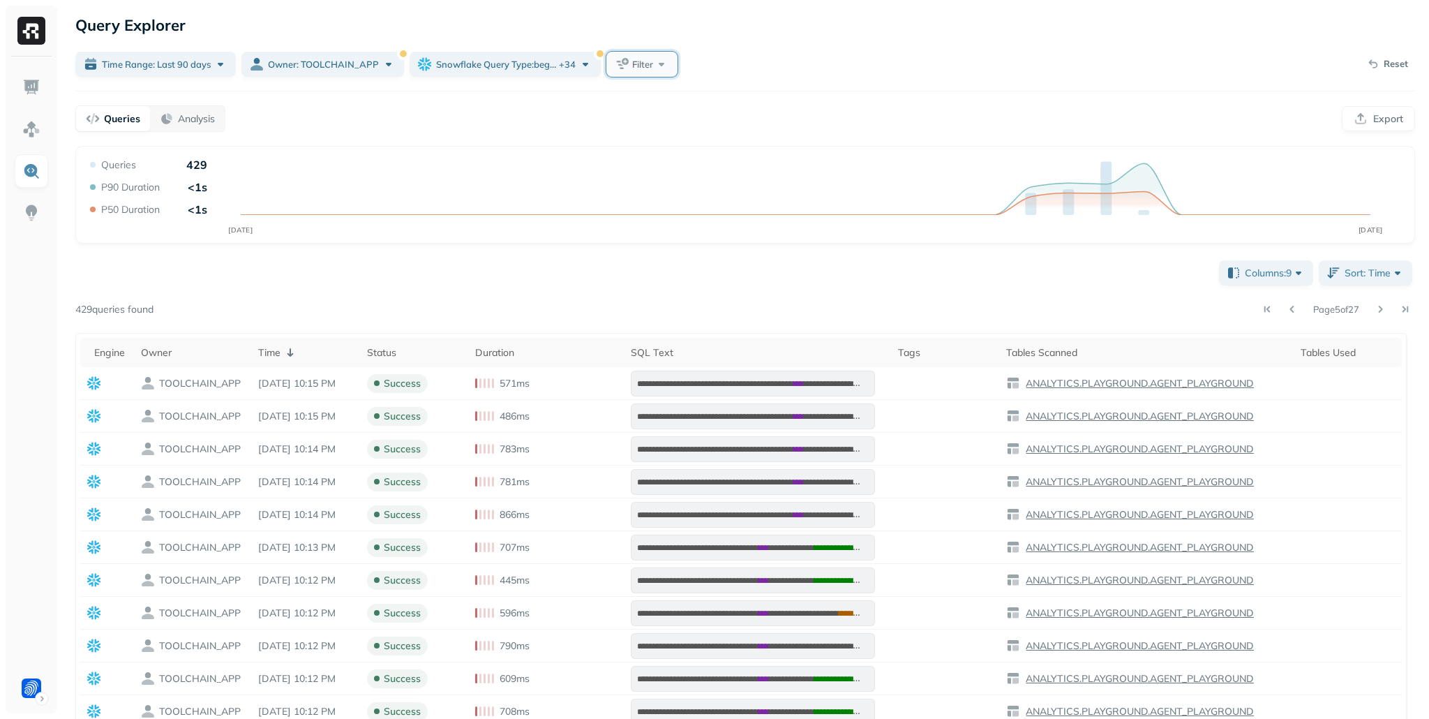
click at [653, 63] on span "Filter" at bounding box center [642, 64] width 21 height 13
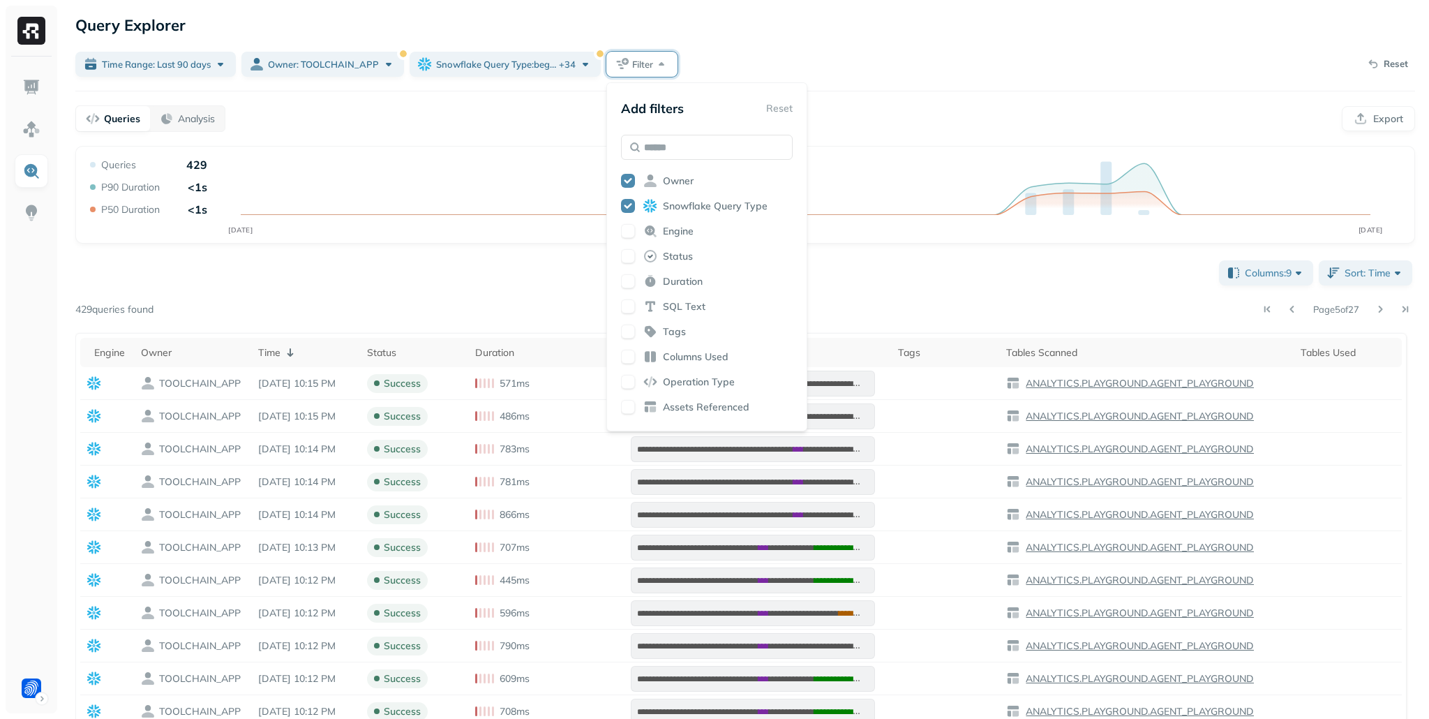
click at [629, 408] on button "button" at bounding box center [628, 407] width 14 height 14
drag, startPoint x: 889, startPoint y: 120, endPoint x: 790, endPoint y: 107, distance: 99.3
click at [889, 120] on div "Queries Analysis Export" at bounding box center [745, 118] width 1340 height 27
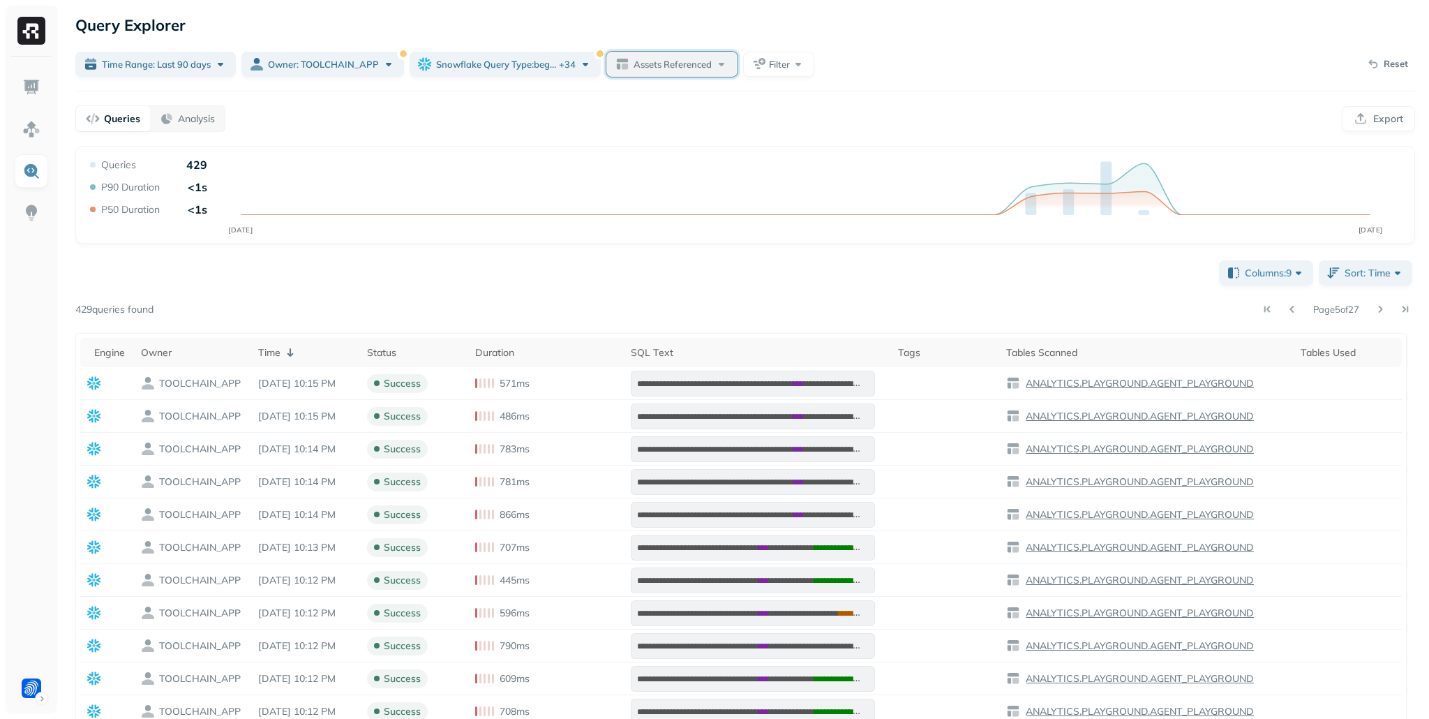
click at [685, 69] on span "Assets Referenced" at bounding box center [673, 64] width 78 height 13
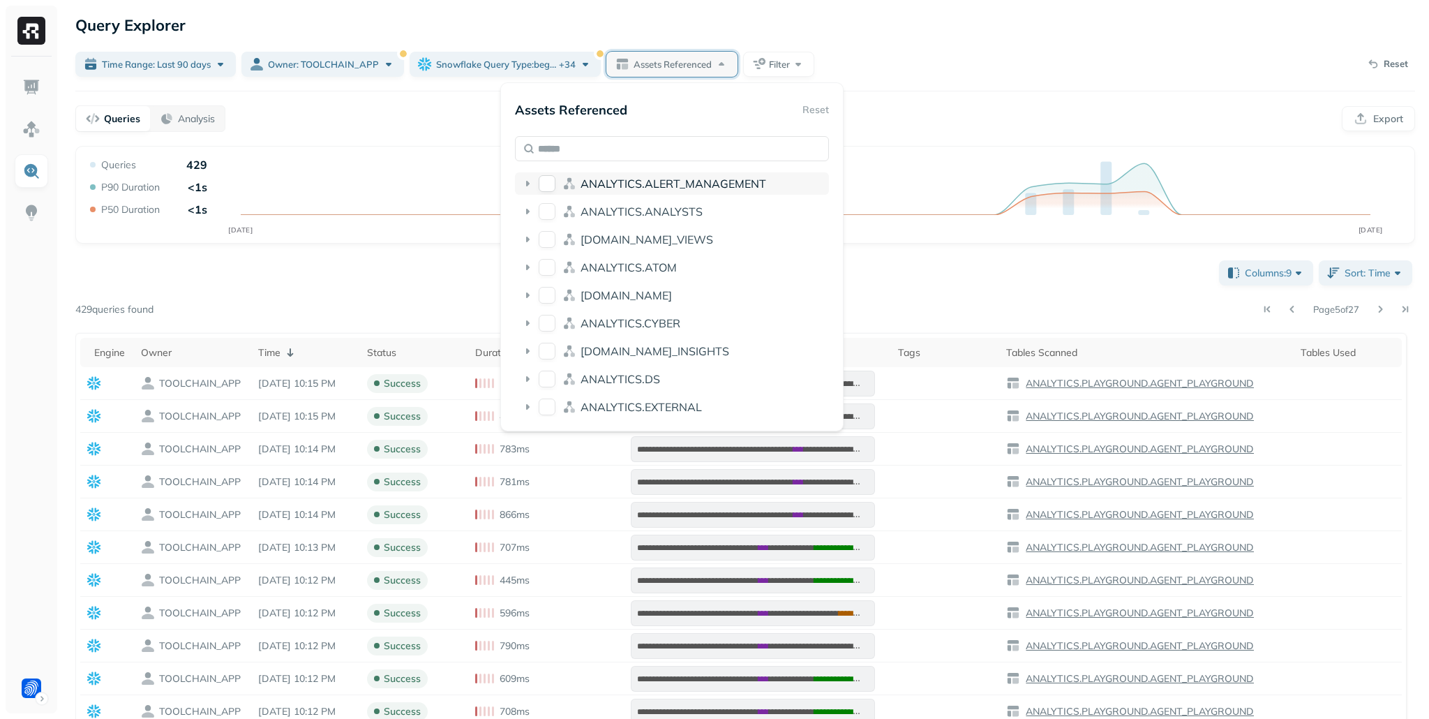
click at [544, 184] on button "ANALYTICS.ALERT_MANAGEMENT" at bounding box center [547, 183] width 17 height 17
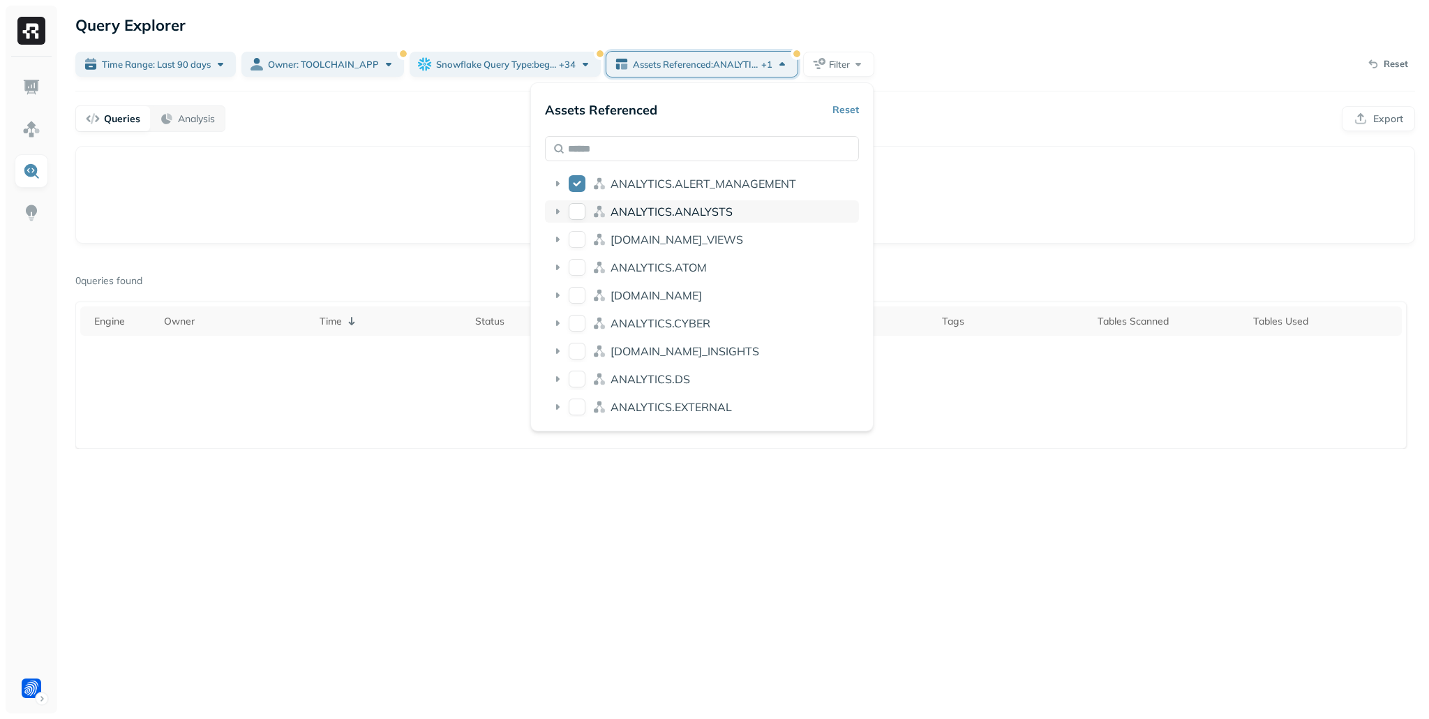
click at [579, 212] on button "ANALYTICS.ANALYSTS" at bounding box center [577, 211] width 17 height 17
click at [581, 238] on button "ANALYTICS.APP_VIEWS" at bounding box center [577, 239] width 17 height 17
click at [573, 270] on button "ANALYTICS.ATOM" at bounding box center [577, 267] width 17 height 17
click at [572, 290] on button "ANALYTICS.BI" at bounding box center [577, 295] width 17 height 17
drag, startPoint x: 570, startPoint y: 322, endPoint x: 586, endPoint y: 358, distance: 39.7
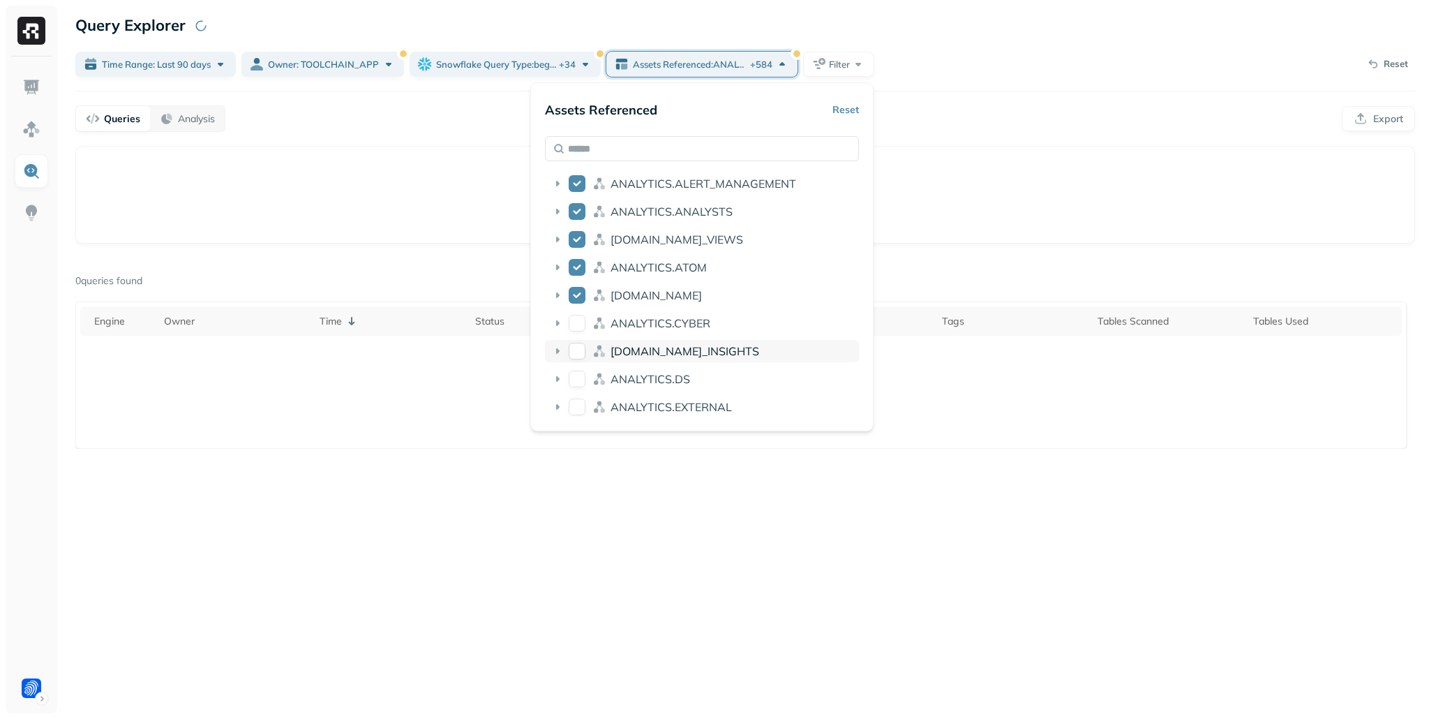
click at [570, 322] on button "ANALYTICS.CYBER" at bounding box center [577, 323] width 17 height 17
click at [581, 352] on button "ANALYTICS.DATA_INSIGHTS" at bounding box center [577, 351] width 17 height 17
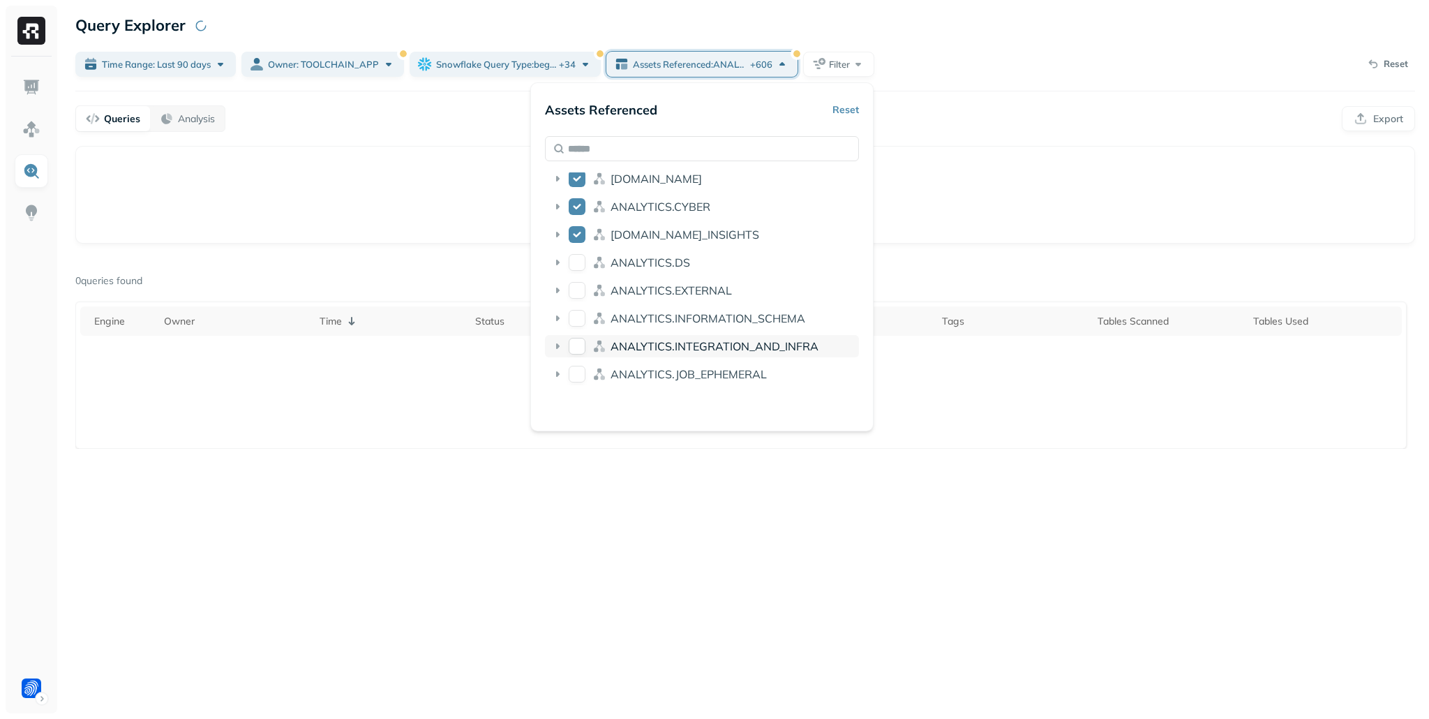
scroll to position [134, 0]
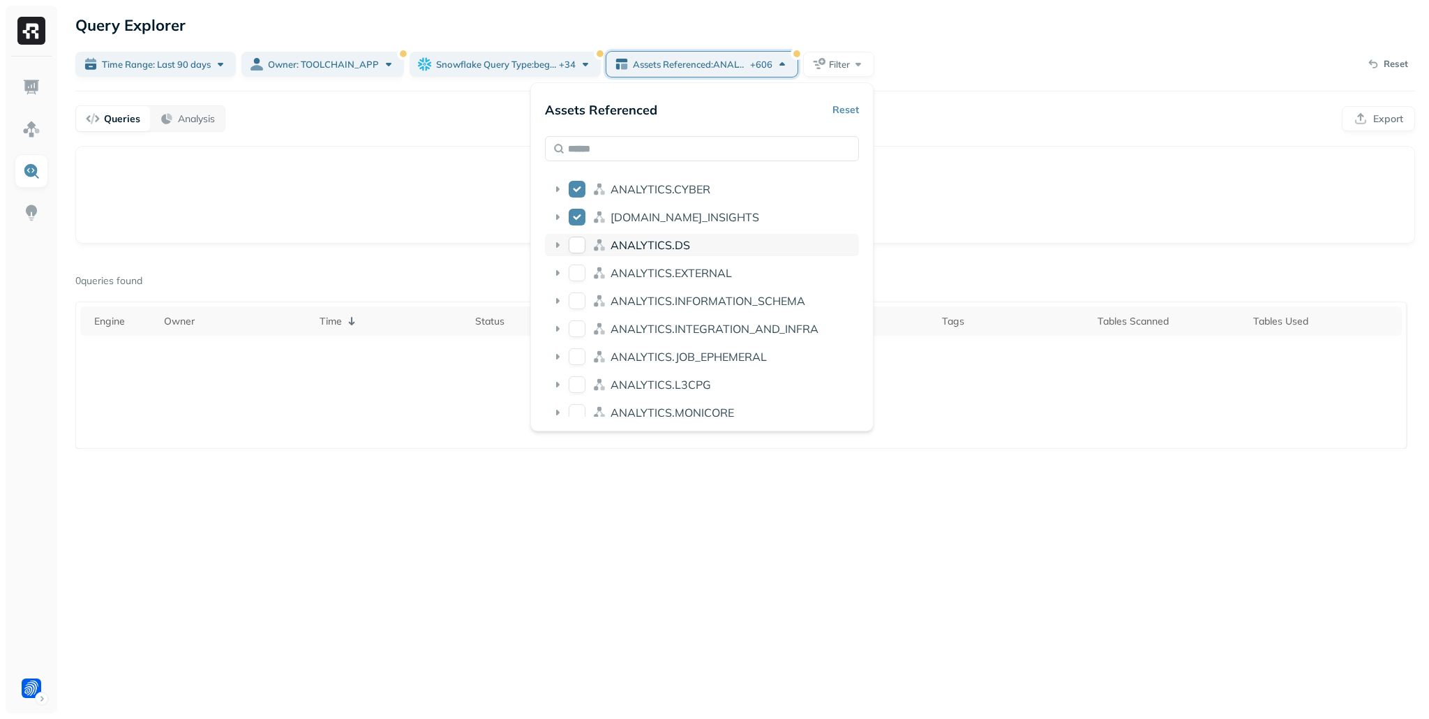
click at [574, 244] on button "ANALYTICS.DS" at bounding box center [577, 245] width 17 height 17
click at [575, 268] on button "ANALYTICS.EXTERNAL" at bounding box center [577, 273] width 17 height 17
click at [579, 303] on button "ANALYTICS.INFORMATION_SCHEMA" at bounding box center [577, 300] width 17 height 17
click at [575, 326] on button "ANALYTICS.INTEGRATION_AND_INFRA" at bounding box center [577, 328] width 17 height 17
click at [581, 362] on button "ANALYTICS.JOB_EPHEMERAL" at bounding box center [577, 356] width 17 height 17
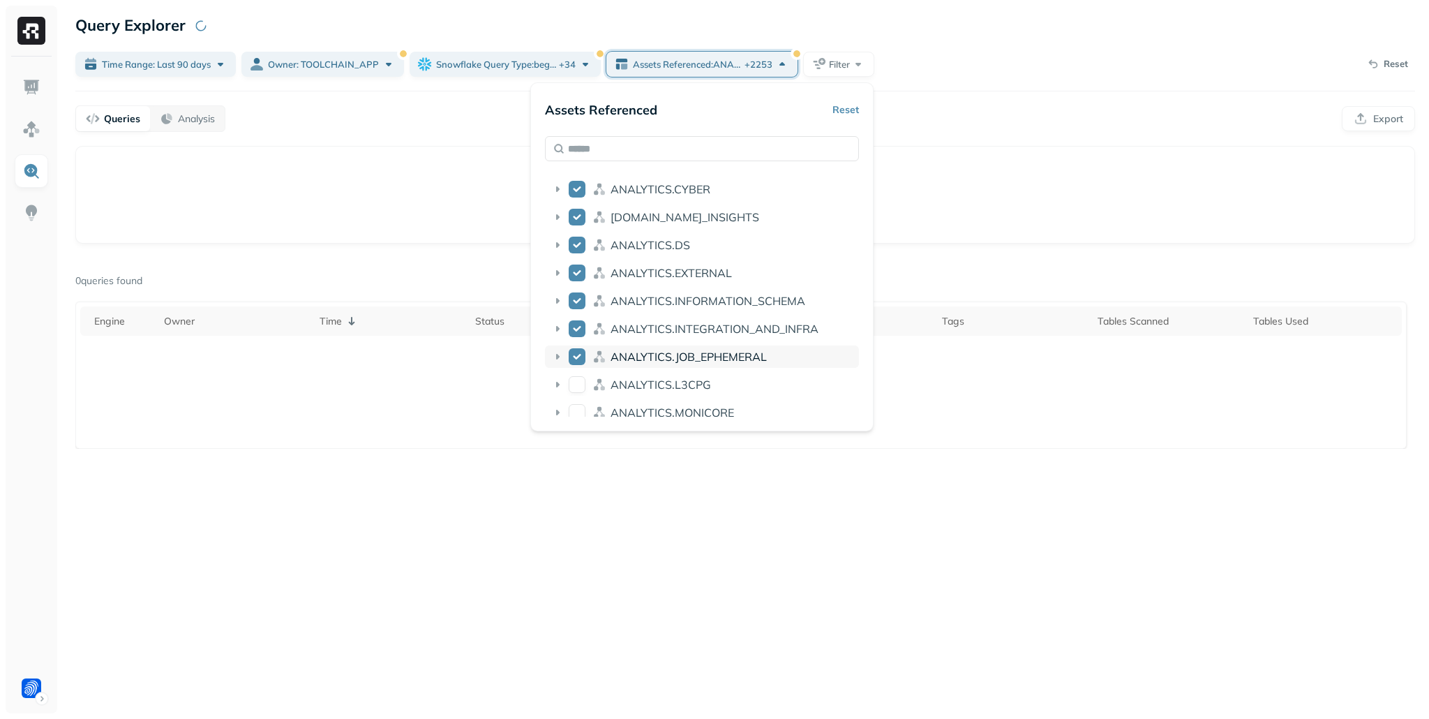
drag, startPoint x: 580, startPoint y: 387, endPoint x: 577, endPoint y: 367, distance: 20.4
click at [580, 387] on button "ANALYTICS.L3CPG" at bounding box center [577, 384] width 17 height 17
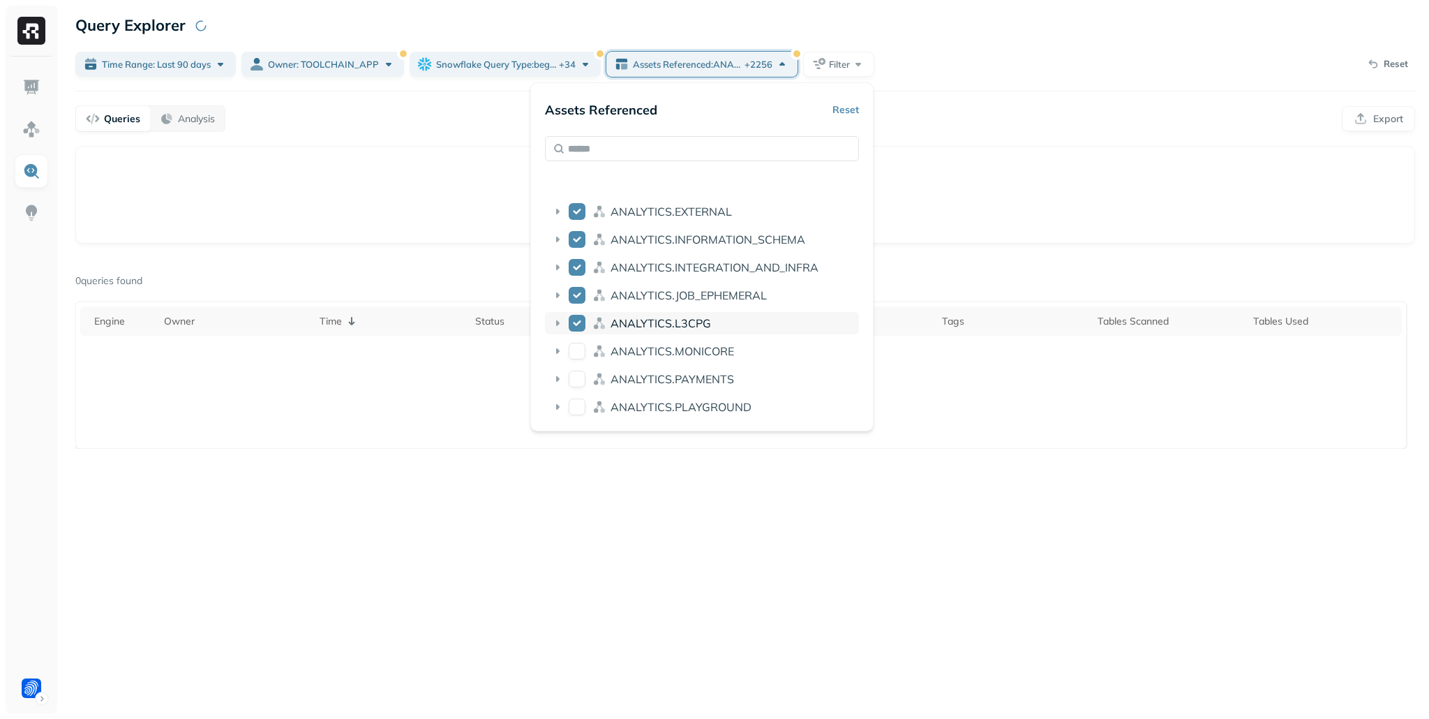
scroll to position [309, 0]
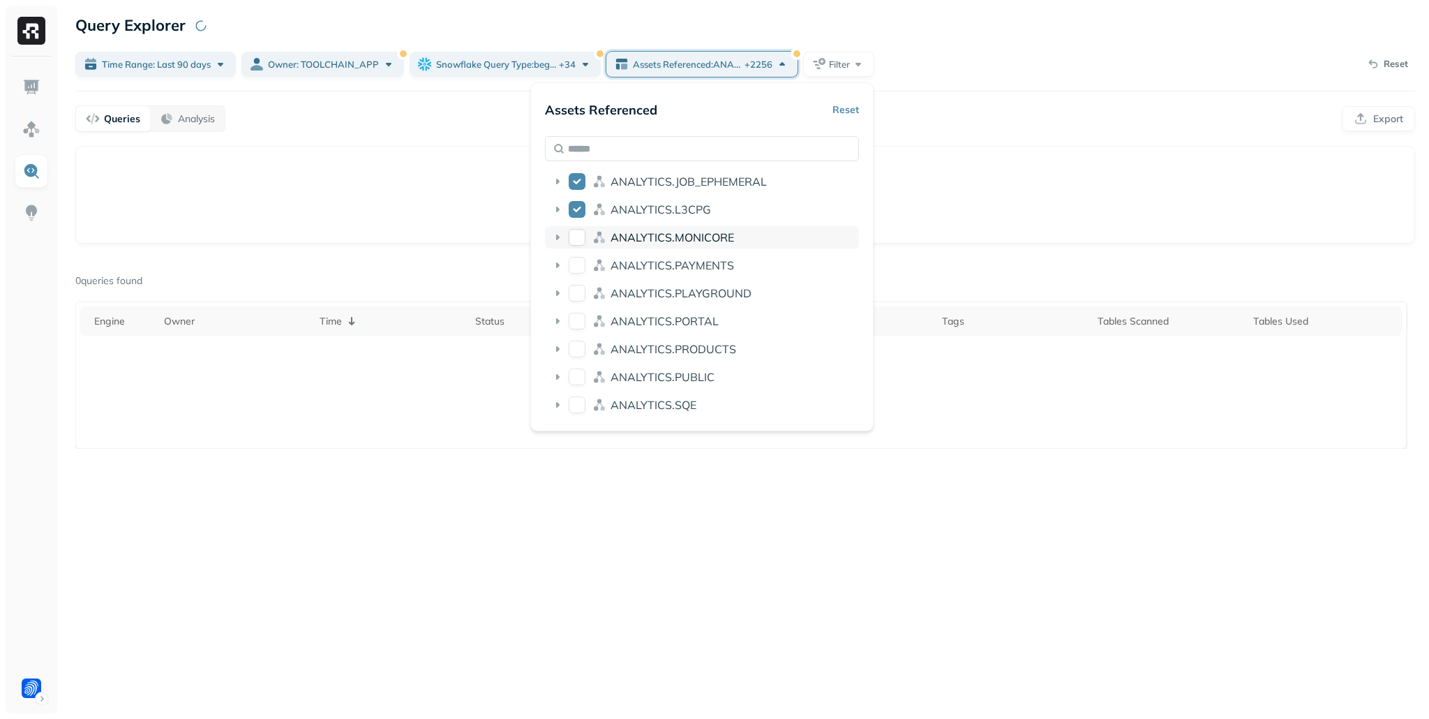
click at [576, 240] on button "ANALYTICS.MONICORE" at bounding box center [577, 237] width 17 height 17
click at [575, 262] on button "ANALYTICS.PAYMENTS" at bounding box center [577, 265] width 17 height 17
click at [579, 315] on button "ANALYTICS.PORTAL" at bounding box center [577, 321] width 17 height 17
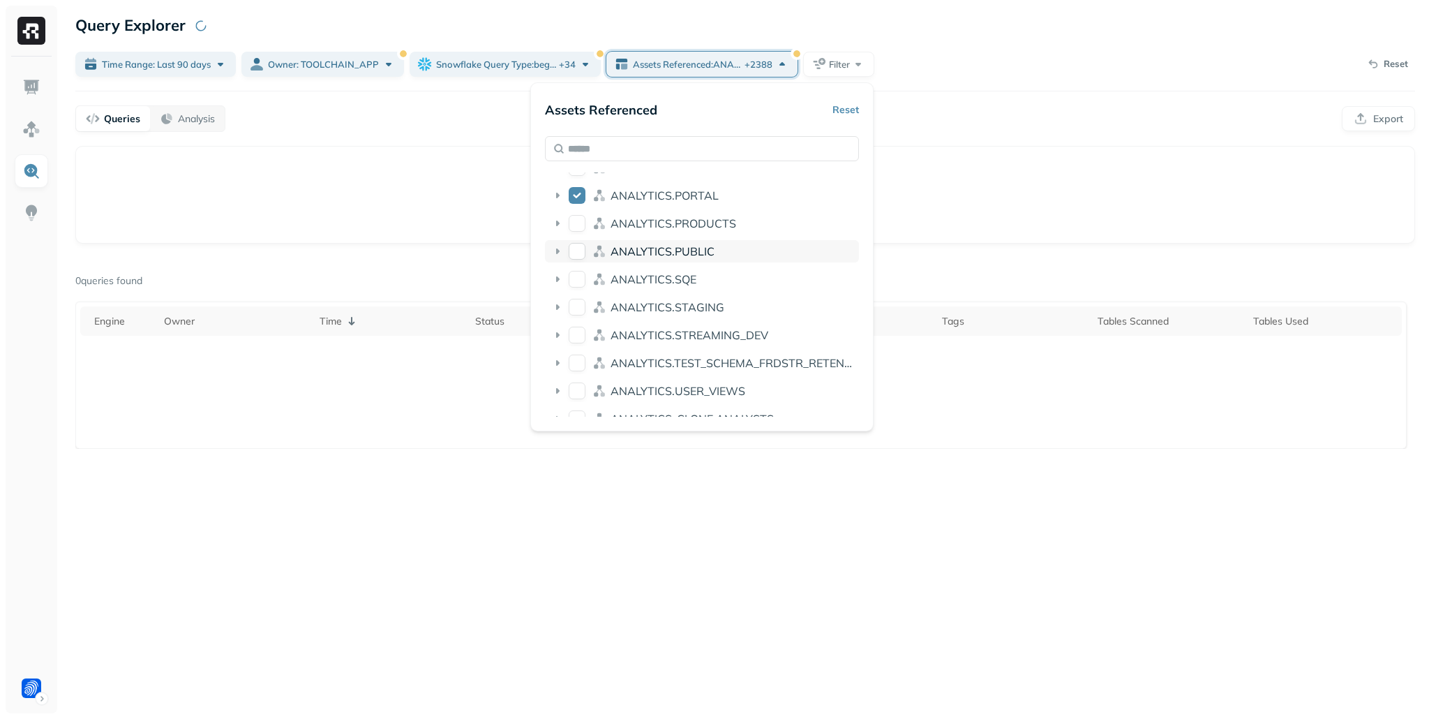
scroll to position [443, 0]
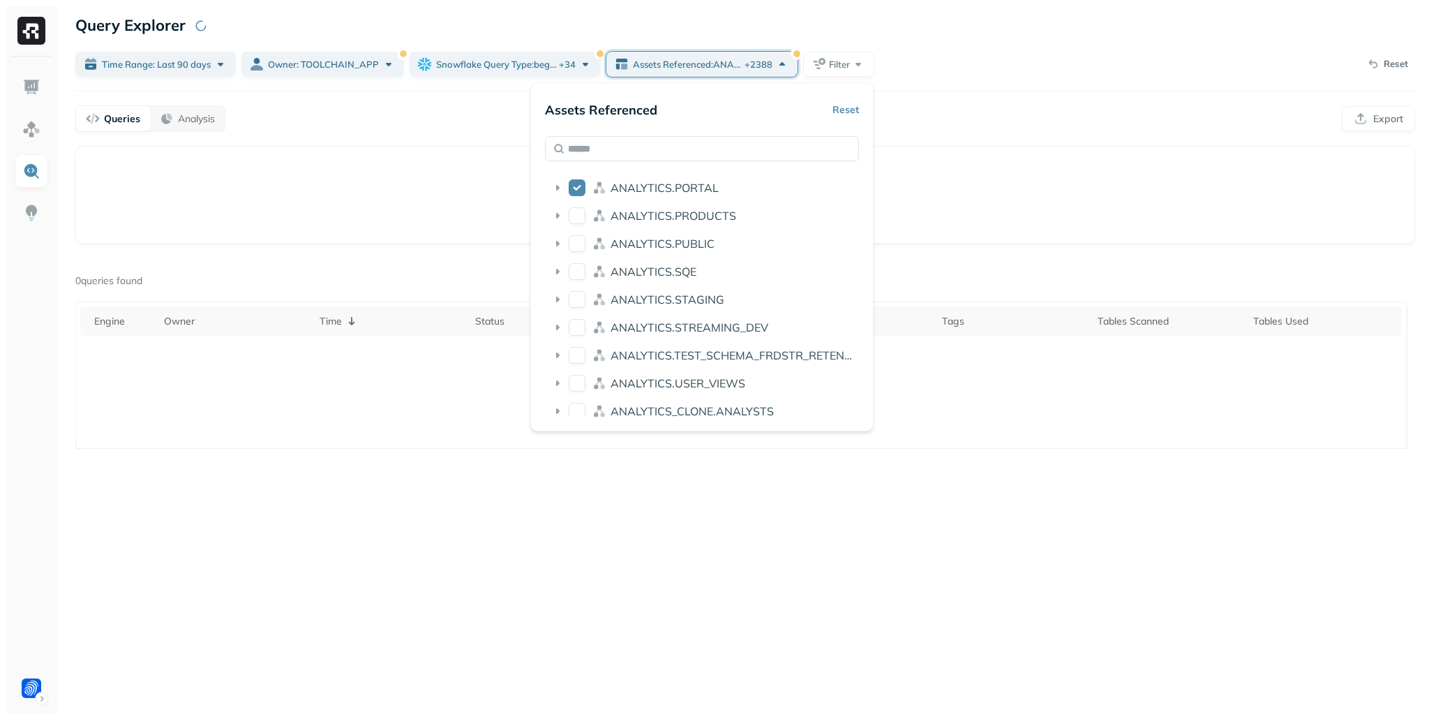
drag, startPoint x: 574, startPoint y: 214, endPoint x: 576, endPoint y: 228, distance: 14.7
click at [574, 213] on button "ANALYTICS.PRODUCTS" at bounding box center [577, 215] width 17 height 17
click at [577, 241] on button "ANALYTICS.PUBLIC" at bounding box center [577, 243] width 17 height 17
drag, startPoint x: 581, startPoint y: 270, endPoint x: 579, endPoint y: 296, distance: 25.9
click at [581, 270] on button "ANALYTICS.SQE" at bounding box center [577, 271] width 17 height 17
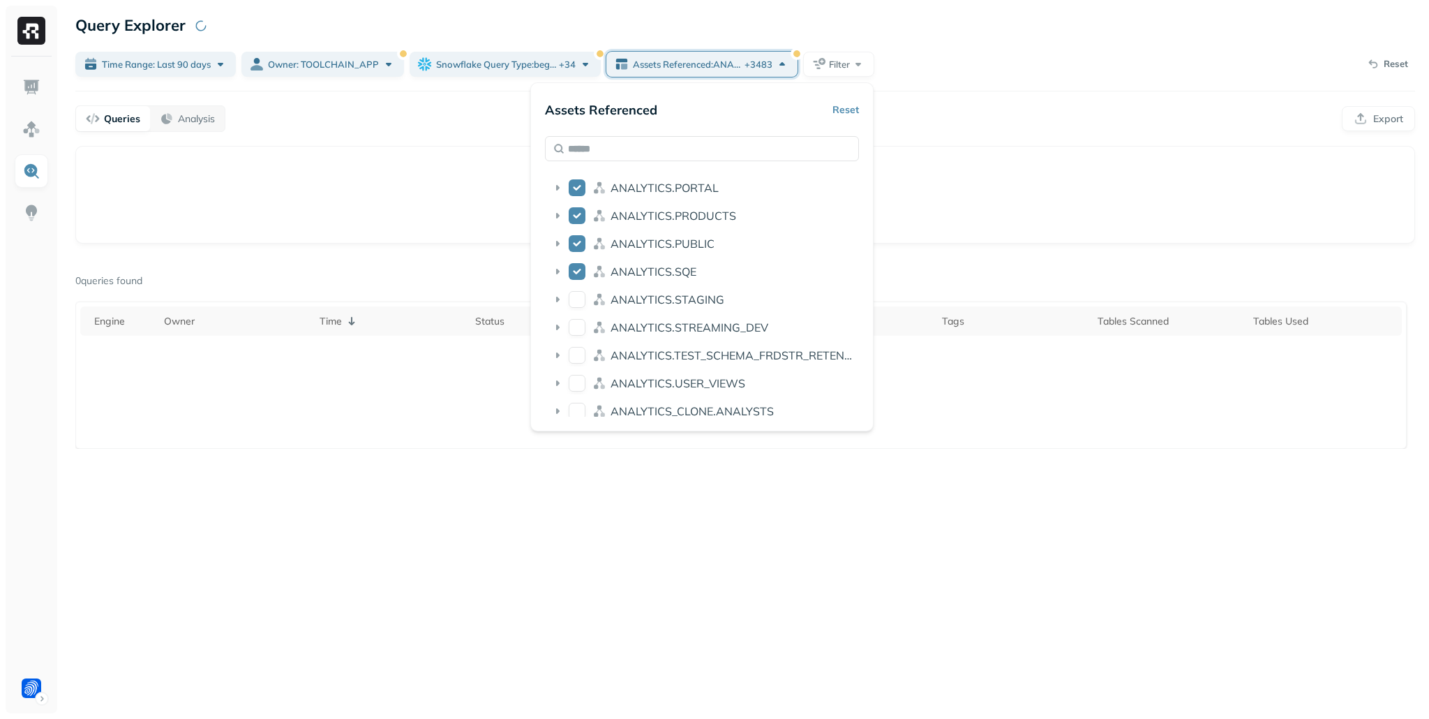
click at [577, 299] on button "ANALYTICS.STAGING" at bounding box center [577, 299] width 17 height 17
click at [574, 328] on button "ANALYTICS.STREAMING_DEV" at bounding box center [577, 327] width 17 height 17
click at [545, 292] on div "ANALYTICS.STAGING" at bounding box center [702, 299] width 314 height 22
click at [582, 286] on div "ANALYTICS.SQE" at bounding box center [702, 274] width 314 height 28
click at [559, 285] on div "ANALYTICS.SQE" at bounding box center [702, 274] width 314 height 28
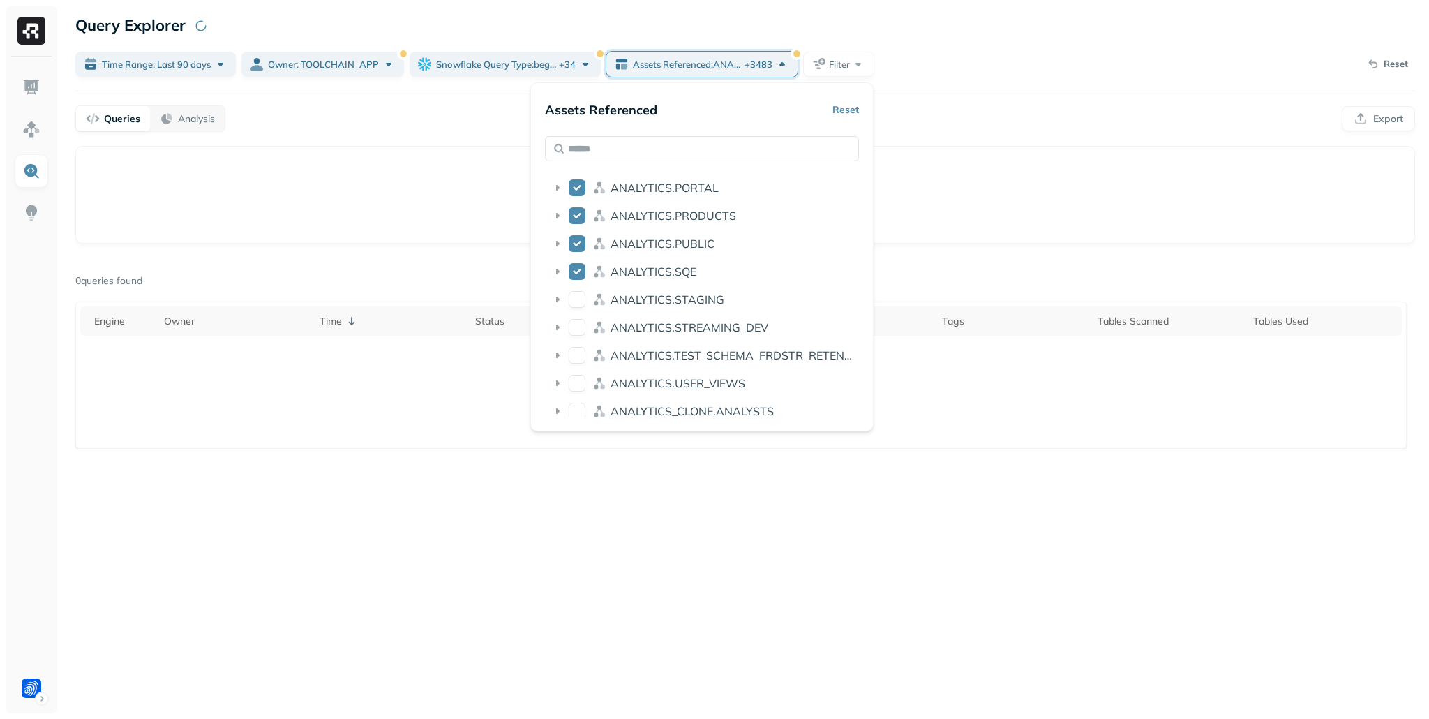
click at [557, 281] on div "ANALYTICS.SQE" at bounding box center [702, 271] width 314 height 22
click at [562, 260] on div "ANALYTICS.SQE" at bounding box center [702, 271] width 314 height 22
click at [560, 253] on div "ANALYTICS.PUBLIC" at bounding box center [702, 243] width 314 height 22
click at [583, 253] on div "ANALYTICS.PUBLIC" at bounding box center [702, 243] width 314 height 22
